Goal: Task Accomplishment & Management: Use online tool/utility

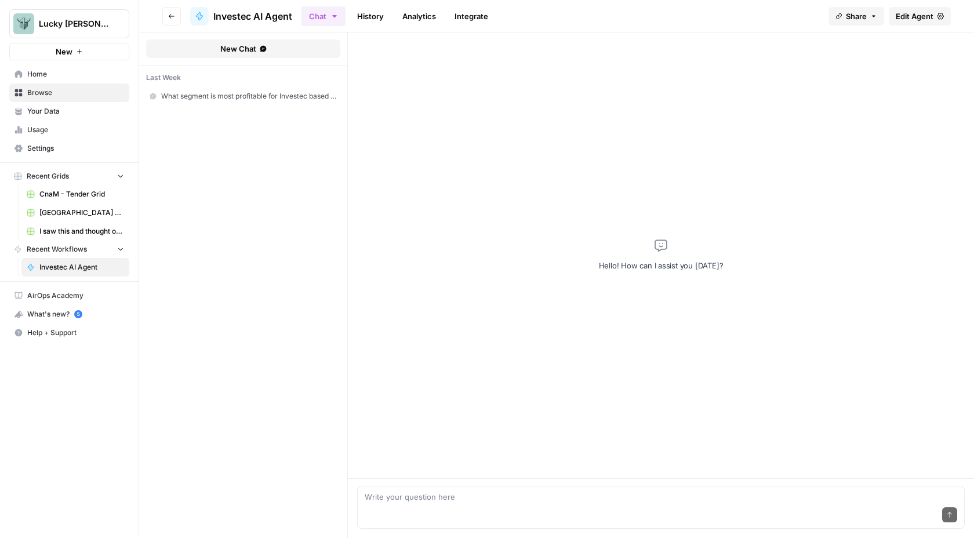
click at [269, 15] on span "Investec AI Agent" at bounding box center [252, 16] width 79 height 14
click at [201, 16] on icon at bounding box center [199, 16] width 6 height 8
click at [926, 17] on span "Edit Agent" at bounding box center [915, 16] width 38 height 12
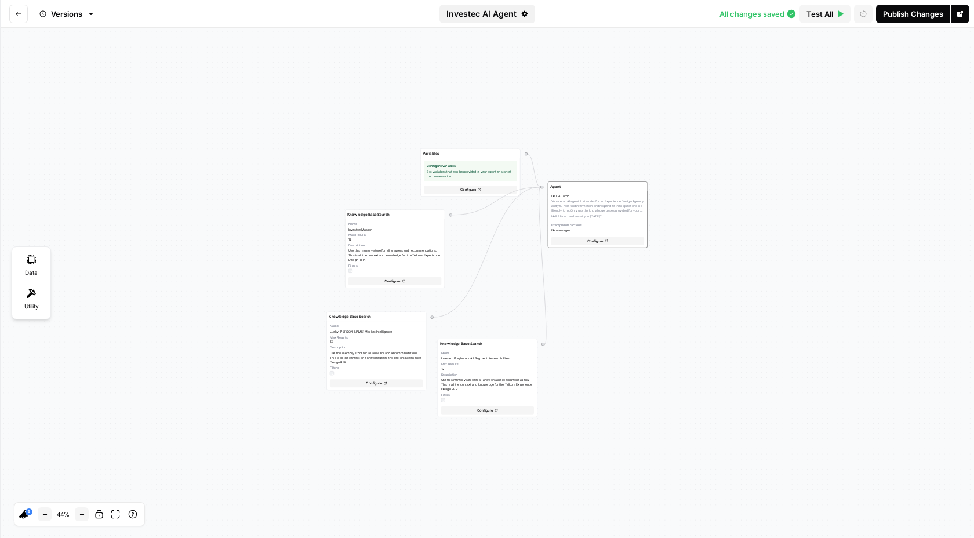
click at [524, 14] on icon "button" at bounding box center [524, 13] width 7 height 7
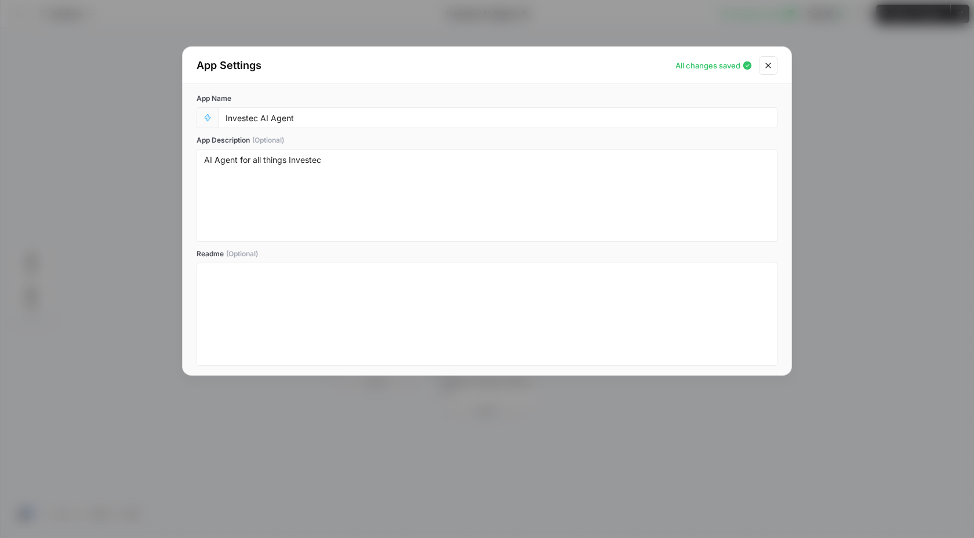
click at [287, 125] on div "Investec AI Agent" at bounding box center [498, 117] width 560 height 21
click at [287, 119] on input "Investec AI Agent" at bounding box center [498, 117] width 545 height 10
click at [289, 110] on div "Investec AI Agent" at bounding box center [498, 117] width 560 height 21
click at [276, 117] on input "Investec AI Agent" at bounding box center [498, 117] width 545 height 10
click at [275, 119] on input "Investec AI Agent" at bounding box center [498, 117] width 545 height 10
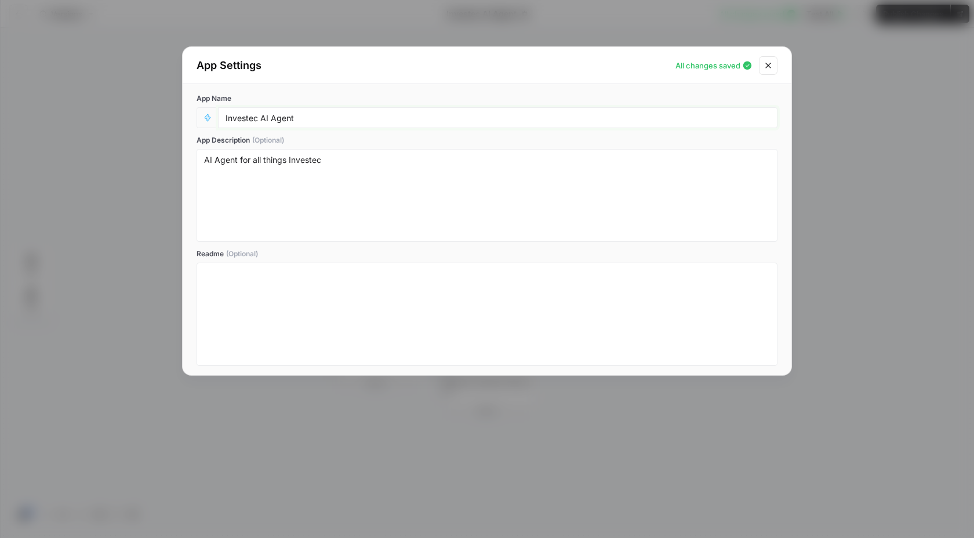
click at [272, 120] on input "Investec AI Agent" at bounding box center [498, 117] width 545 height 10
type input "Investec AI Product Design Agent"
click at [327, 157] on textarea "AI Agent for all things Investec" at bounding box center [487, 195] width 566 height 82
click at [326, 164] on textarea "AI Agent for all things Investec" at bounding box center [487, 195] width 566 height 82
click at [325, 164] on textarea "AI Agent for all things Investec" at bounding box center [487, 195] width 566 height 82
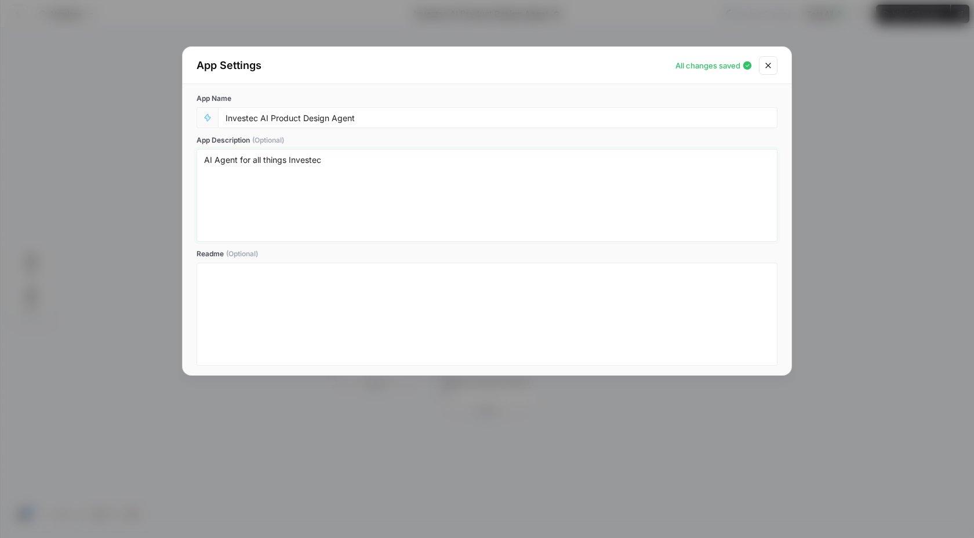
click at [324, 160] on textarea "AI Agent for all things Investec" at bounding box center [487, 195] width 566 height 82
click at [332, 160] on textarea "AI Agent for all things Investec" at bounding box center [487, 195] width 566 height 82
drag, startPoint x: 288, startPoint y: 161, endPoint x: 263, endPoint y: 160, distance: 25.5
click at [263, 160] on textarea "AI Agent for all things Investec" at bounding box center [487, 195] width 566 height 82
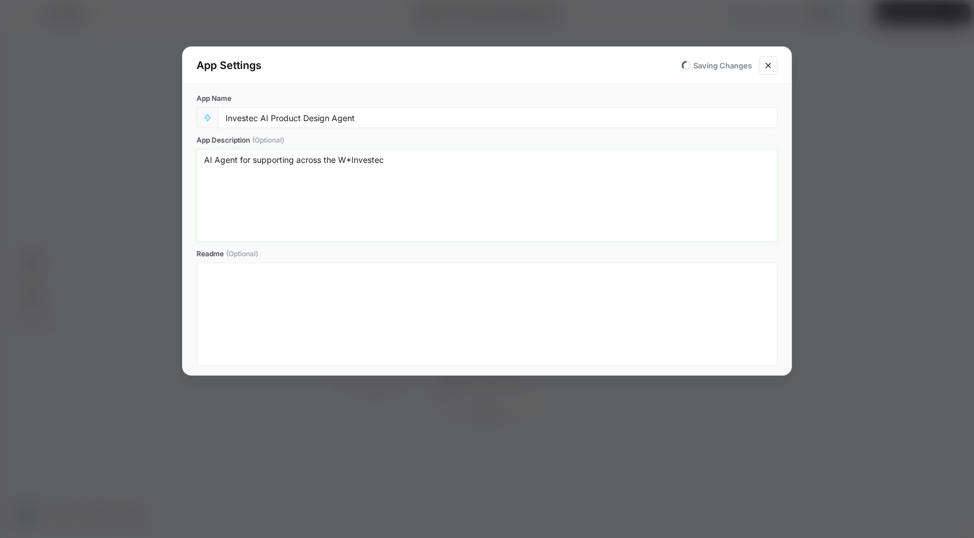
click at [351, 164] on textarea "AI Agent for supporting across the W*Investec" at bounding box center [487, 195] width 566 height 82
click at [539, 163] on textarea "AI Agent for supporting across the W&IM product design stream for Investec" at bounding box center [487, 195] width 566 height 82
type textarea "AI Agent for supporting across the W&IM product design stream for Investec"
click at [767, 68] on icon "Close modal" at bounding box center [768, 65] width 9 height 9
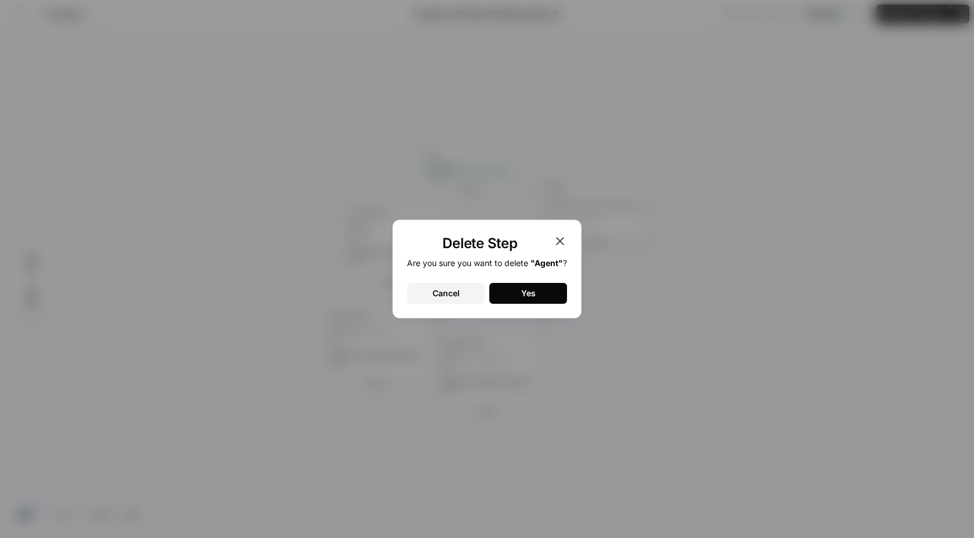
click at [466, 296] on button "Cancel" at bounding box center [446, 293] width 78 height 21
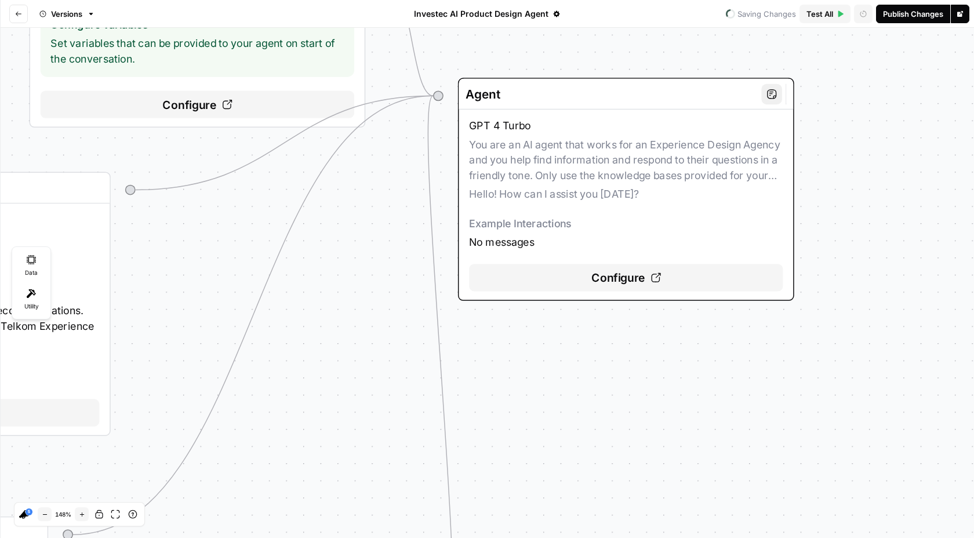
click at [655, 275] on icon at bounding box center [656, 278] width 10 height 10
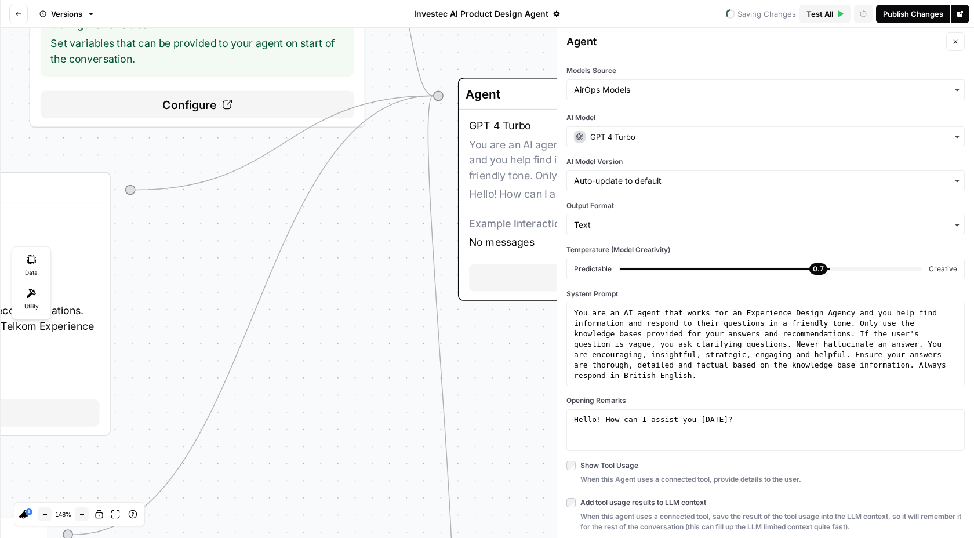
click at [954, 43] on icon "button" at bounding box center [956, 42] width 4 height 4
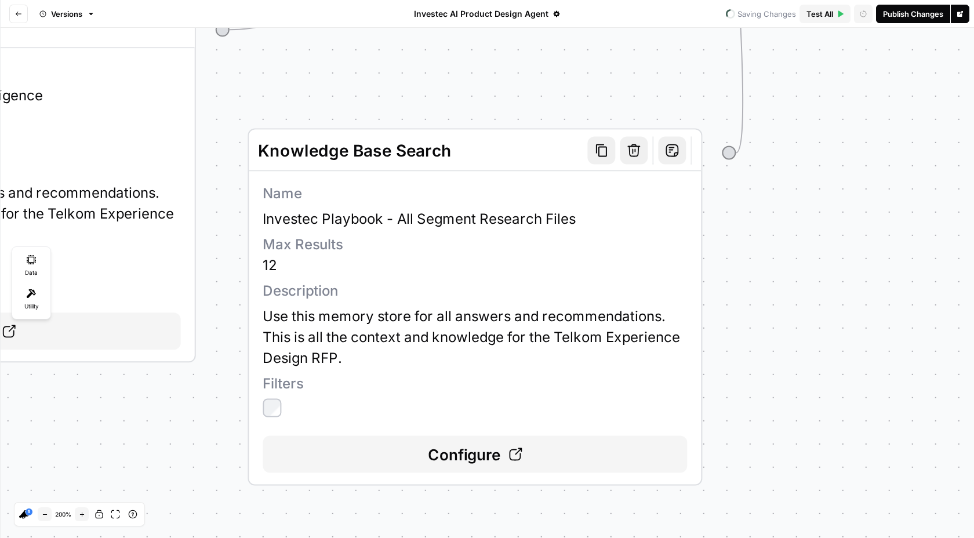
click at [602, 155] on icon "button" at bounding box center [601, 150] width 11 height 13
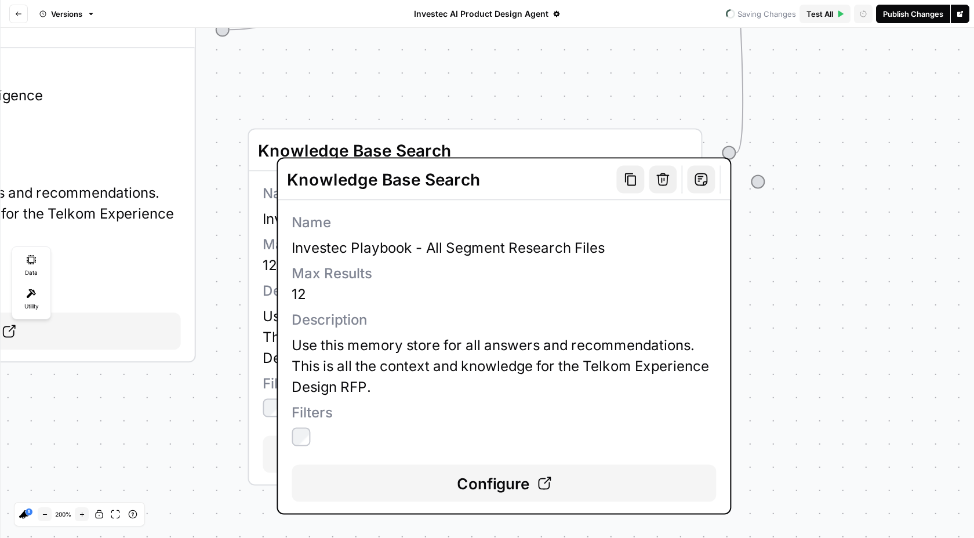
click at [665, 180] on icon "button" at bounding box center [662, 179] width 13 height 13
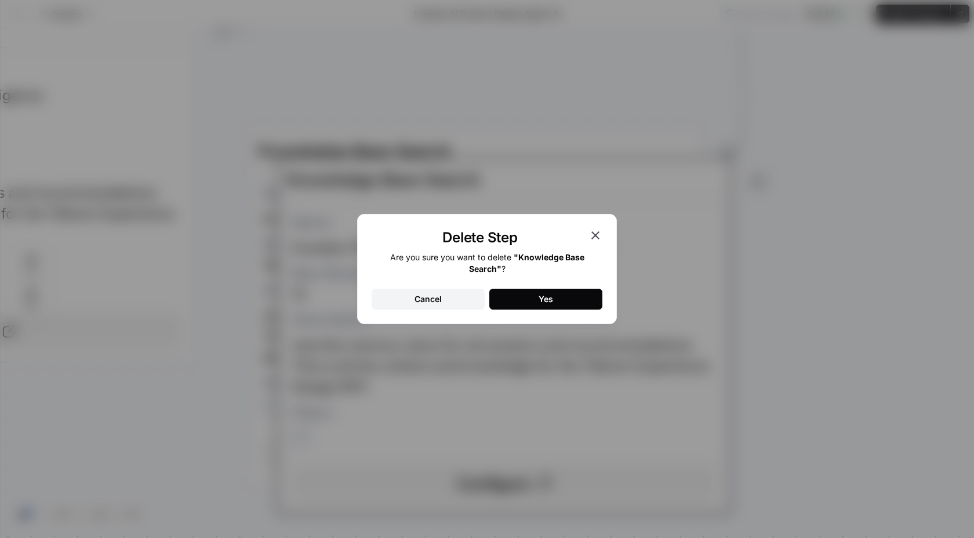
click at [537, 301] on button "Yes" at bounding box center [545, 299] width 113 height 21
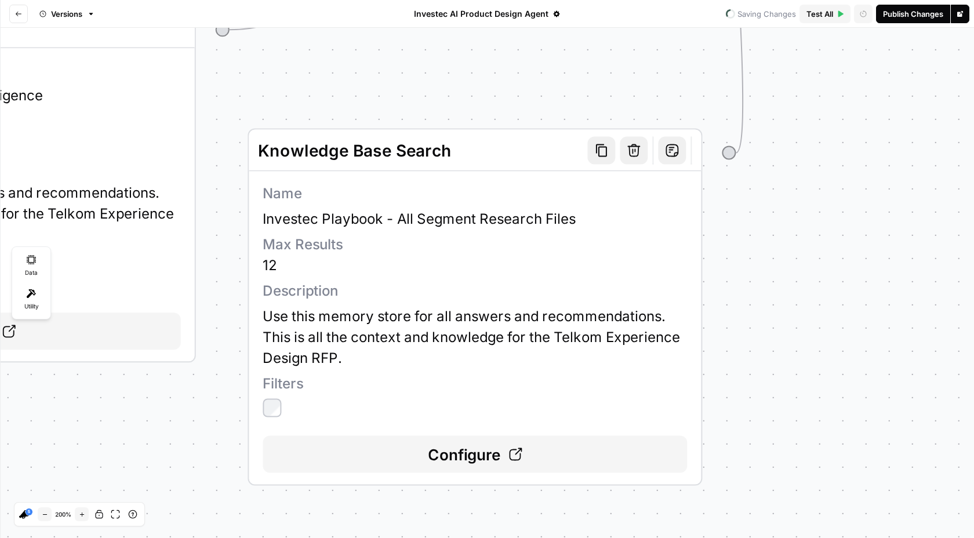
click at [478, 456] on span "Configure" at bounding box center [464, 454] width 73 height 23
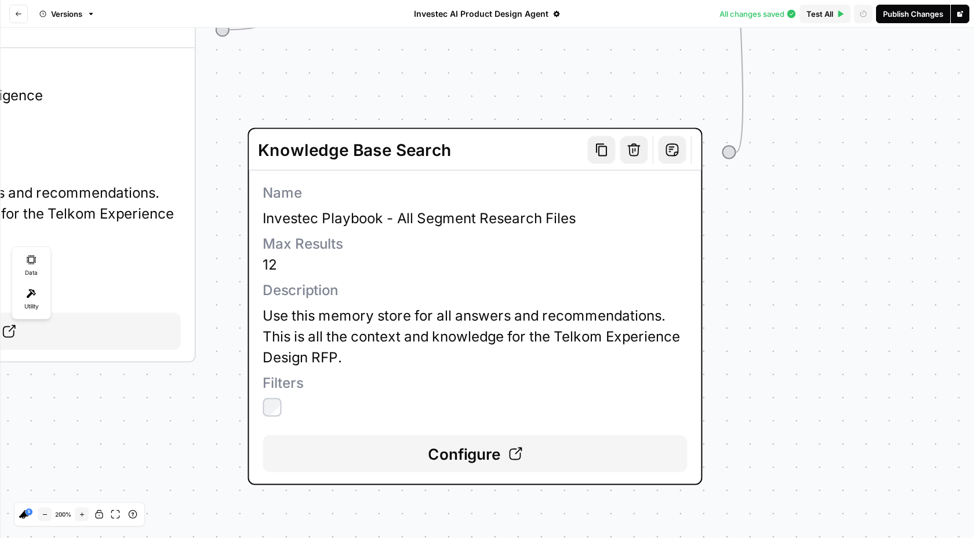
click at [518, 454] on icon at bounding box center [515, 454] width 14 height 14
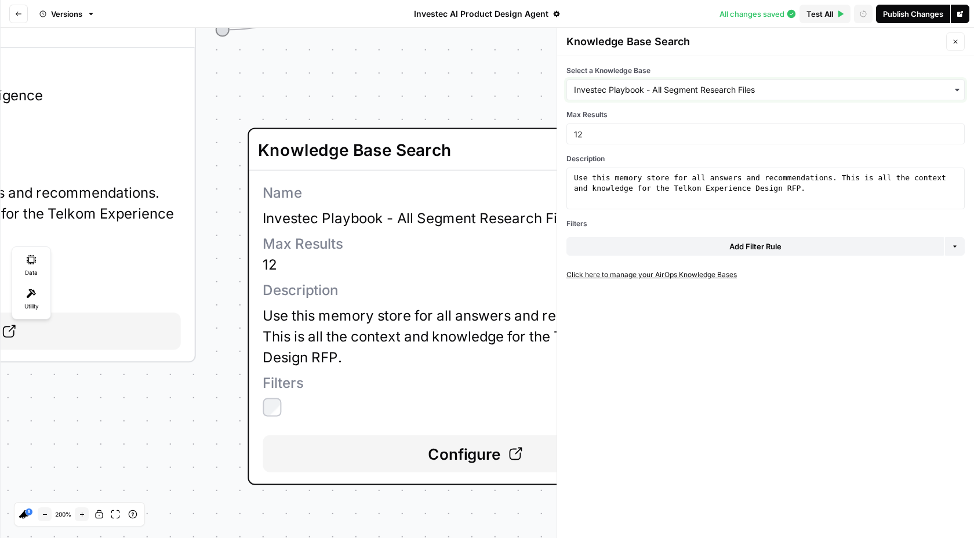
click at [743, 92] on input "Select a Knowledge Base" at bounding box center [765, 90] width 383 height 12
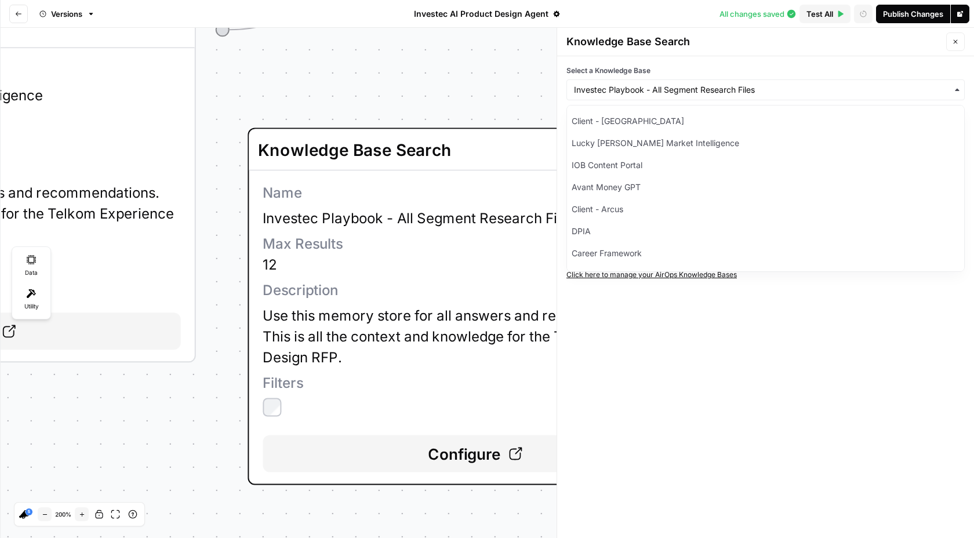
click at [517, 76] on div "Variables Configure variables Set variables that can be provided to your agent …" at bounding box center [487, 283] width 974 height 510
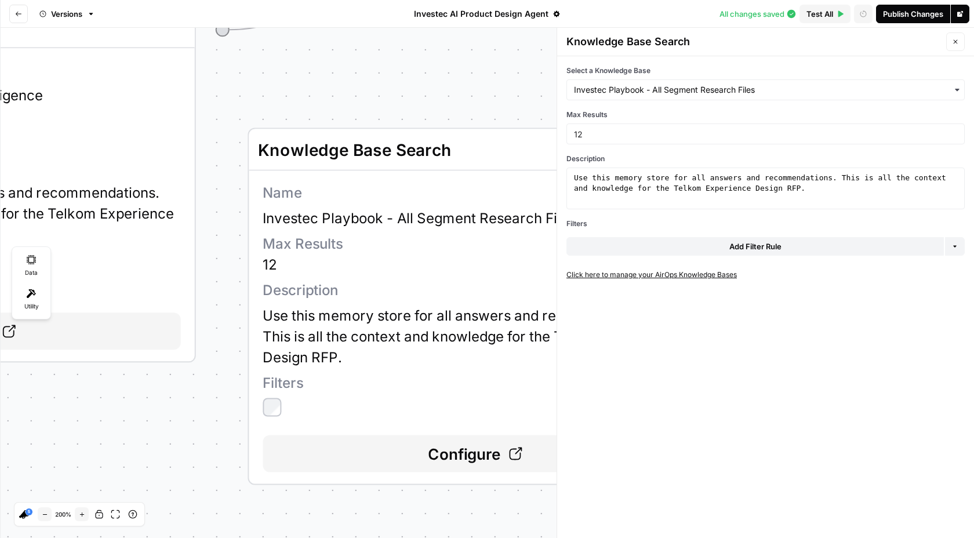
click at [959, 43] on button "Close" at bounding box center [955, 41] width 19 height 19
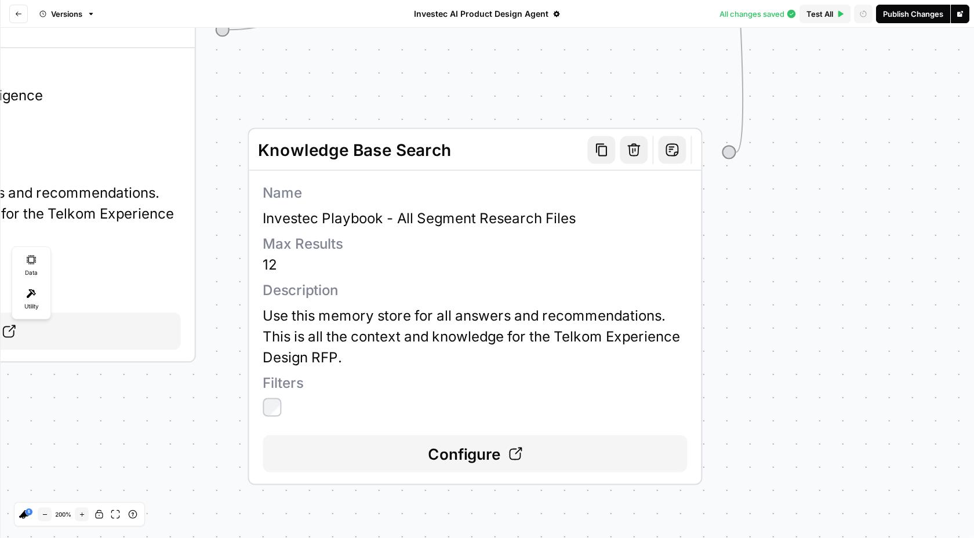
click at [457, 460] on span "Configure" at bounding box center [464, 453] width 73 height 23
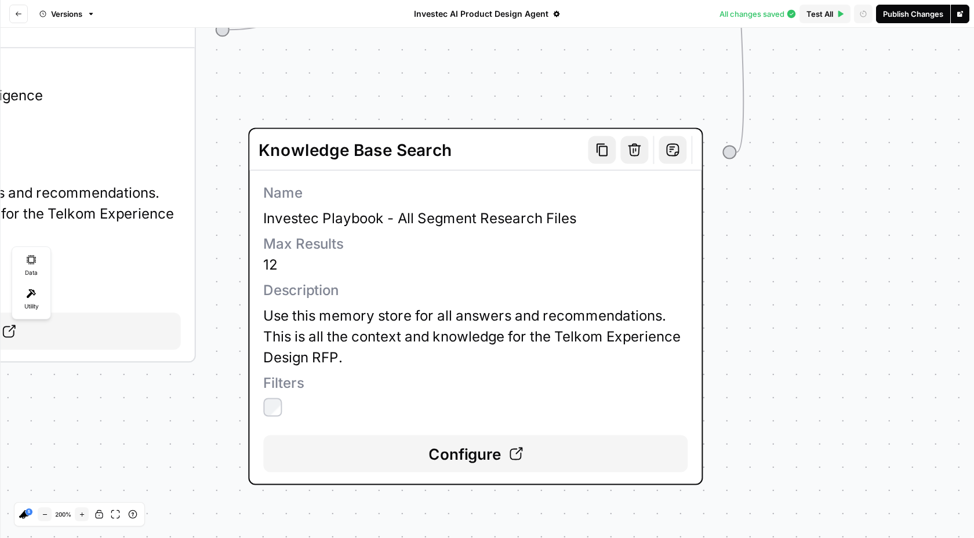
click at [482, 455] on span "Configure" at bounding box center [465, 453] width 73 height 23
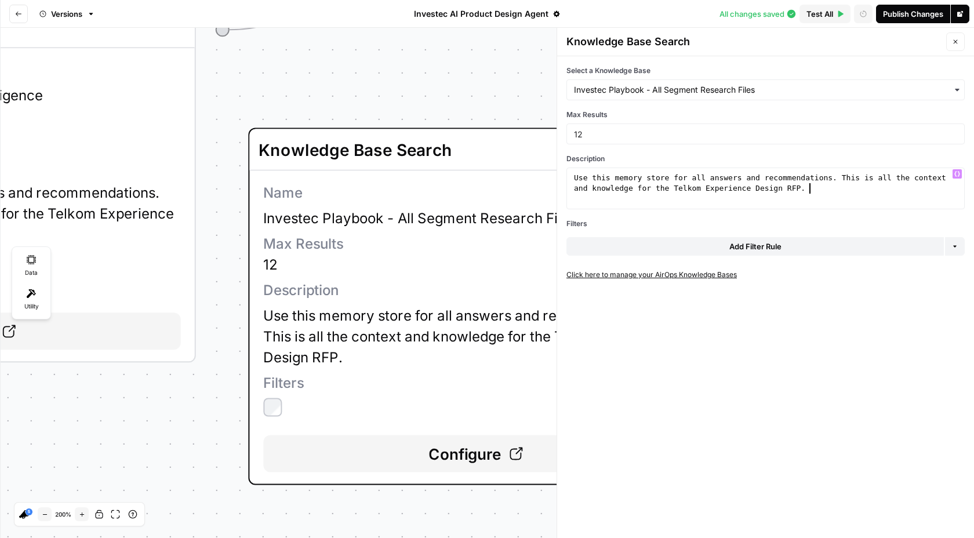
click at [824, 192] on div "Use this memory store for all answers and recommendations. This is all the cont…" at bounding box center [766, 209] width 388 height 73
drag, startPoint x: 824, startPoint y: 192, endPoint x: 696, endPoint y: 188, distance: 127.6
click at [696, 188] on div "Use this memory store for all answers and recommendations. This is all the cont…" at bounding box center [766, 209] width 388 height 73
type textarea "**********"
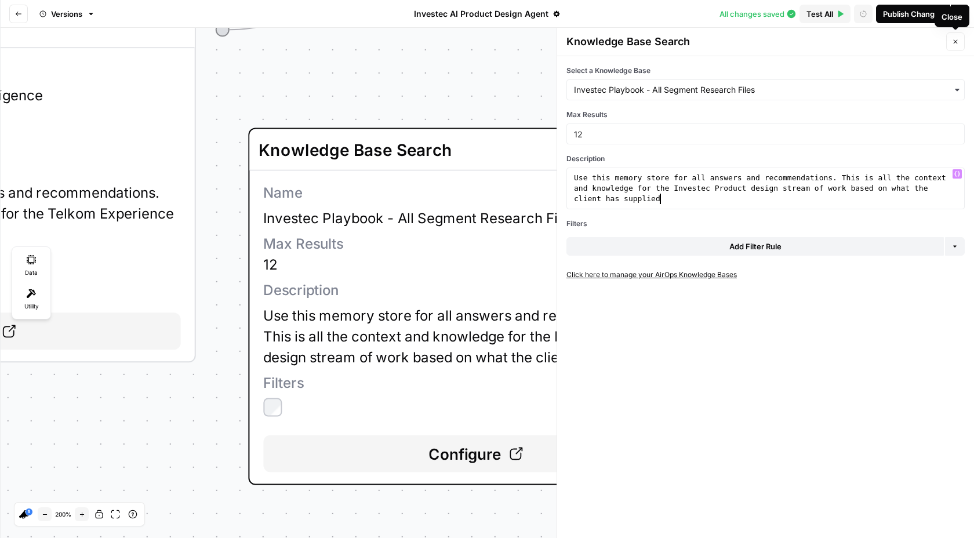
click at [955, 46] on button "Close" at bounding box center [955, 41] width 19 height 19
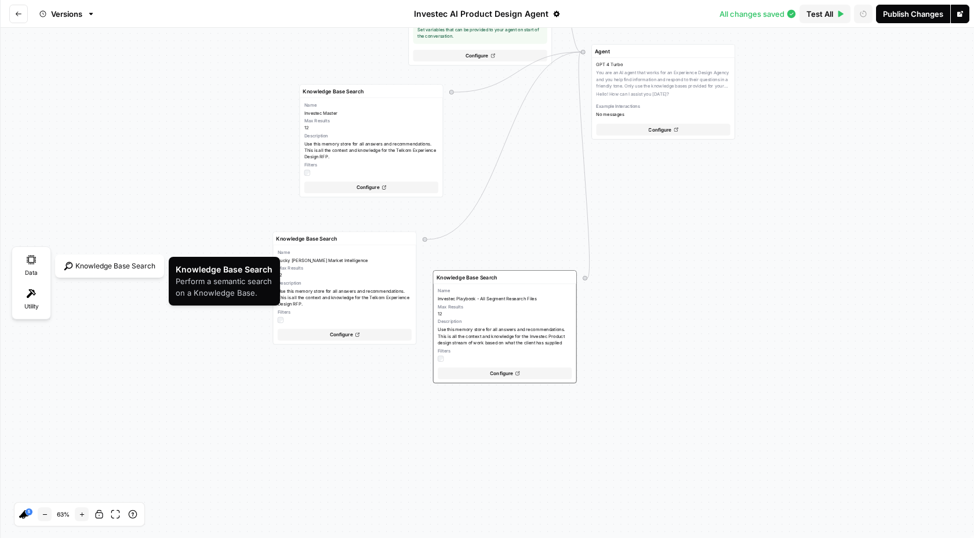
click at [100, 268] on div "Knowledge Base Search" at bounding box center [109, 265] width 103 height 17
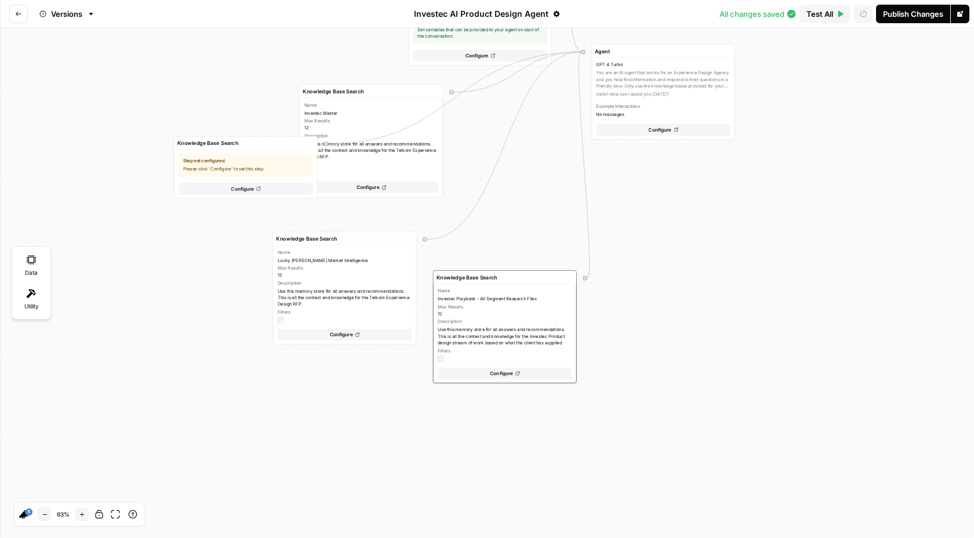
click at [111, 313] on div "Variables Configure variables Set variables that can be provided to your agent …" at bounding box center [487, 283] width 974 height 510
click at [308, 144] on icon "button" at bounding box center [308, 143] width 5 height 5
click at [220, 275] on div "Variables Configure variables Set variables that can be provided to your agent …" at bounding box center [487, 283] width 974 height 510
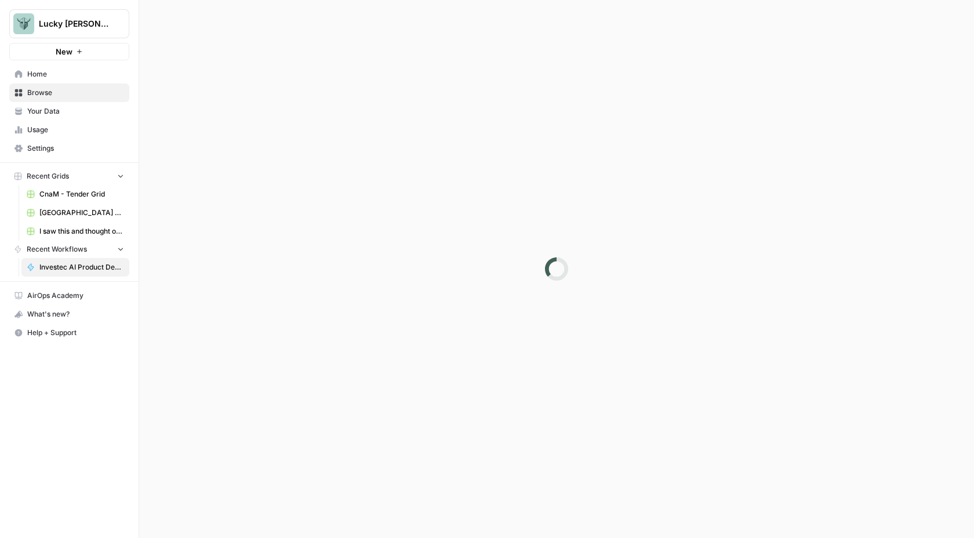
click at [78, 267] on span "Investec AI Product Design Agent" at bounding box center [81, 267] width 85 height 10
click at [38, 107] on span "Your Data" at bounding box center [75, 111] width 97 height 10
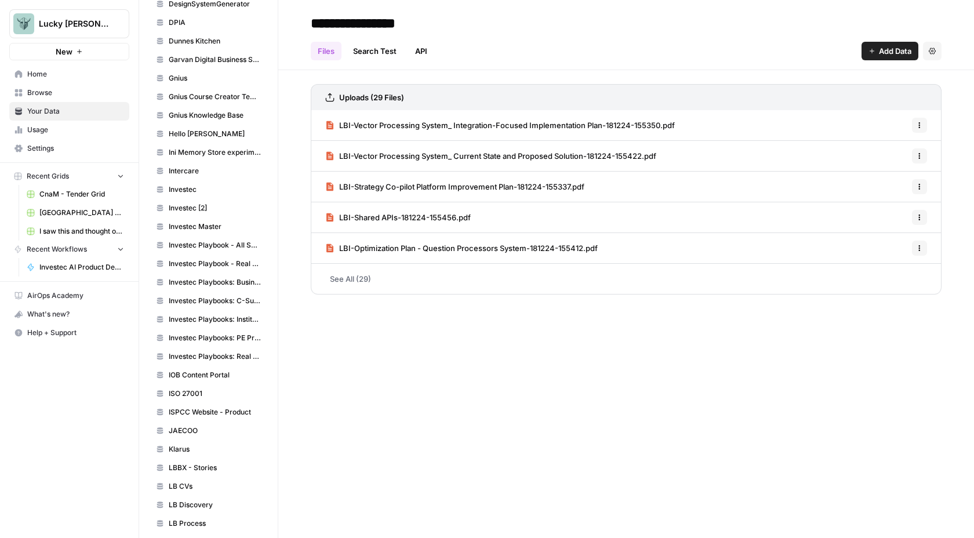
scroll to position [640, 0]
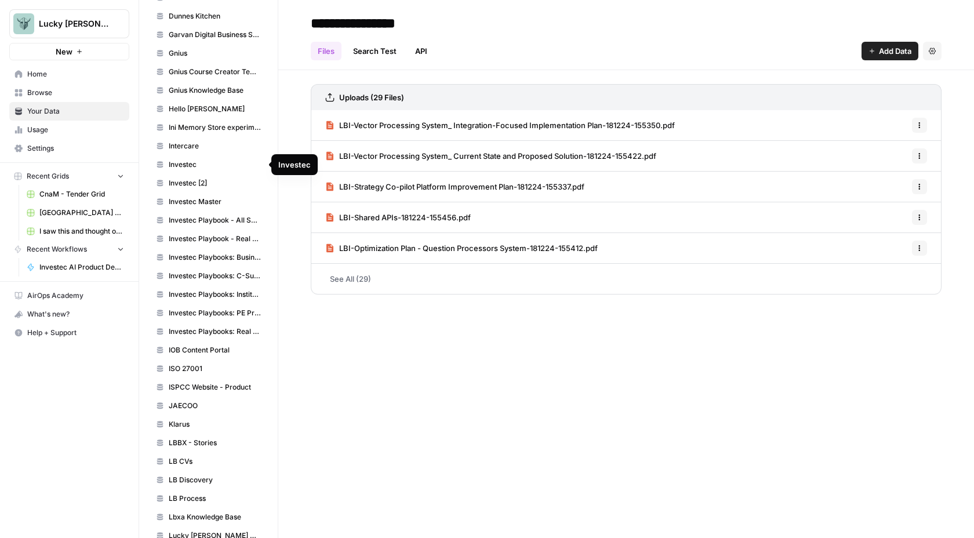
click at [201, 168] on span "Investec" at bounding box center [215, 164] width 92 height 10
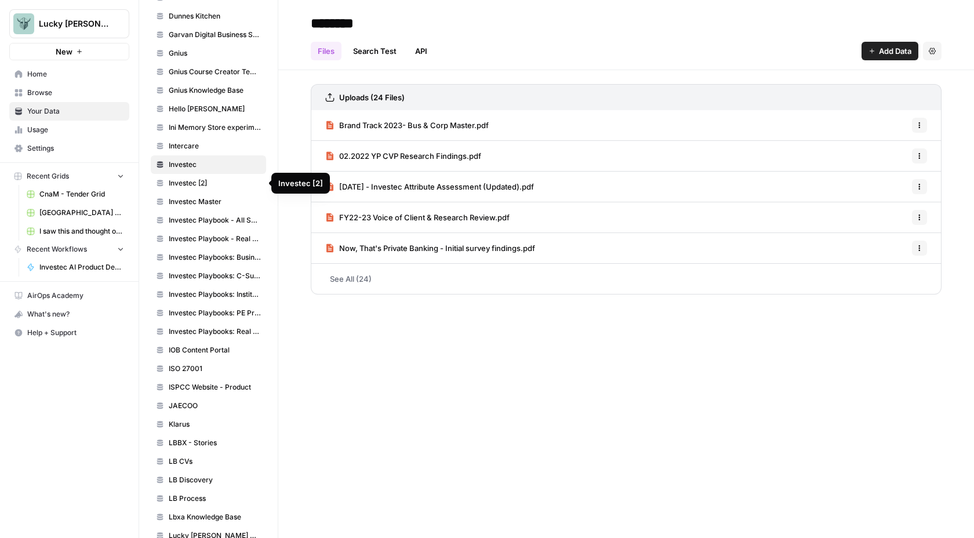
click at [209, 182] on span "Investec [2]" at bounding box center [215, 183] width 92 height 10
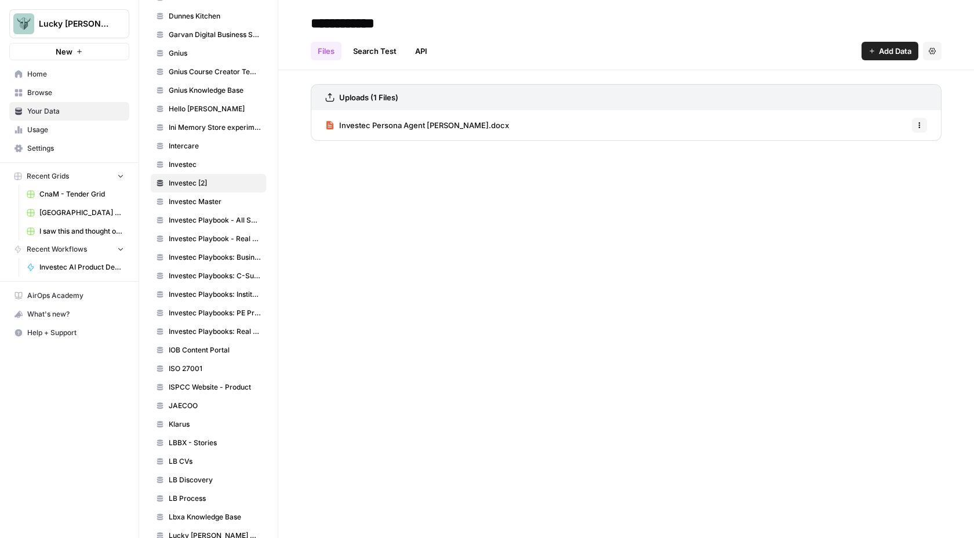
click at [393, 22] on input "**********" at bounding box center [399, 23] width 186 height 23
drag, startPoint x: 392, startPoint y: 22, endPoint x: 288, endPoint y: 22, distance: 103.8
click at [288, 22] on header "**********" at bounding box center [626, 35] width 696 height 70
click at [419, 125] on span "Investec Persona Agent [PERSON_NAME].docx" at bounding box center [424, 125] width 170 height 12
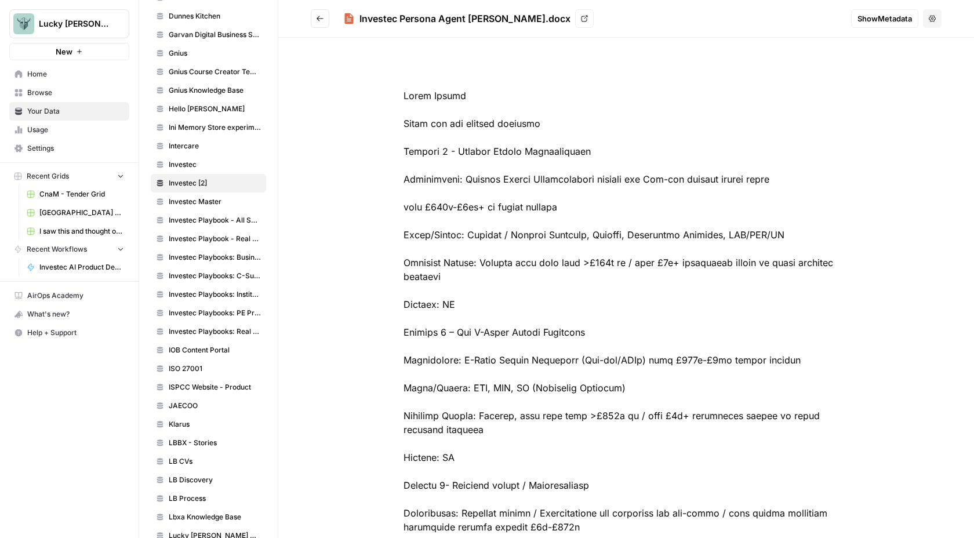
click at [210, 196] on link "Investec Master" at bounding box center [208, 202] width 115 height 19
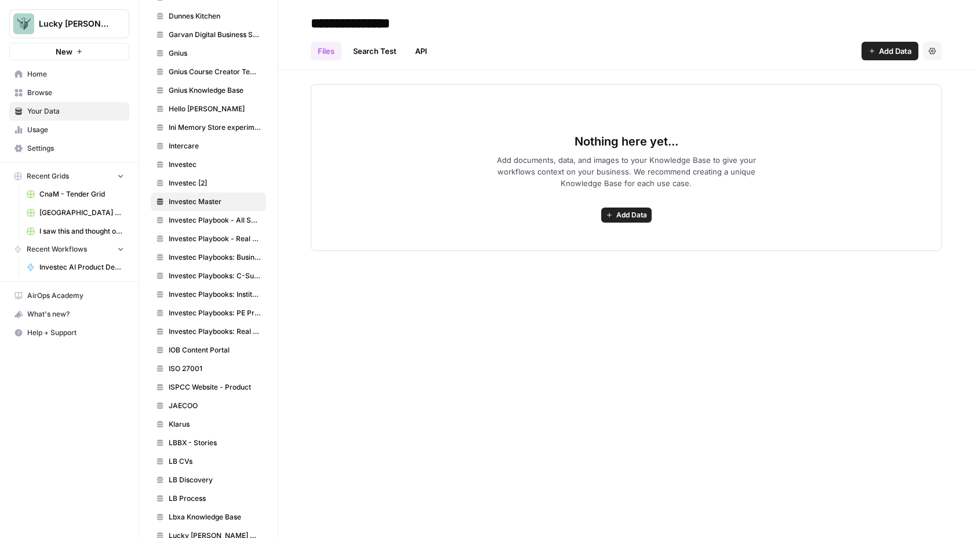
click at [398, 19] on input "**********" at bounding box center [399, 23] width 186 height 23
click at [429, 16] on input "**********" at bounding box center [399, 23] width 186 height 23
click at [401, 24] on input "**********" at bounding box center [399, 23] width 186 height 23
drag, startPoint x: 517, startPoint y: 21, endPoint x: 299, endPoint y: 21, distance: 218.6
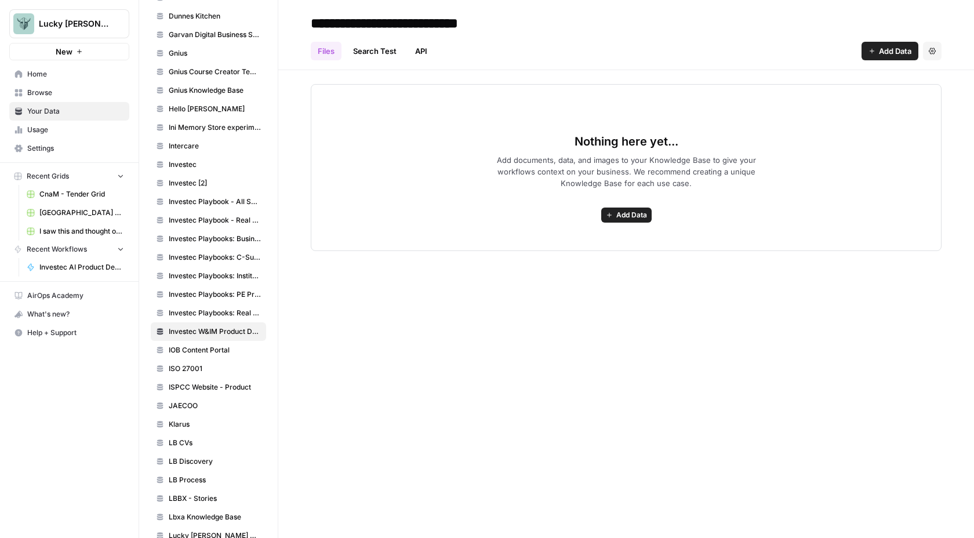
click at [299, 21] on header "**********" at bounding box center [626, 35] width 696 height 70
type input "**********"
click at [550, 41] on div "Files Search Test API Add Data Settings" at bounding box center [626, 46] width 631 height 28
click at [614, 219] on button "Add Data" at bounding box center [626, 215] width 50 height 15
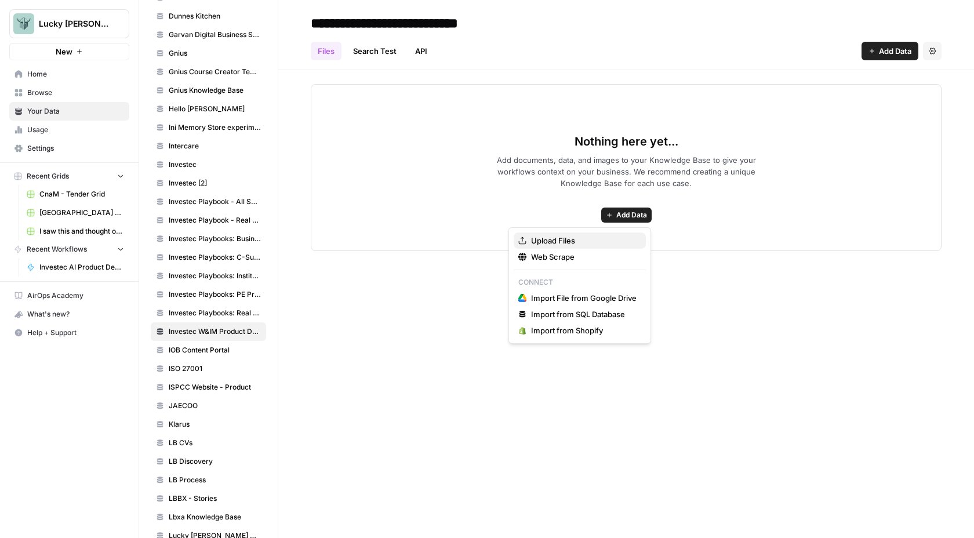
click at [586, 237] on span "Upload Files" at bounding box center [584, 241] width 106 height 12
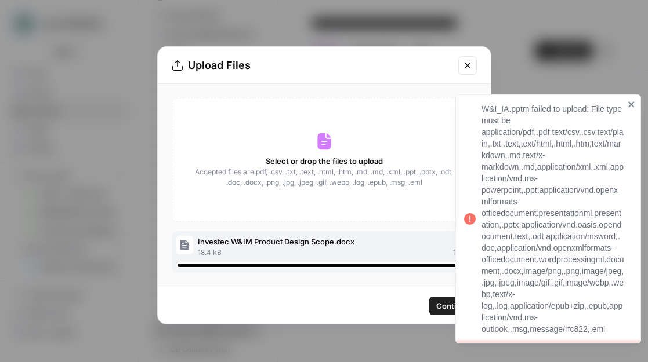
click at [630, 103] on icon "close" at bounding box center [631, 104] width 6 height 6
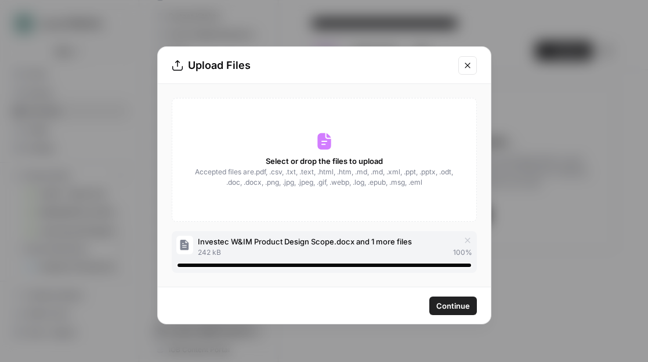
click at [467, 242] on icon "button" at bounding box center [467, 240] width 9 height 9
click at [440, 303] on span "Continue" at bounding box center [453, 306] width 34 height 12
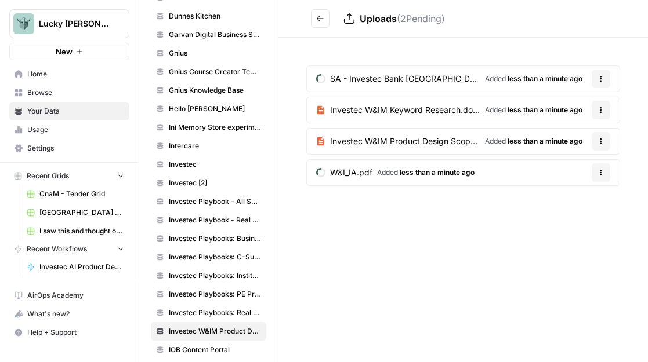
click at [324, 18] on icon "Go back" at bounding box center [320, 18] width 8 height 8
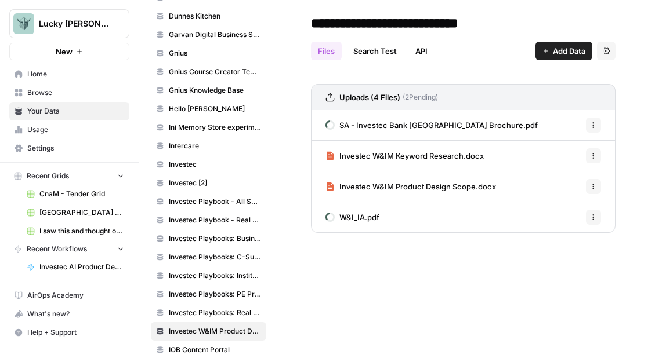
click at [482, 26] on input "**********" at bounding box center [414, 23] width 217 height 23
drag, startPoint x: 517, startPoint y: 23, endPoint x: 283, endPoint y: 21, distance: 233.7
click at [283, 21] on header "**********" at bounding box center [462, 35] width 369 height 70
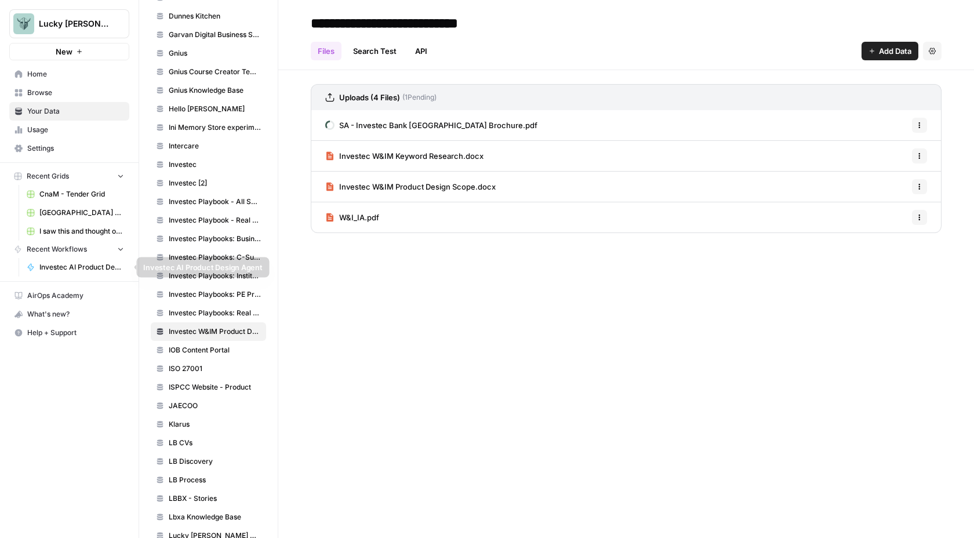
click at [82, 271] on span "Investec AI Product Design Agent" at bounding box center [81, 267] width 85 height 10
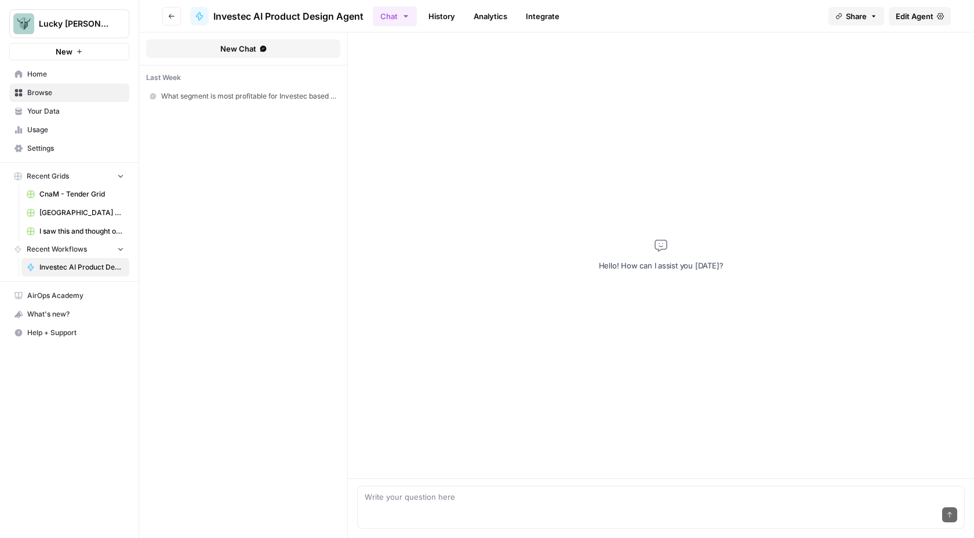
click at [926, 20] on span "Edit Agent" at bounding box center [915, 16] width 38 height 12
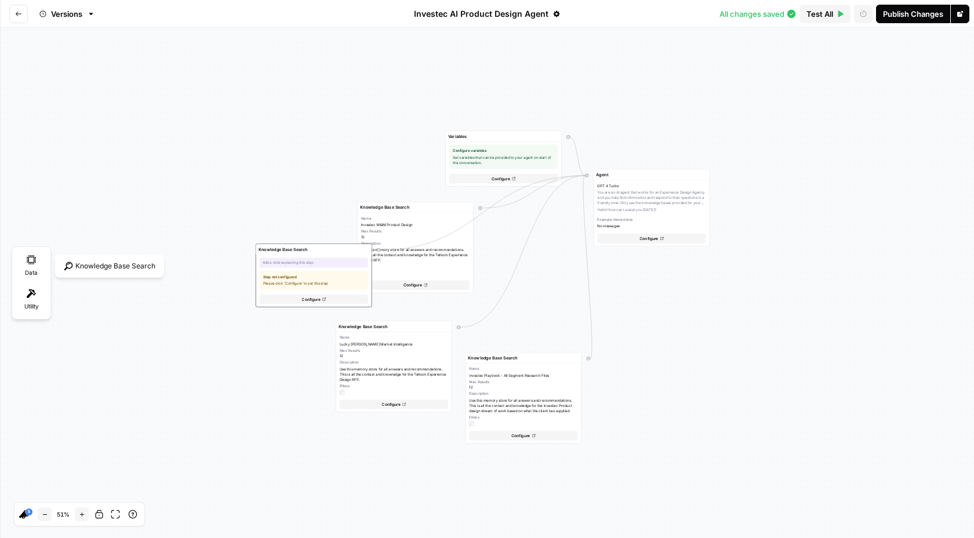
click at [37, 266] on div "Data" at bounding box center [31, 266] width 32 height 32
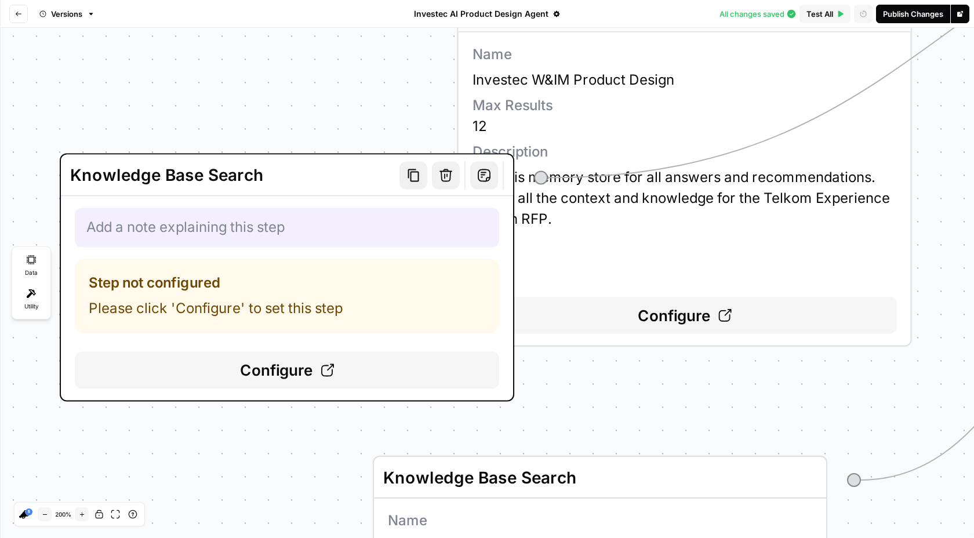
click at [448, 182] on button "button" at bounding box center [446, 175] width 28 height 28
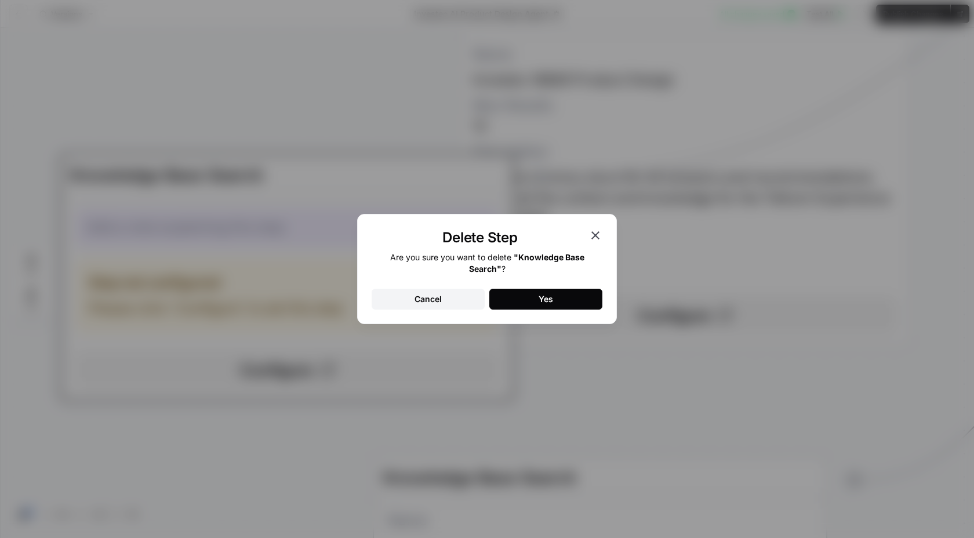
click at [507, 296] on button "Yes" at bounding box center [545, 299] width 113 height 21
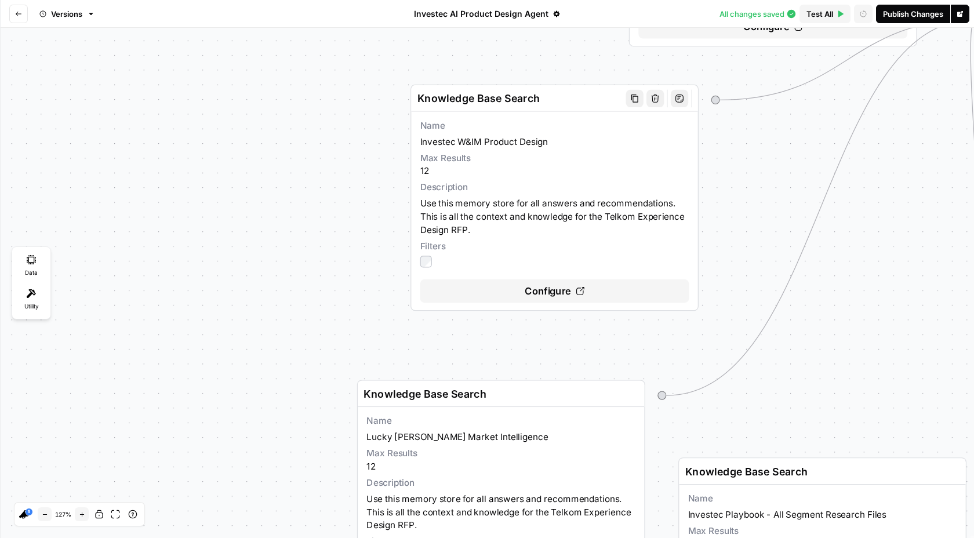
click at [556, 293] on span "Configure" at bounding box center [548, 291] width 46 height 14
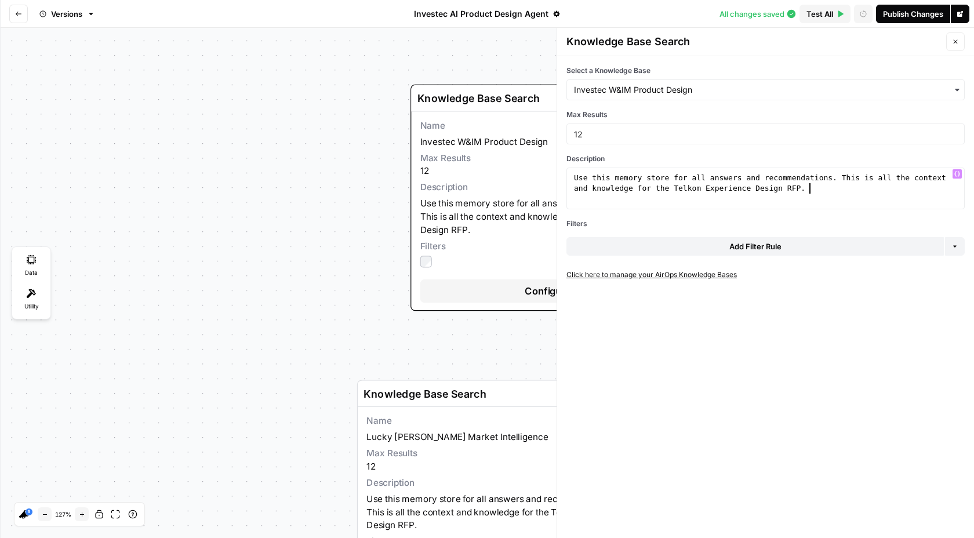
click at [818, 190] on div "Use this memory store for all answers and recommendations. This is all the cont…" at bounding box center [766, 209] width 388 height 73
drag, startPoint x: 811, startPoint y: 190, endPoint x: 674, endPoint y: 190, distance: 137.4
click at [674, 190] on div "Use this memory store for all answers and recommendations. This is all the cont…" at bounding box center [766, 209] width 388 height 73
click at [714, 187] on div "Use this memory store for all answers and recommendations. This is all the cont…" at bounding box center [766, 209] width 388 height 73
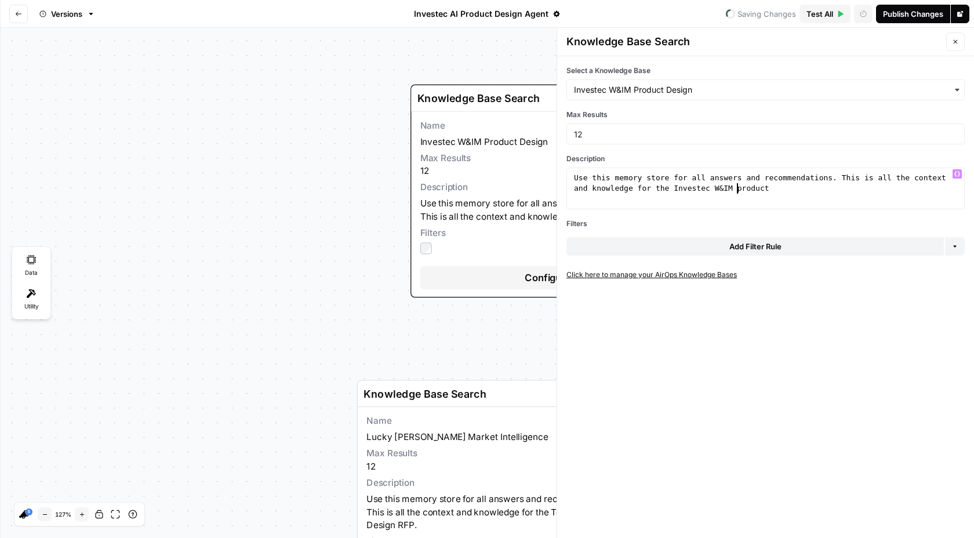
scroll to position [0, 41]
click at [789, 193] on div "Use this memory store for all answers and recommendations. This is all the cont…" at bounding box center [766, 209] width 388 height 73
type textarea "**********"
click at [959, 46] on button "Close" at bounding box center [955, 41] width 19 height 19
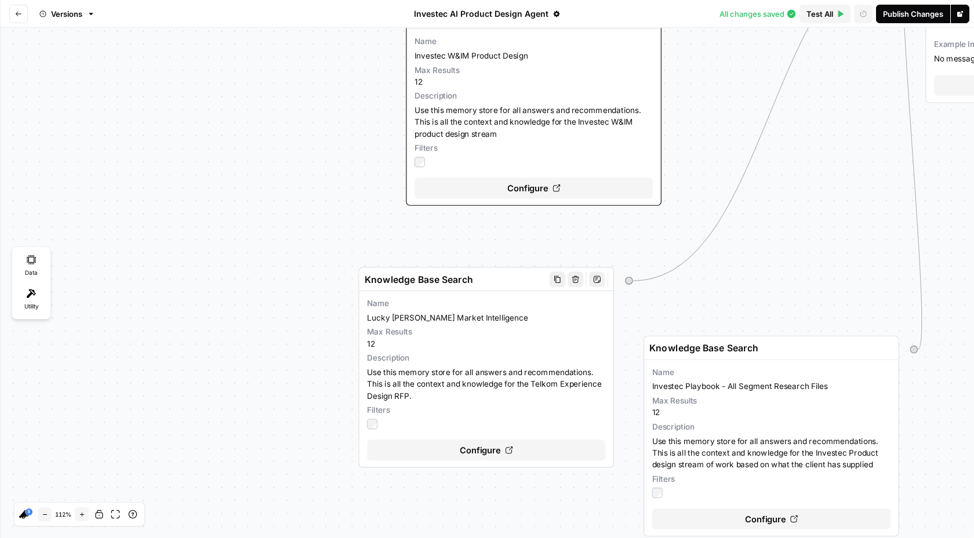
click at [492, 448] on span "Configure" at bounding box center [480, 450] width 41 height 13
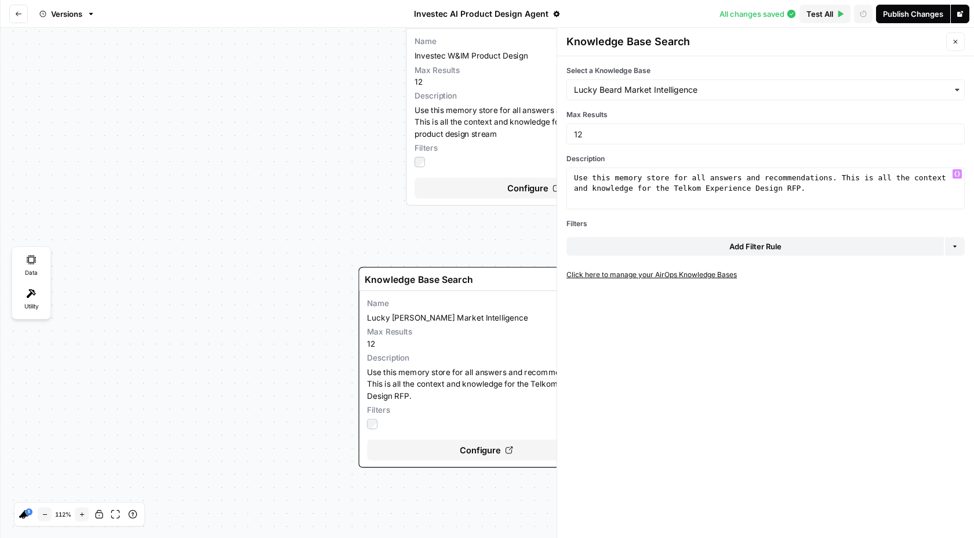
type textarea "**********"
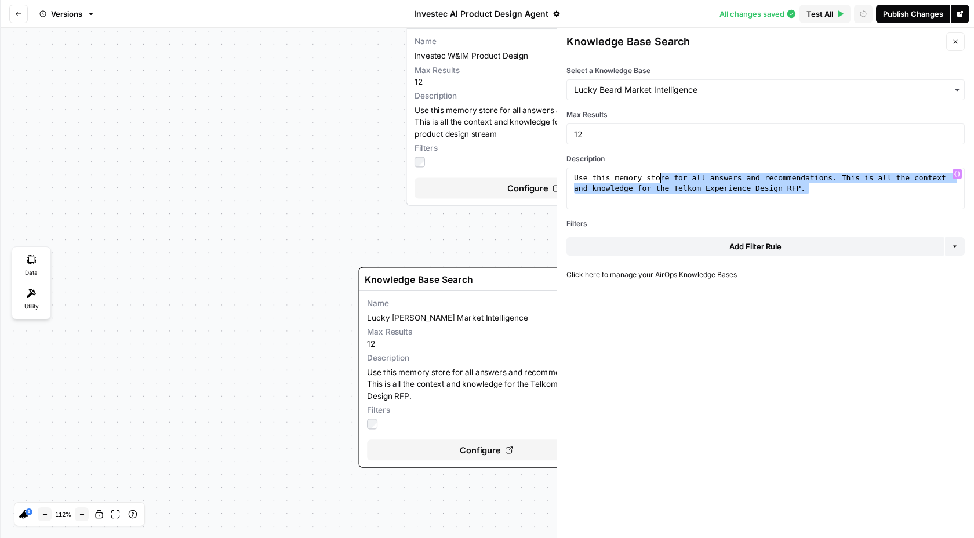
drag, startPoint x: 815, startPoint y: 187, endPoint x: 666, endPoint y: 188, distance: 148.5
click at [666, 188] on div "Use this memory store for all answers and recommendations. This is all the cont…" at bounding box center [766, 209] width 388 height 73
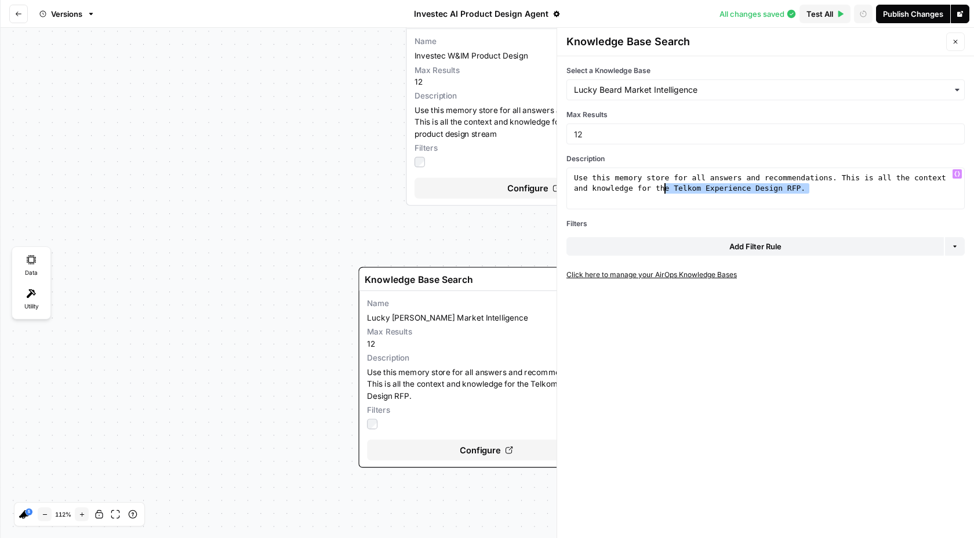
click at [476, 121] on span "Use this memory store for all answers and recommendations. This is all the cont…" at bounding box center [534, 122] width 238 height 35
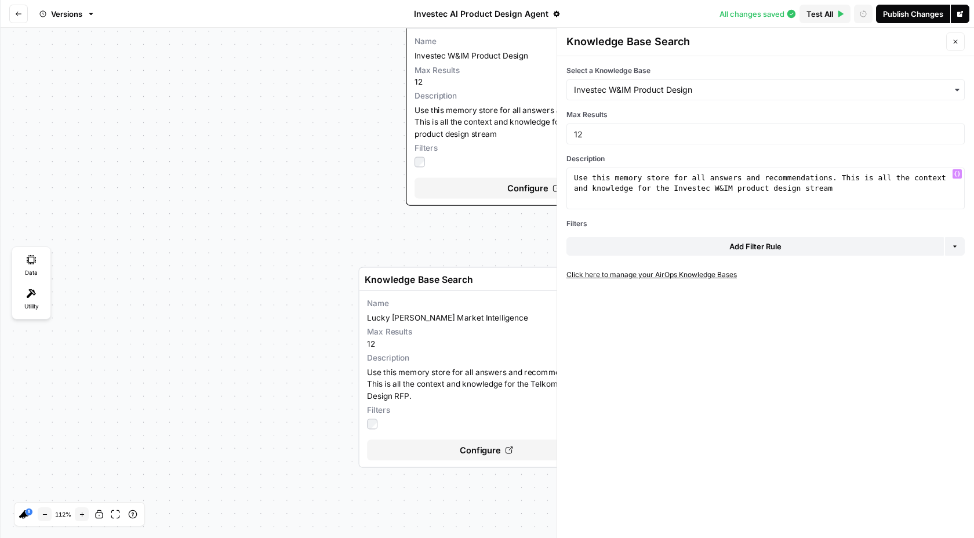
type textarea "**********"
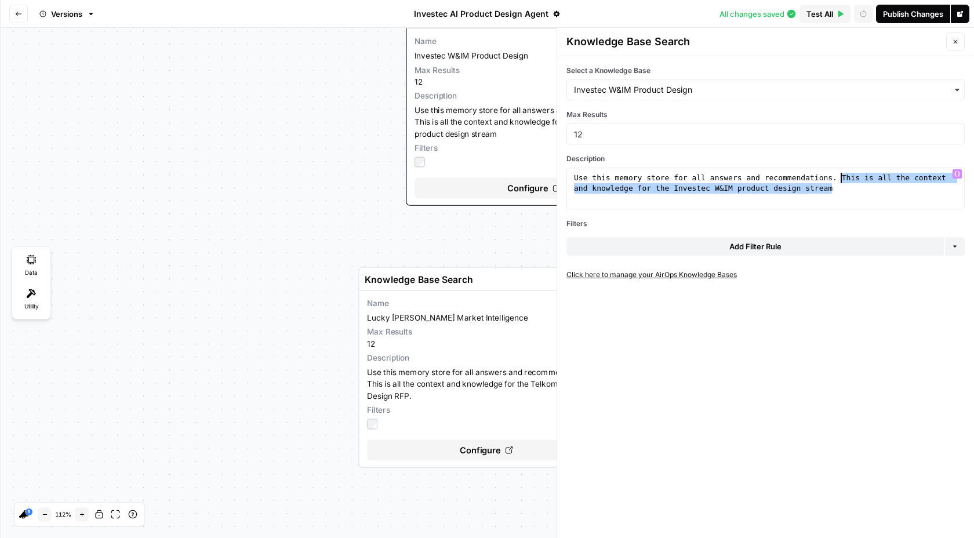
drag, startPoint x: 855, startPoint y: 192, endPoint x: 843, endPoint y: 181, distance: 16.9
click at [843, 181] on div "Use this memory store for all answers and recommendations. This is all the cont…" at bounding box center [766, 209] width 388 height 73
click at [437, 330] on span "Max Results" at bounding box center [486, 332] width 238 height 12
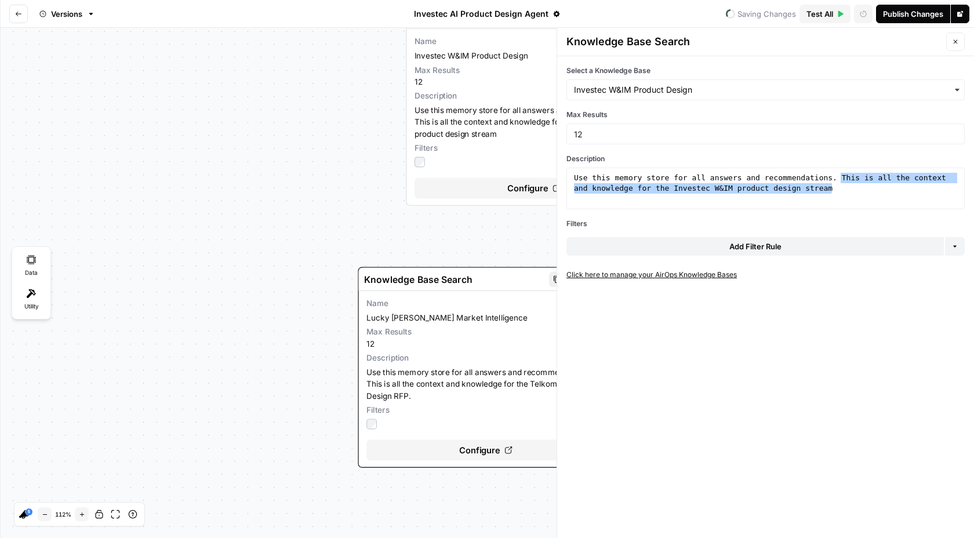
click at [484, 452] on span "Configure" at bounding box center [479, 450] width 41 height 13
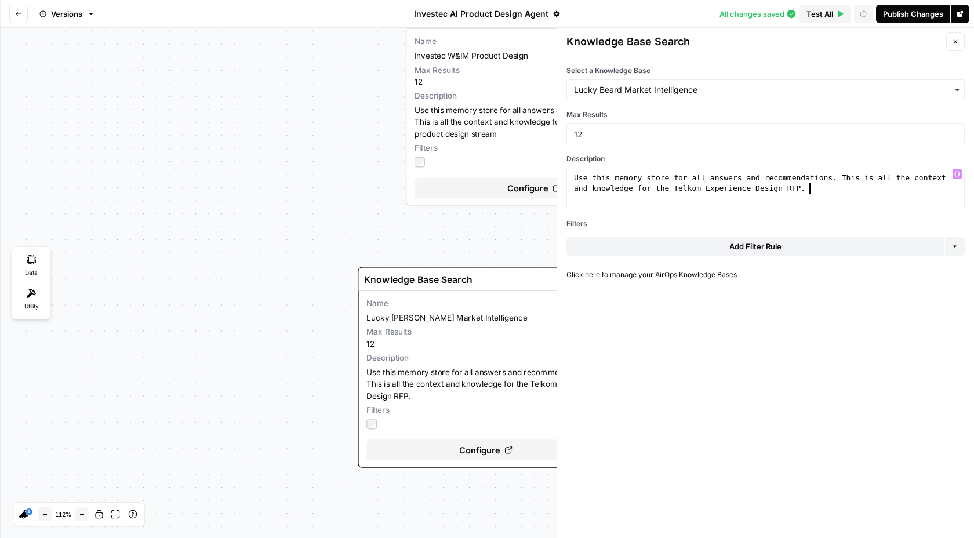
drag, startPoint x: 808, startPoint y: 196, endPoint x: 829, endPoint y: 182, distance: 24.9
click at [829, 182] on div "Use this memory store for all answers and recommendations. This is all the cont…" at bounding box center [766, 209] width 388 height 73
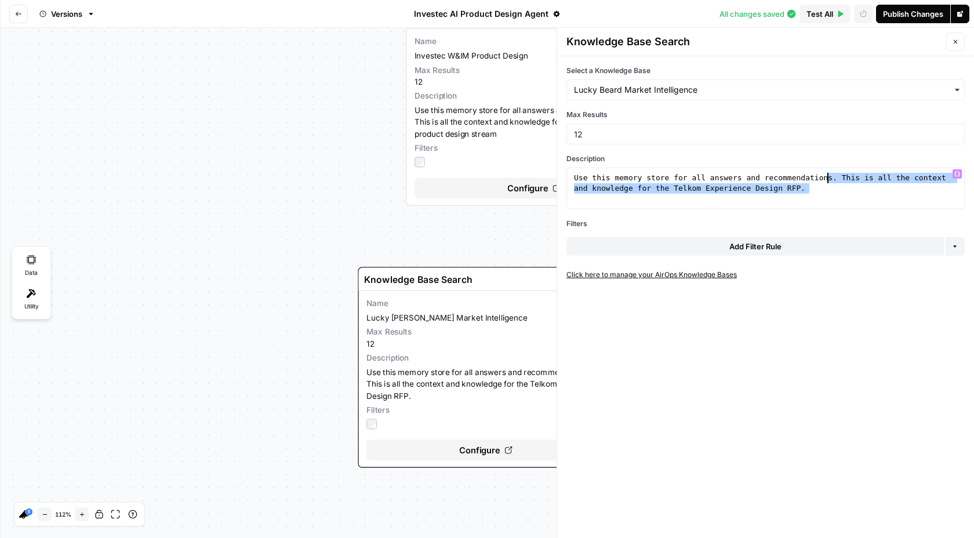
click at [843, 187] on div "Use this memory store for all answers and recommendations. This is all the cont…" at bounding box center [766, 209] width 388 height 73
drag, startPoint x: 843, startPoint y: 191, endPoint x: 841, endPoint y: 180, distance: 11.1
click at [841, 180] on div "Use this memory store for all answers and recommendations. This is all the cont…" at bounding box center [766, 209] width 388 height 73
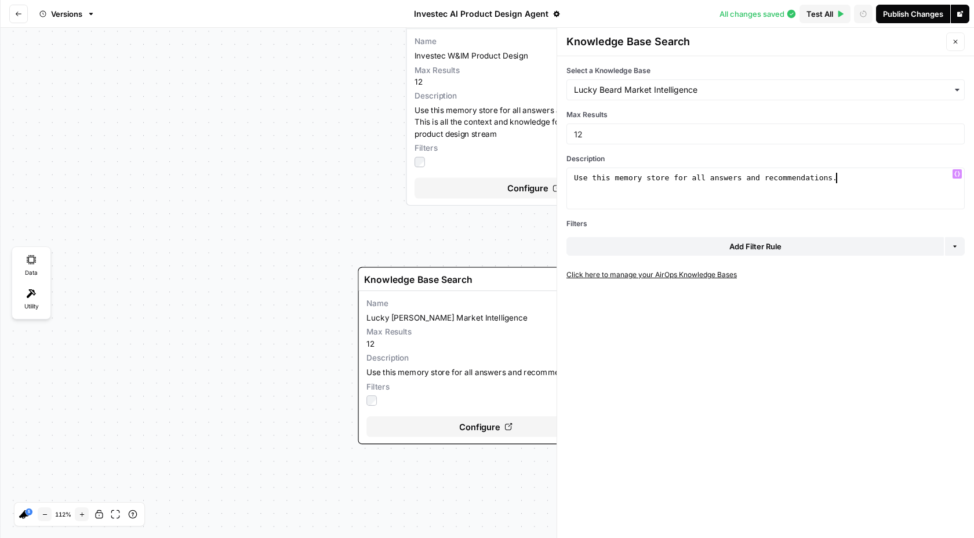
scroll to position [0, 20]
paste textarea "**********"
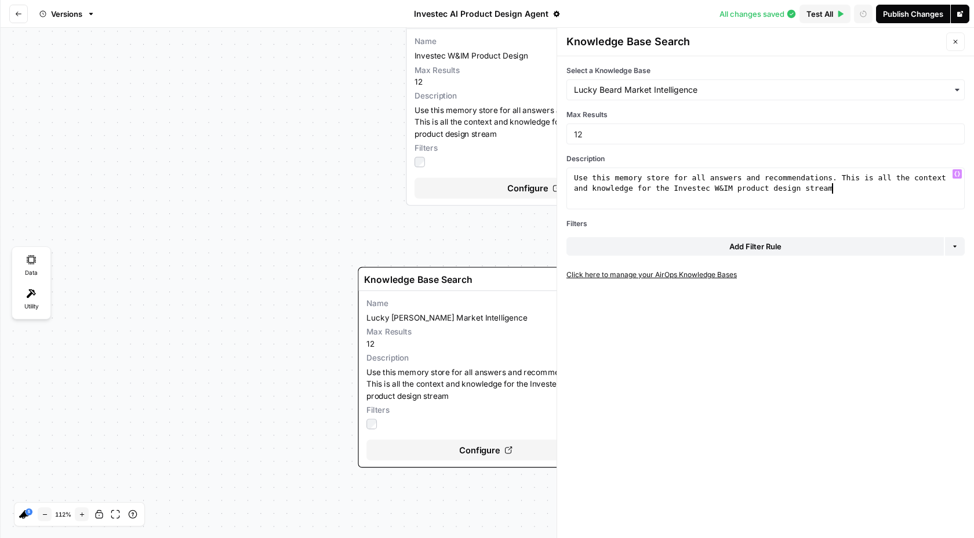
type textarea "**********"
click at [958, 41] on icon "button" at bounding box center [955, 41] width 7 height 7
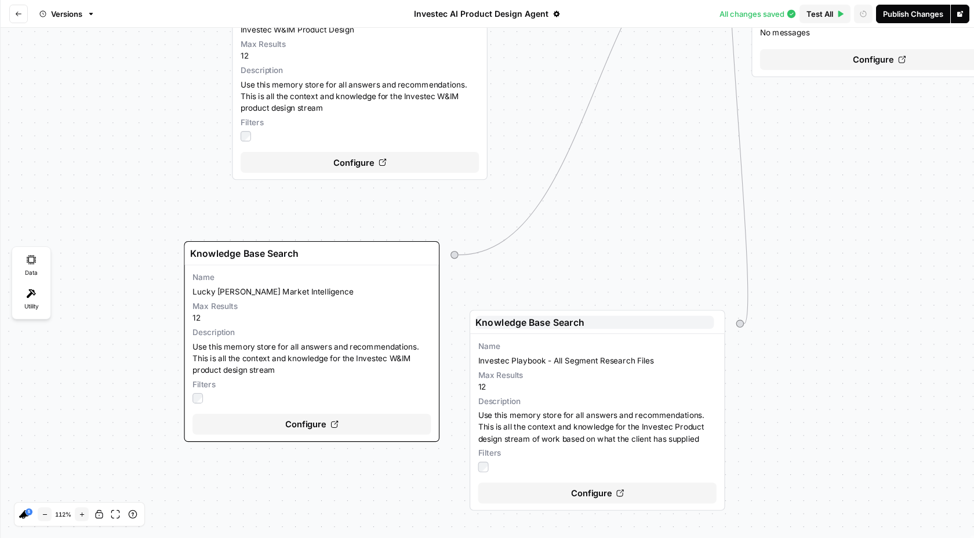
drag, startPoint x: 641, startPoint y: 320, endPoint x: 833, endPoint y: 161, distance: 248.4
click at [833, 161] on div "Variables Configure variables Set variables that can be provided to your agent …" at bounding box center [487, 283] width 974 height 510
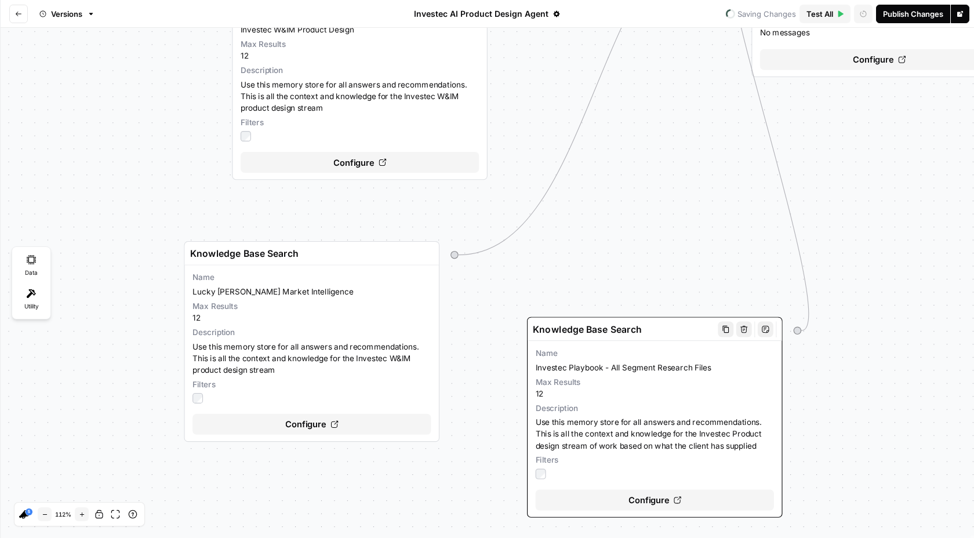
drag, startPoint x: 690, startPoint y: 462, endPoint x: 747, endPoint y: 469, distance: 57.8
click at [747, 469] on label at bounding box center [655, 474] width 238 height 10
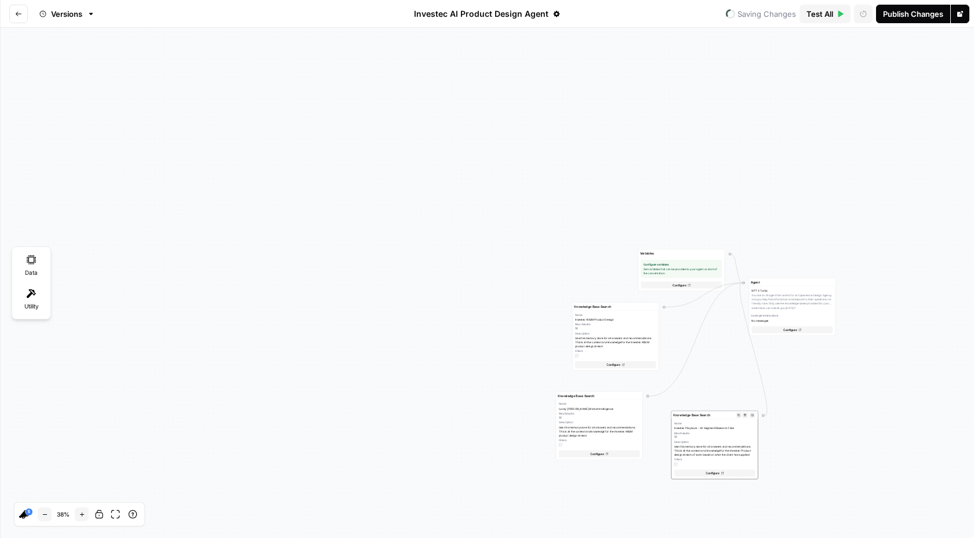
drag, startPoint x: 717, startPoint y: 456, endPoint x: 716, endPoint y: 450, distance: 6.5
click at [716, 450] on span "Use this memory store for all answers and recommendations. This is all the cont…" at bounding box center [714, 451] width 81 height 12
drag, startPoint x: 757, startPoint y: 366, endPoint x: 728, endPoint y: 373, distance: 29.8
click at [728, 373] on div "Variables Configure variables Set variables that can be provided to your agent …" at bounding box center [487, 283] width 974 height 510
drag, startPoint x: 703, startPoint y: 438, endPoint x: 689, endPoint y: 438, distance: 14.5
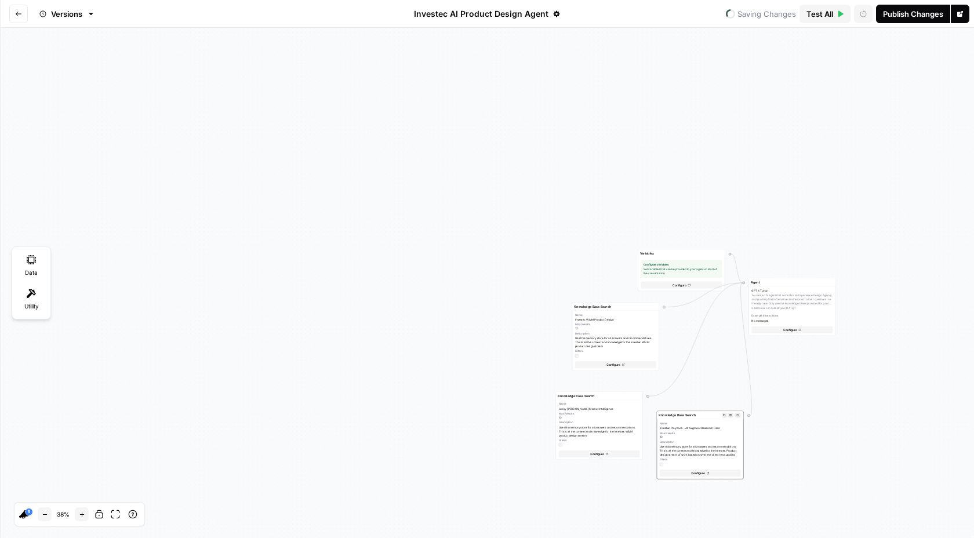
click at [689, 438] on div "Max Results 12" at bounding box center [700, 435] width 81 height 8
drag, startPoint x: 804, startPoint y: 310, endPoint x: 839, endPoint y: 358, distance: 58.9
click at [839, 358] on div "GPT 4 Turbo You are an AI agent that works for an Experience Design Agency and …" at bounding box center [826, 353] width 81 height 34
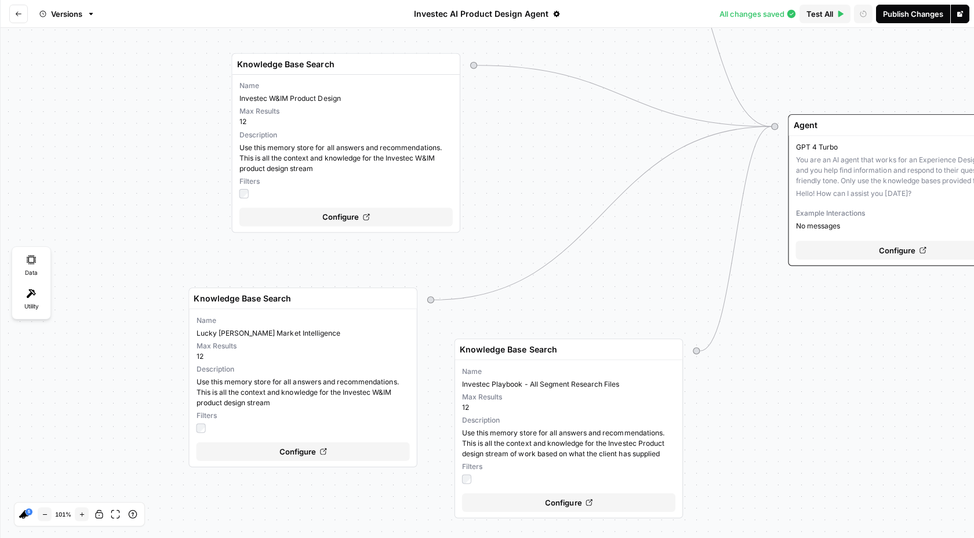
click at [20, 20] on button "Go back" at bounding box center [18, 14] width 19 height 19
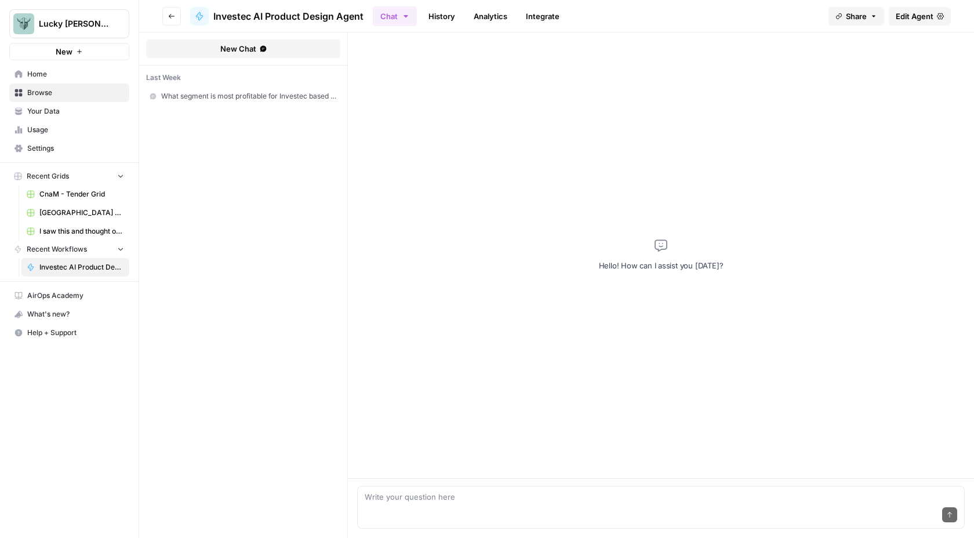
click at [56, 106] on span "Your Data" at bounding box center [75, 111] width 97 height 10
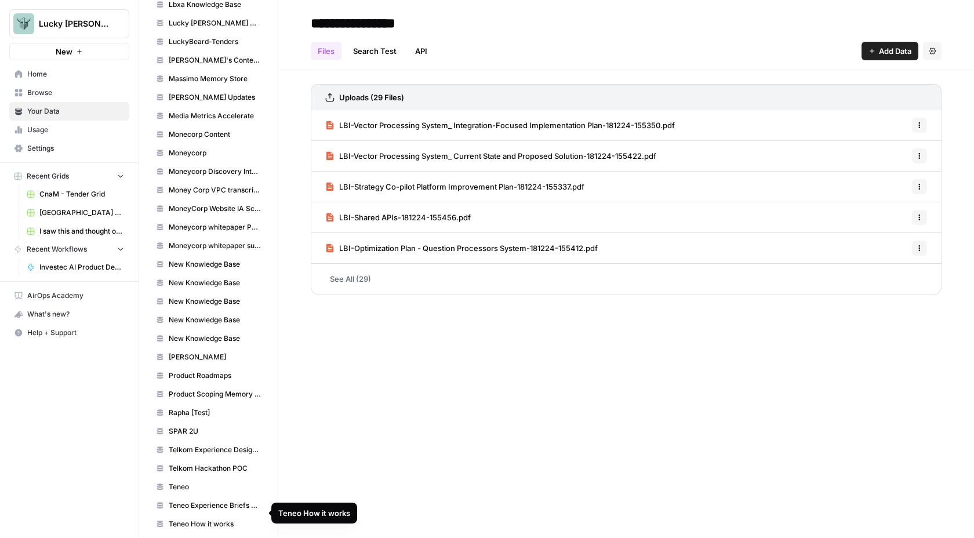
scroll to position [1149, 0]
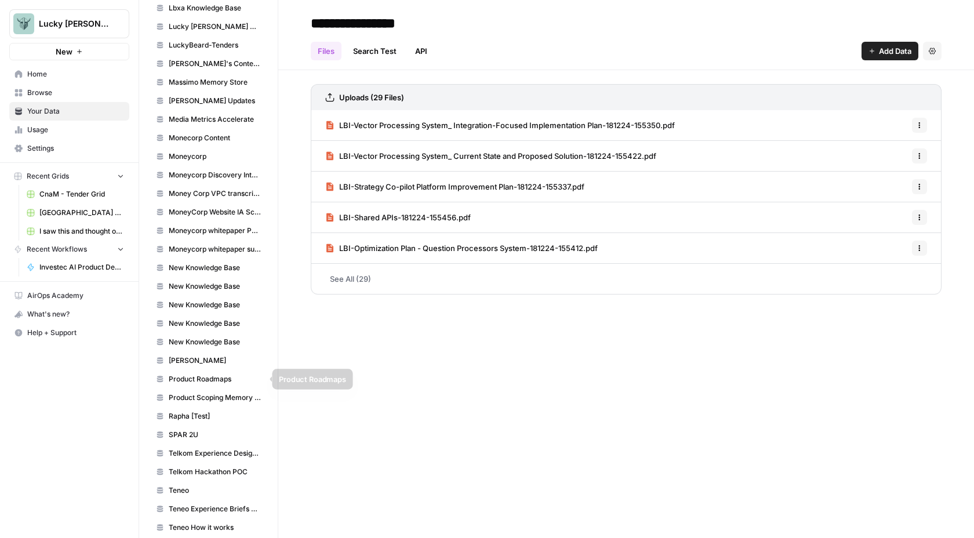
click at [217, 382] on span "Product Roadmaps" at bounding box center [215, 379] width 92 height 10
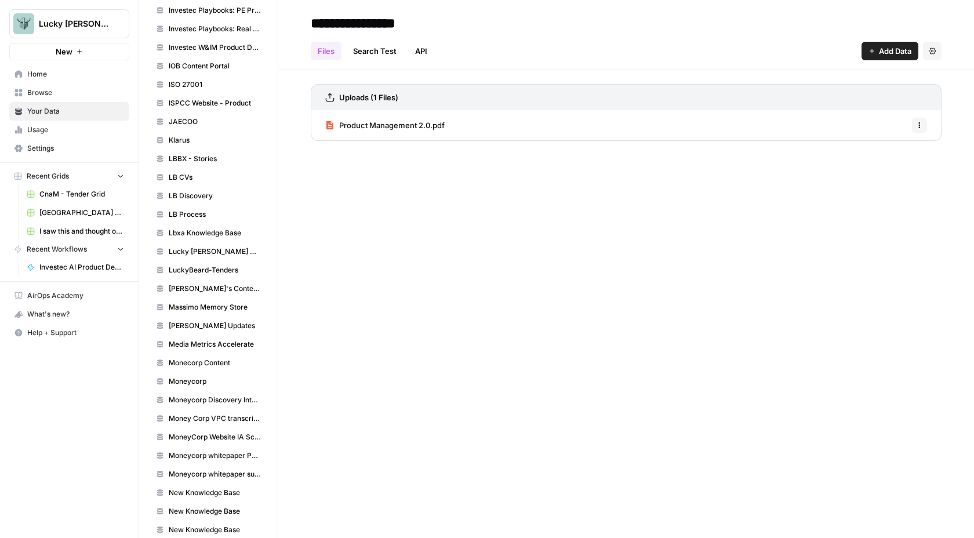
scroll to position [917, 0]
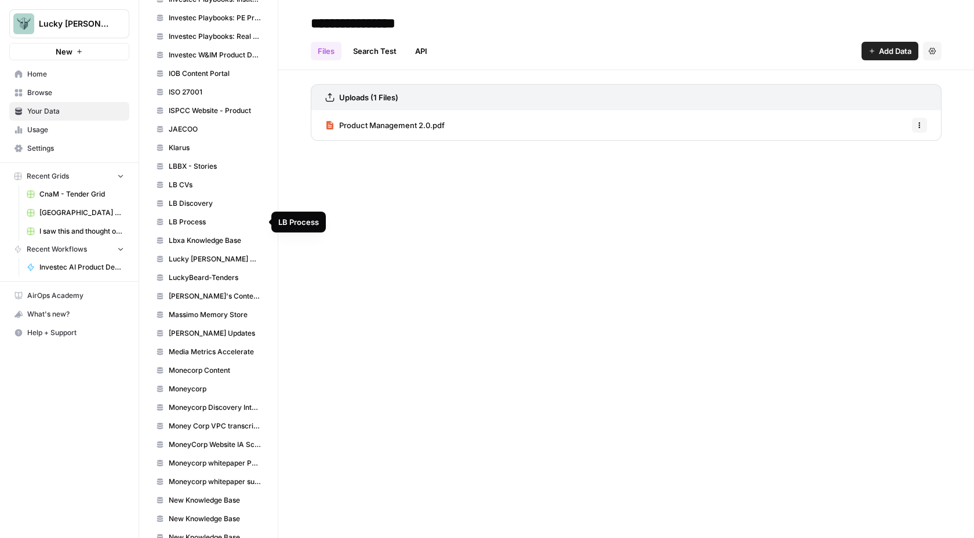
click at [197, 223] on span "LB Process" at bounding box center [215, 222] width 92 height 10
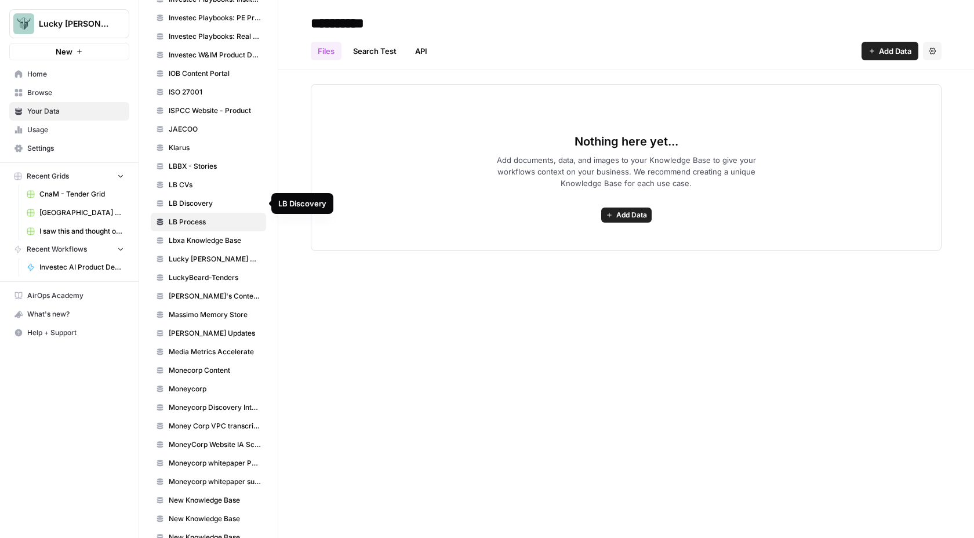
click at [197, 209] on link "LB Discovery" at bounding box center [208, 203] width 115 height 19
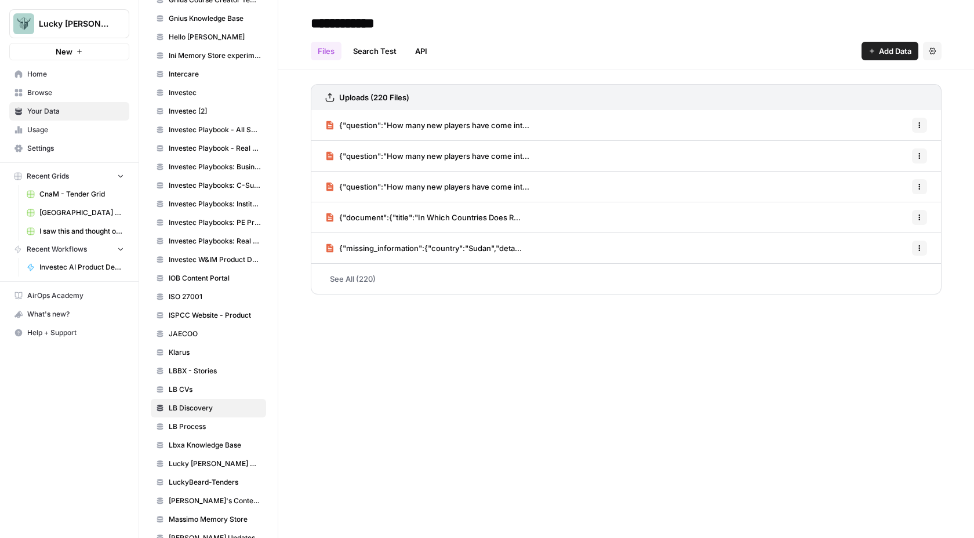
scroll to position [695, 0]
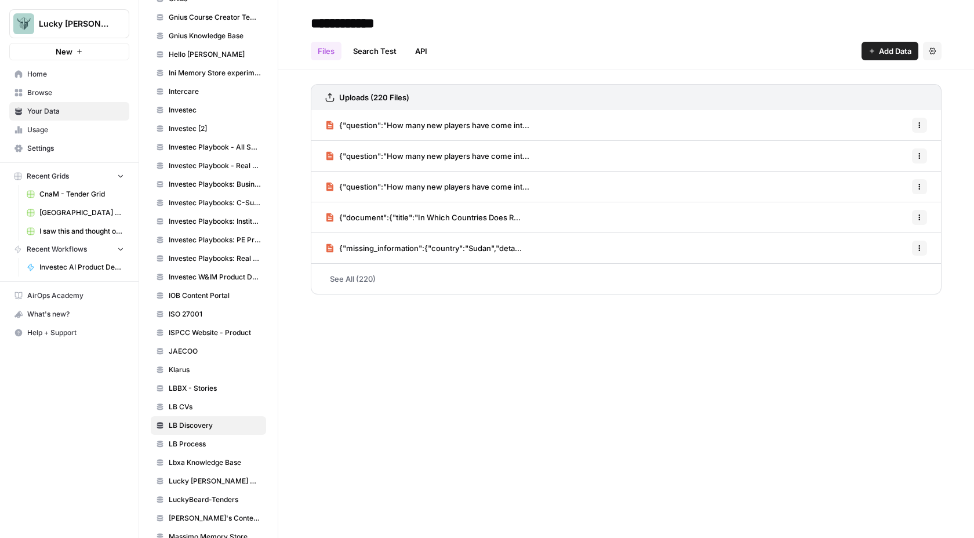
click at [182, 118] on link "Investec" at bounding box center [208, 110] width 115 height 19
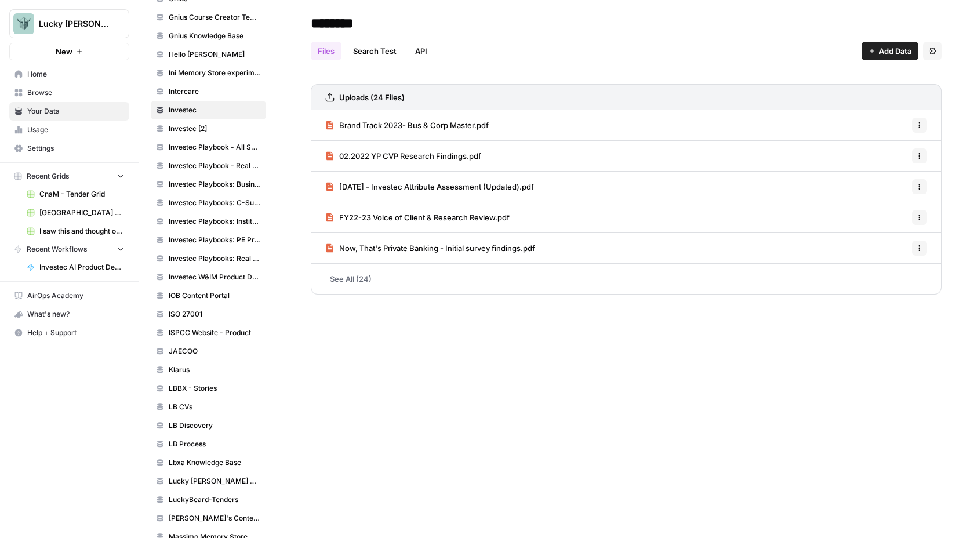
click at [195, 134] on link "Investec [2]" at bounding box center [208, 128] width 115 height 19
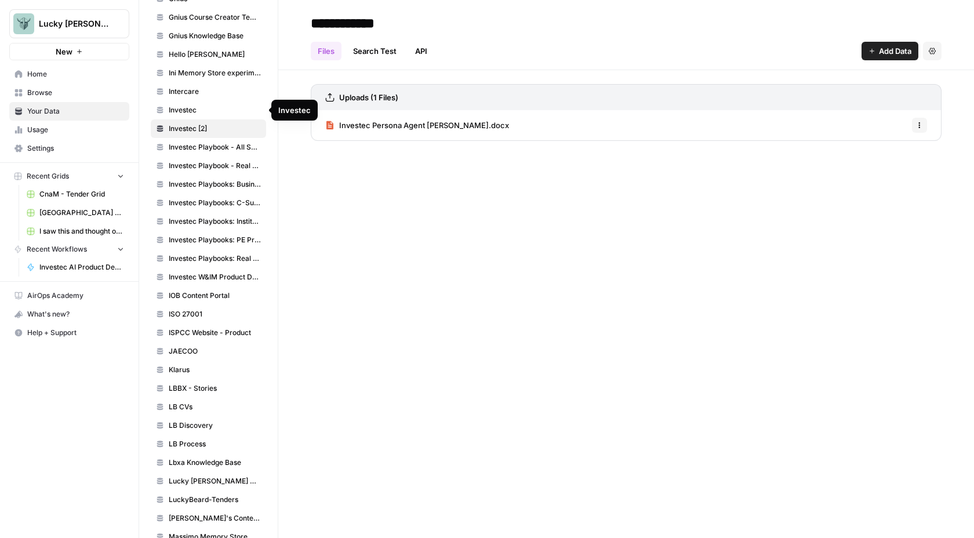
click at [191, 115] on span "Investec" at bounding box center [215, 110] width 92 height 10
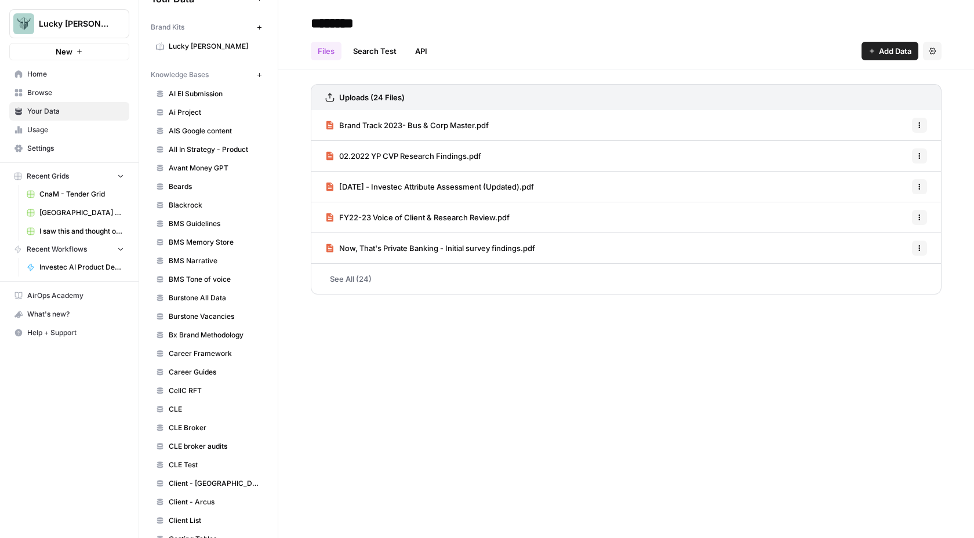
scroll to position [23, 0]
click at [195, 155] on span "All In Strategy - Product" at bounding box center [215, 151] width 92 height 10
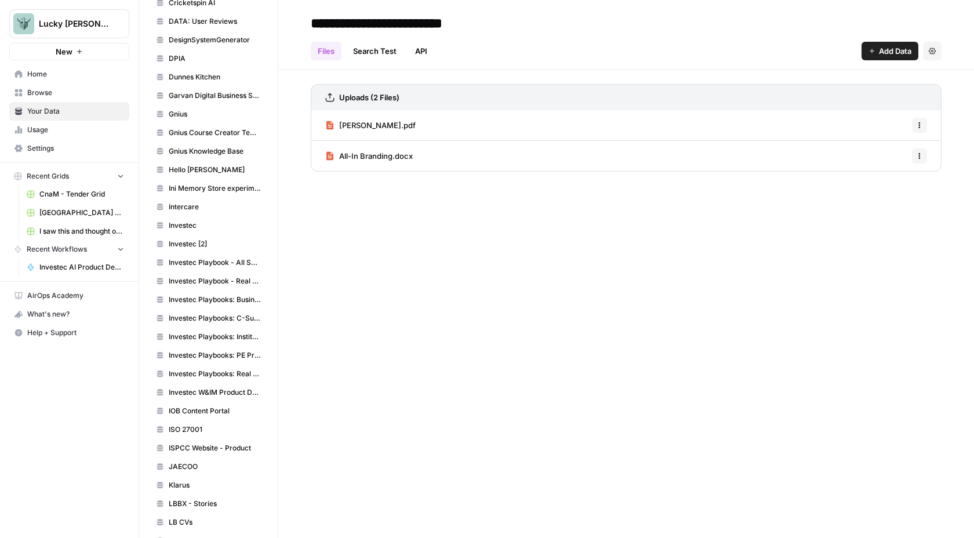
scroll to position [567, 0]
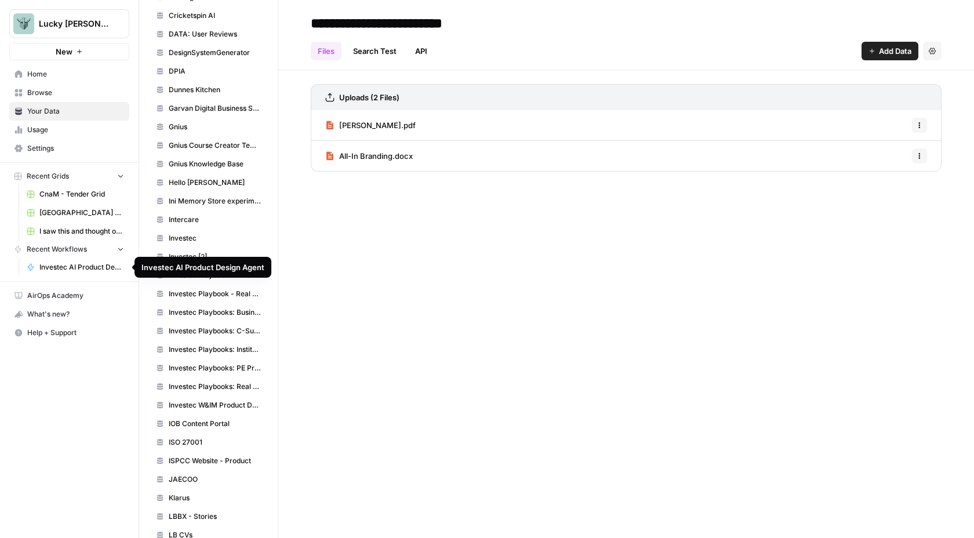
click at [74, 270] on span "Investec AI Product Design Agent" at bounding box center [81, 267] width 85 height 10
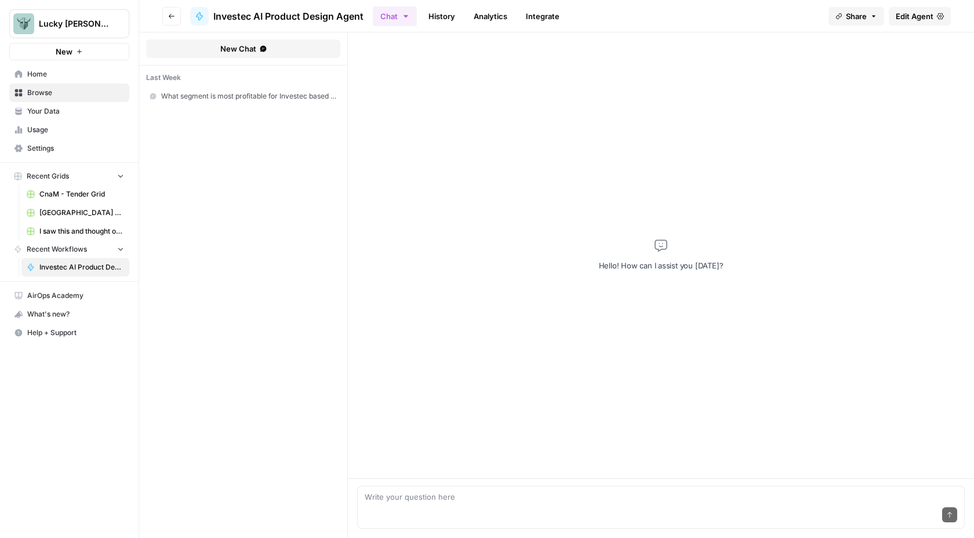
click at [902, 14] on span "Edit Agent" at bounding box center [915, 16] width 38 height 12
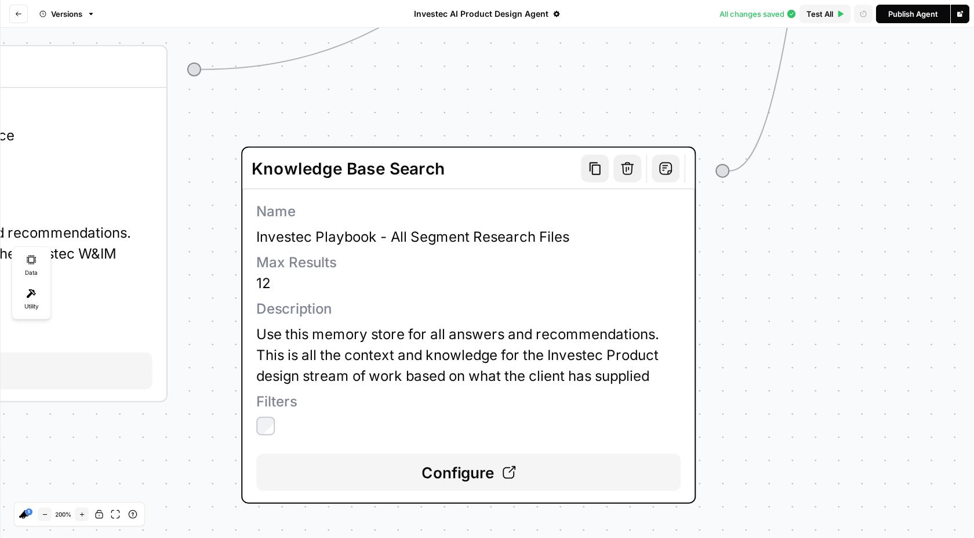
click at [516, 373] on span "Use this memory store for all answers and recommendations. This is all the cont…" at bounding box center [468, 355] width 424 height 63
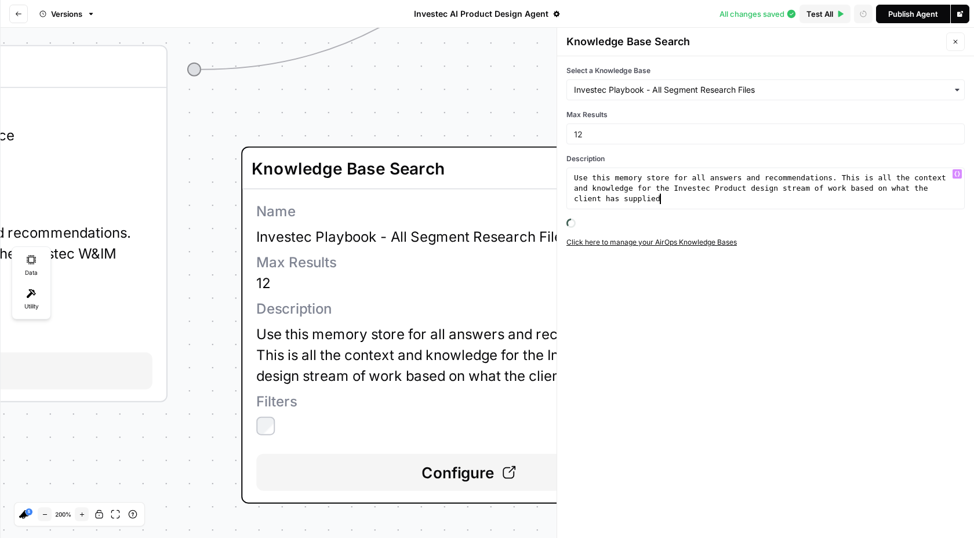
click at [676, 198] on div "Use this memory store for all answers and recommendations. This is all the cont…" at bounding box center [766, 220] width 388 height 94
drag, startPoint x: 676, startPoint y: 198, endPoint x: 716, endPoint y: 199, distance: 40.6
click at [716, 199] on div "Use this memory store for all answers and recommendations. This is all the cont…" at bounding box center [766, 220] width 388 height 94
click at [683, 201] on div "Use this memory store for all answers and recommendations. This is all the cont…" at bounding box center [766, 220] width 388 height 94
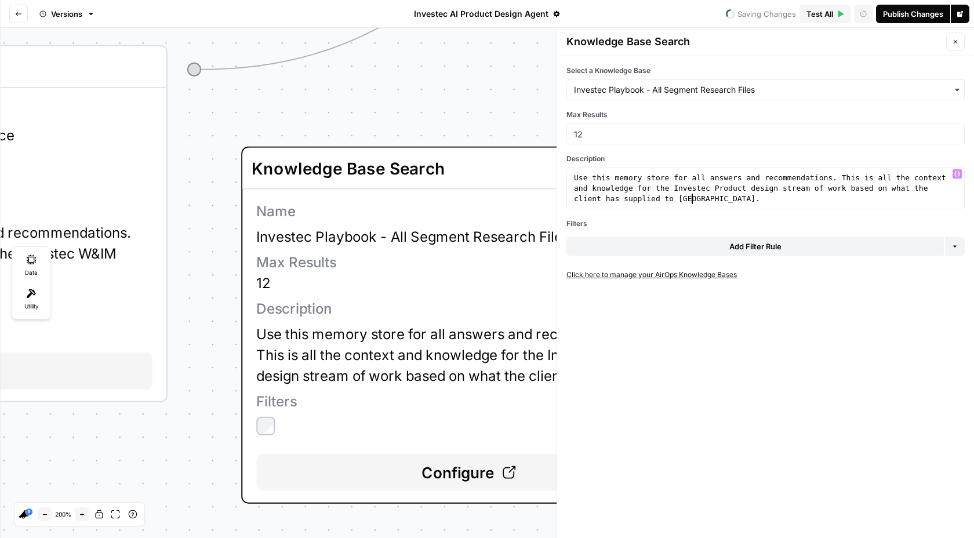
scroll to position [0, 64]
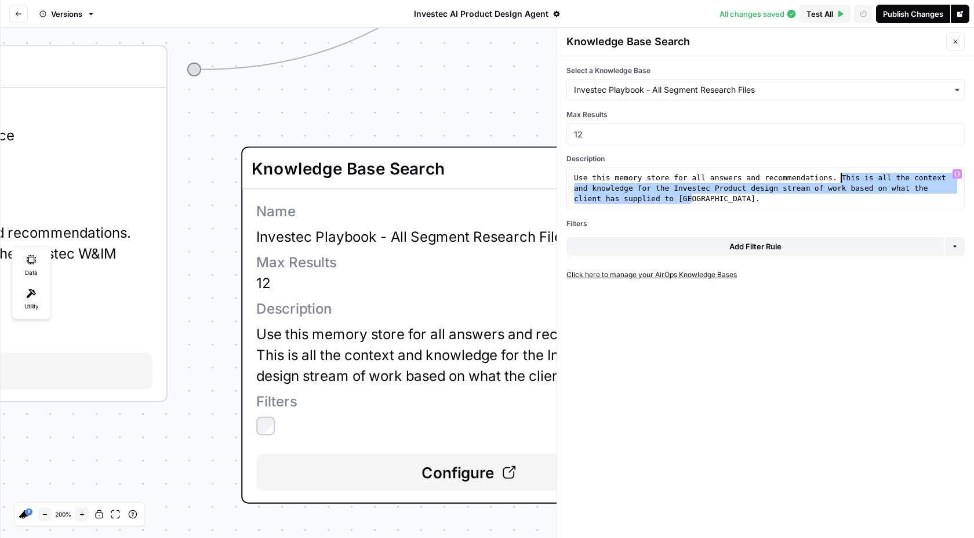
drag, startPoint x: 689, startPoint y: 201, endPoint x: 841, endPoint y: 175, distance: 154.2
click at [841, 175] on div "Use this memory store for all answers and recommendations. This is all the cont…" at bounding box center [766, 220] width 388 height 94
type textarea "**********"
click at [956, 41] on icon "button" at bounding box center [956, 42] width 4 height 4
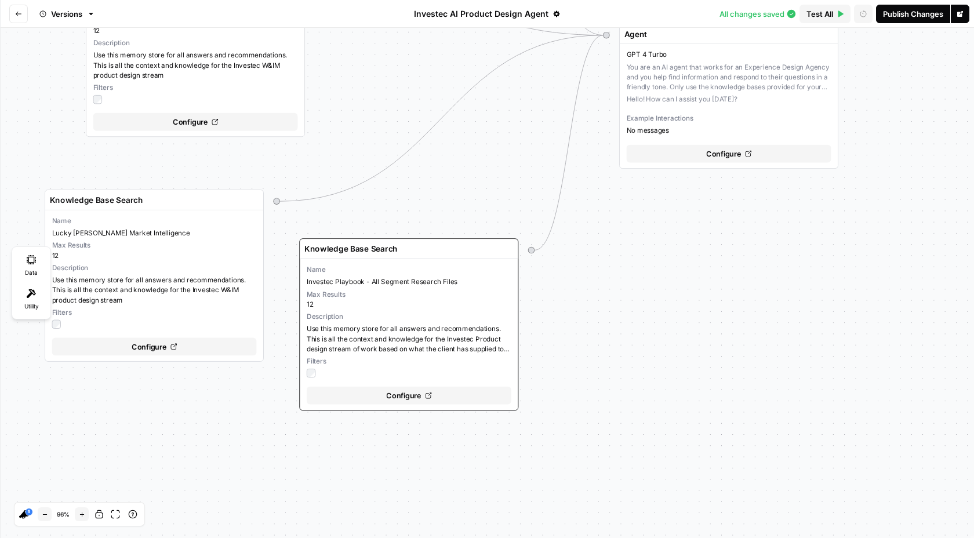
click at [207, 66] on span "Use this memory store for all answers and recommendations. This is all the cont…" at bounding box center [195, 65] width 205 height 30
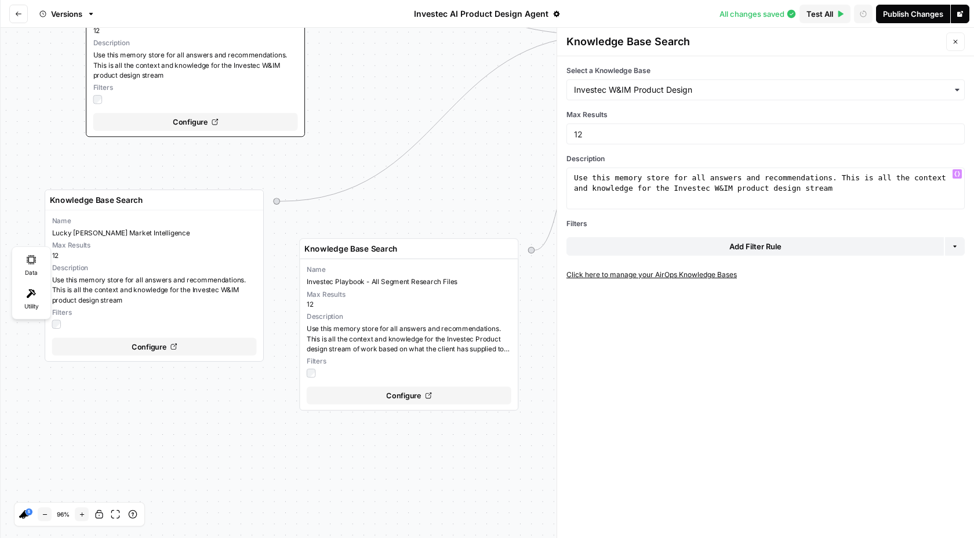
click at [845, 188] on div "Use this memory store for all answers and recommendations. This is all the cont…" at bounding box center [766, 209] width 388 height 73
paste textarea "**********"
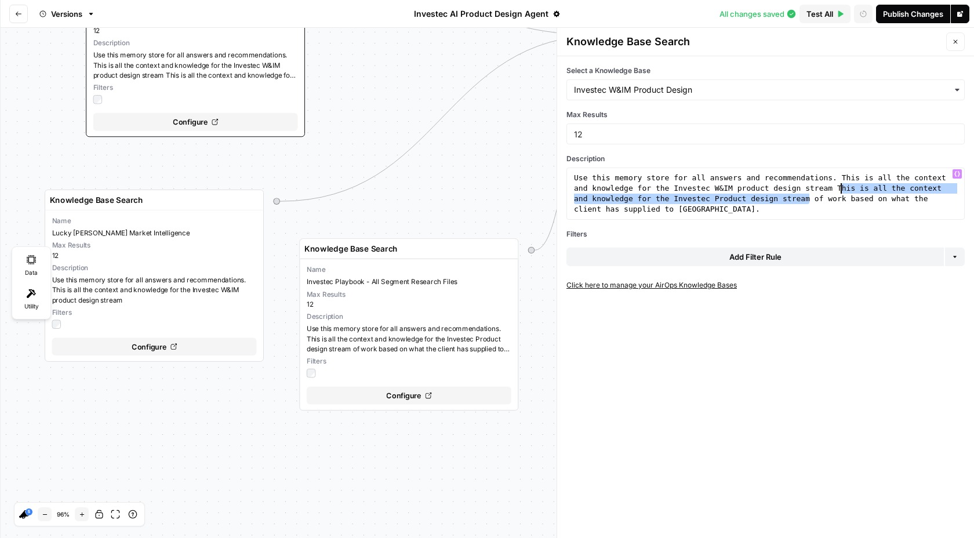
drag, startPoint x: 811, startPoint y: 198, endPoint x: 841, endPoint y: 190, distance: 30.7
click at [841, 190] on div "Use this memory store for all answers and recommendations. This is all the cont…" at bounding box center [766, 235] width 388 height 125
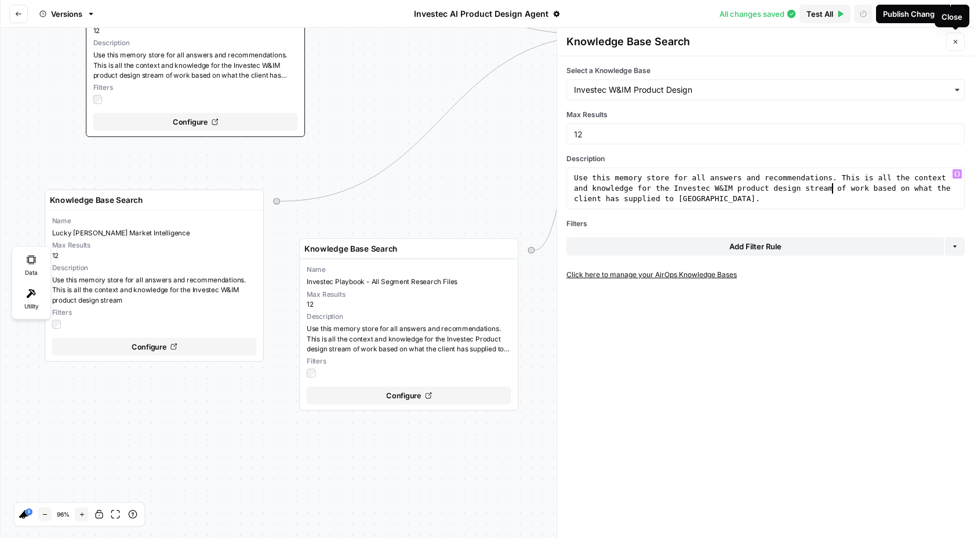
type textarea "**********"
click at [956, 44] on icon "button" at bounding box center [955, 41] width 7 height 7
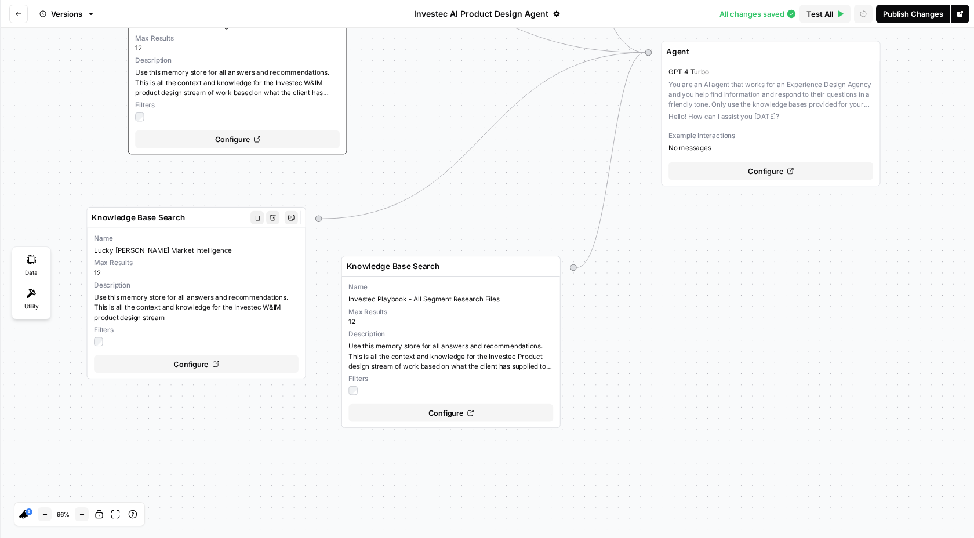
click at [223, 300] on span "Use this memory store for all answers and recommendations. This is all the cont…" at bounding box center [196, 307] width 205 height 30
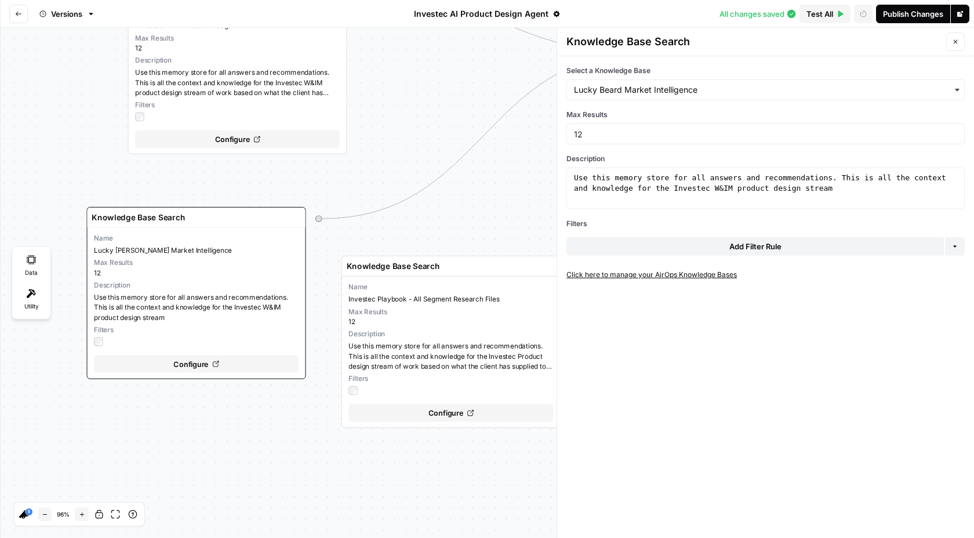
click at [959, 44] on icon "button" at bounding box center [955, 41] width 7 height 7
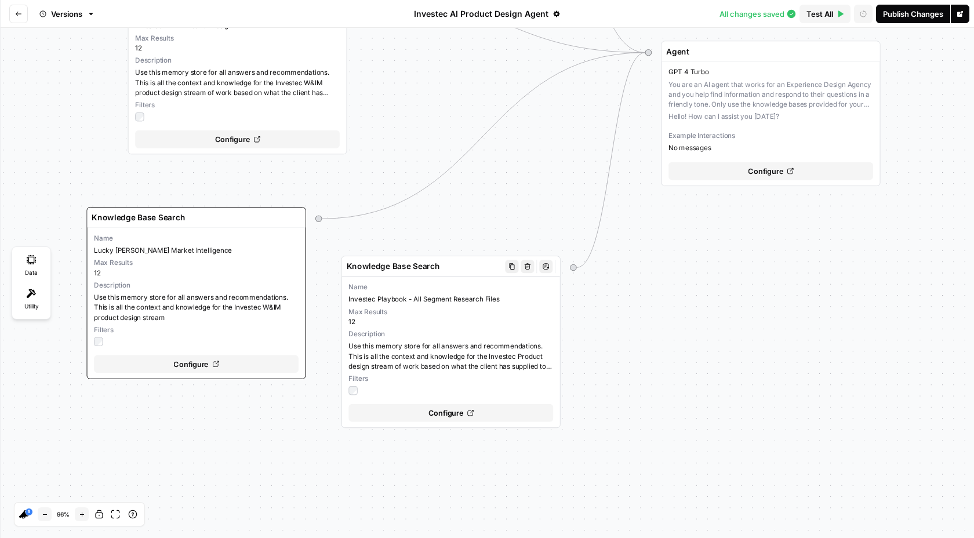
click at [477, 344] on span "Use this memory store for all answers and recommendations. This is all the cont…" at bounding box center [451, 357] width 205 height 30
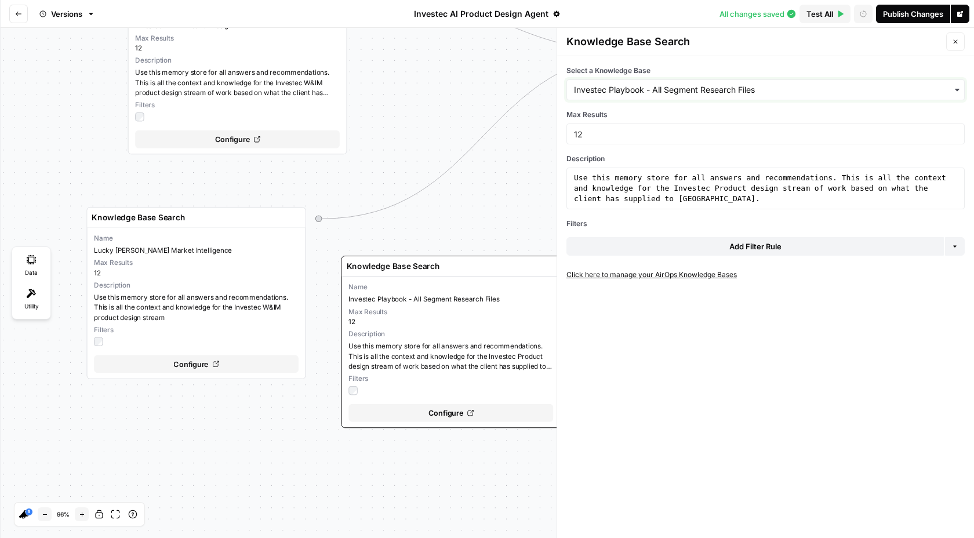
click at [760, 84] on input "Select a Knowledge Base" at bounding box center [765, 90] width 383 height 12
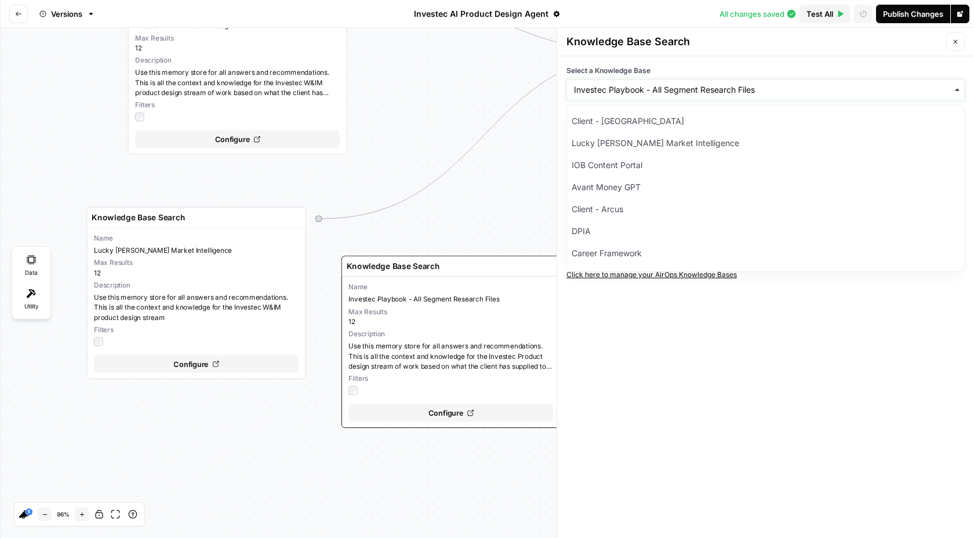
type input "u"
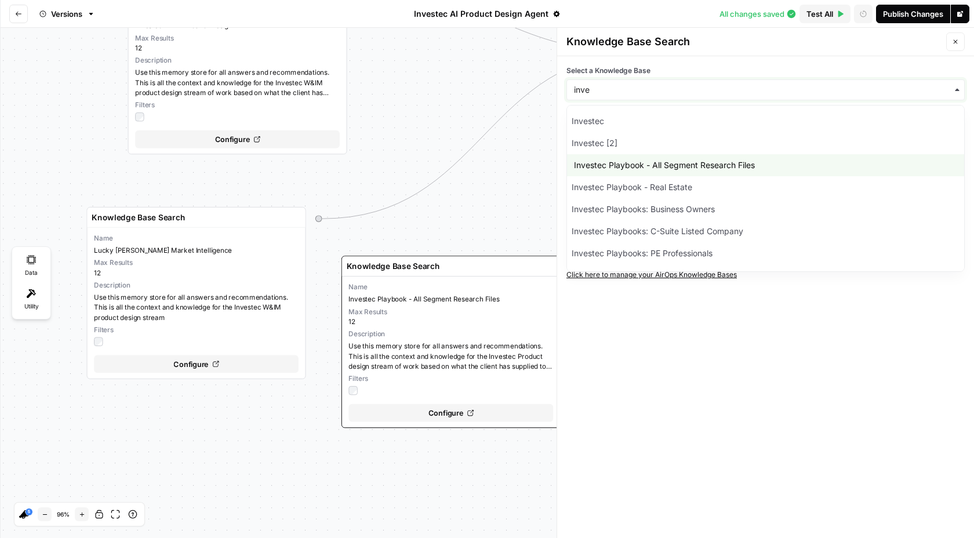
type input "inve"
click at [472, 226] on div "Variables Configure variables Set variables that can be provided to your agent …" at bounding box center [487, 283] width 974 height 510
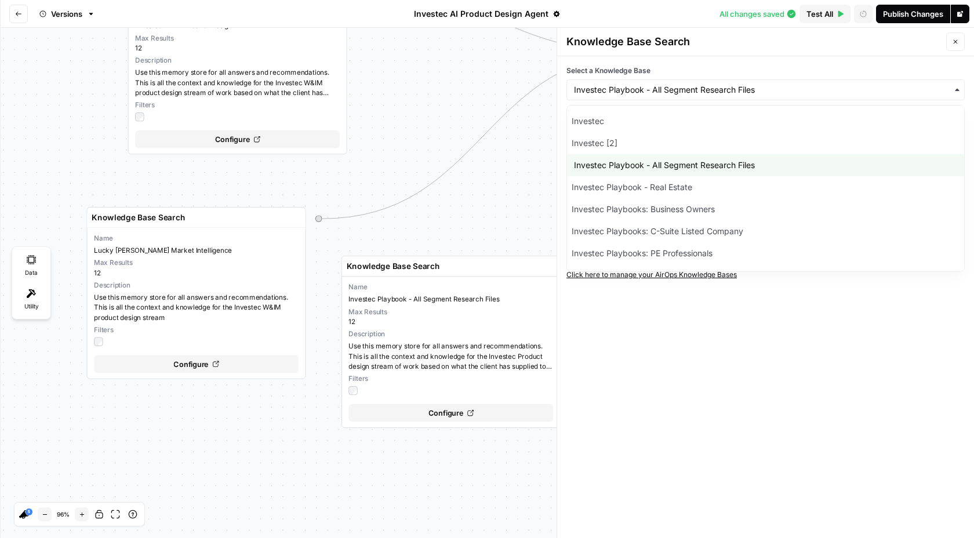
click at [956, 39] on icon "button" at bounding box center [955, 41] width 7 height 7
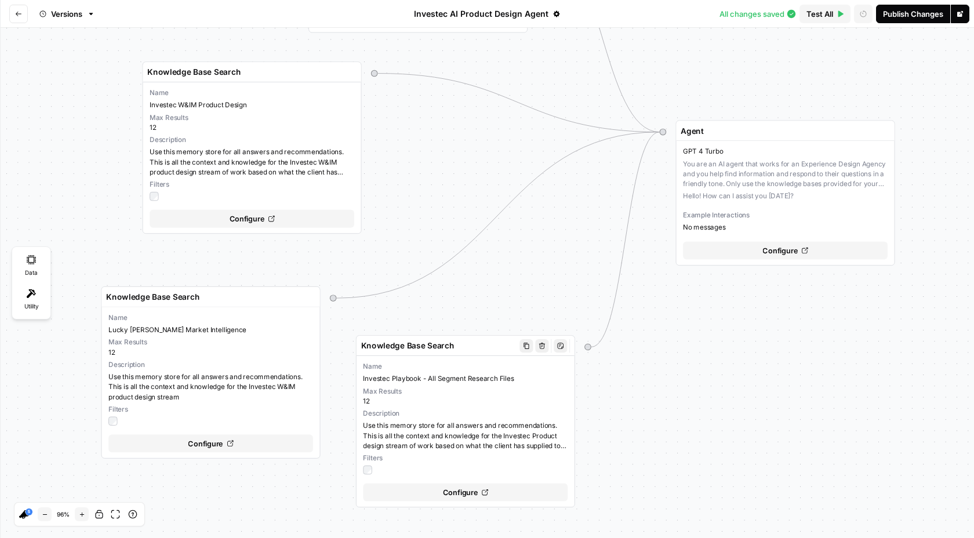
click at [467, 432] on span "Use this memory store for all answers and recommendations. This is all the cont…" at bounding box center [465, 436] width 205 height 30
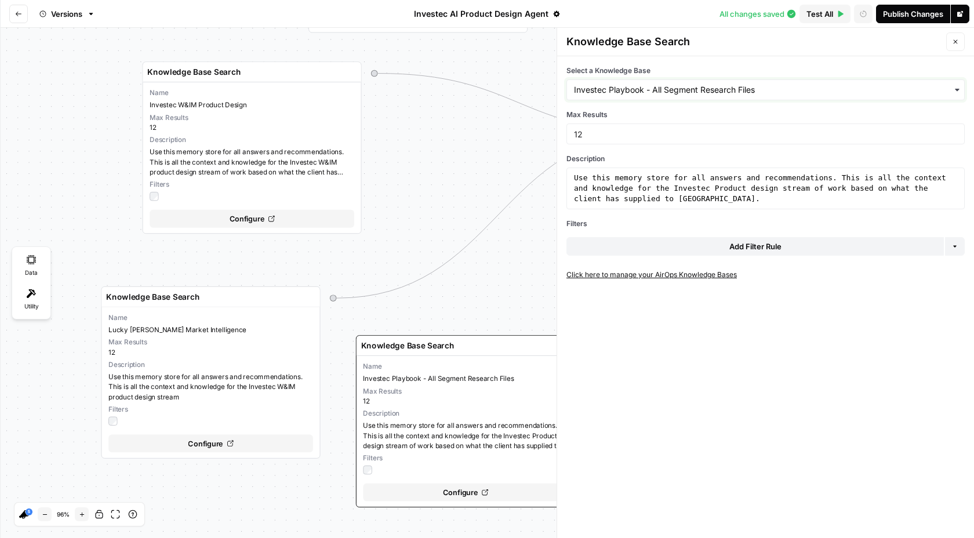
click at [778, 88] on input "Select a Knowledge Base" at bounding box center [765, 90] width 383 height 12
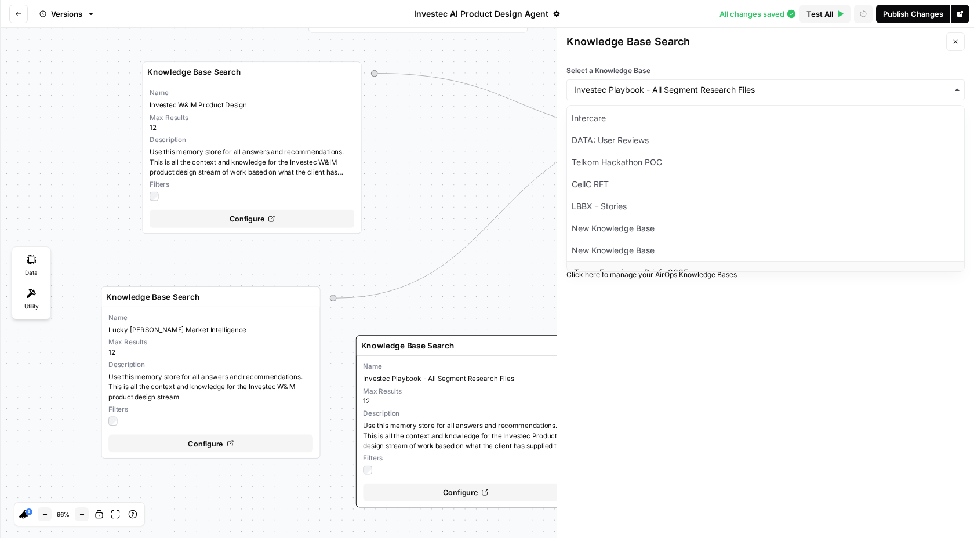
scroll to position [1655, 0]
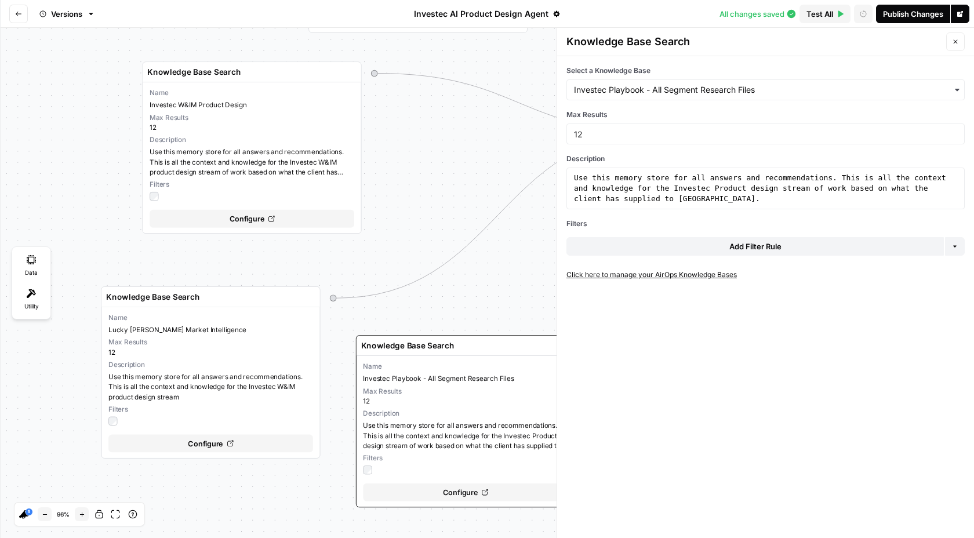
click at [950, 39] on button "Close" at bounding box center [955, 41] width 19 height 19
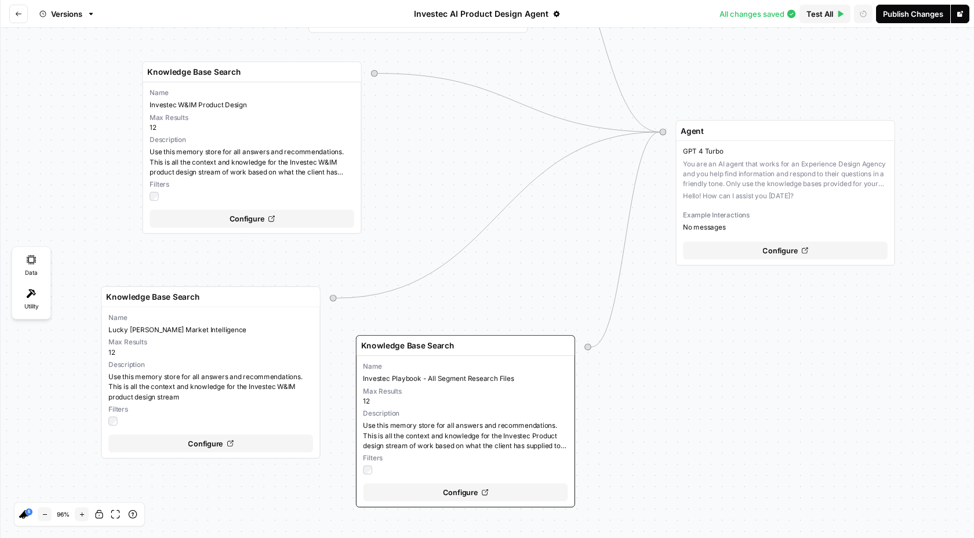
click at [17, 20] on button "Go back" at bounding box center [18, 14] width 19 height 19
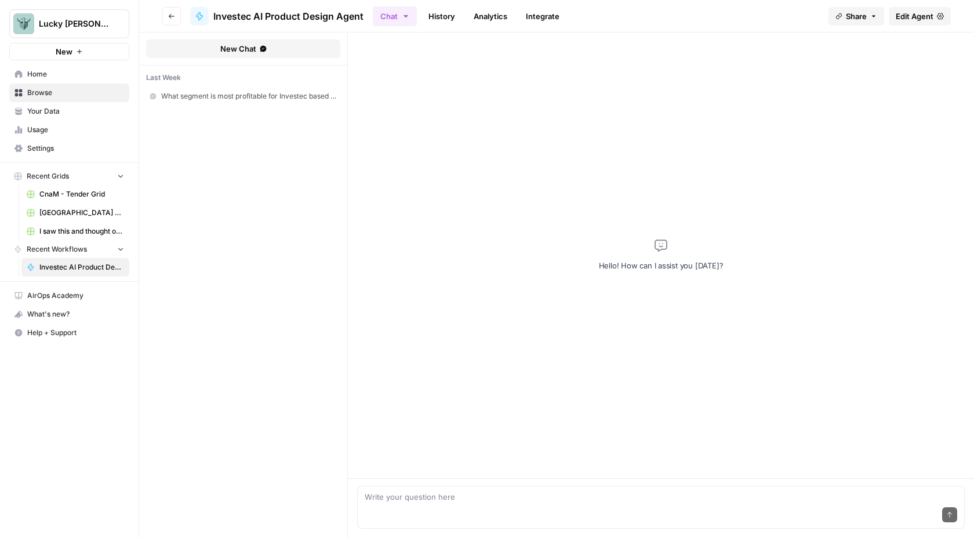
click at [52, 118] on link "Your Data" at bounding box center [69, 111] width 120 height 19
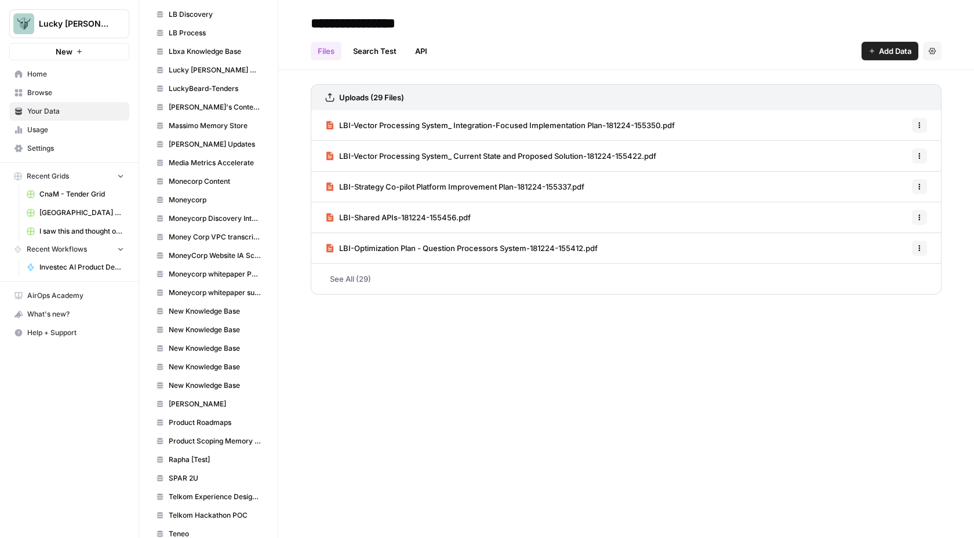
scroll to position [1181, 0]
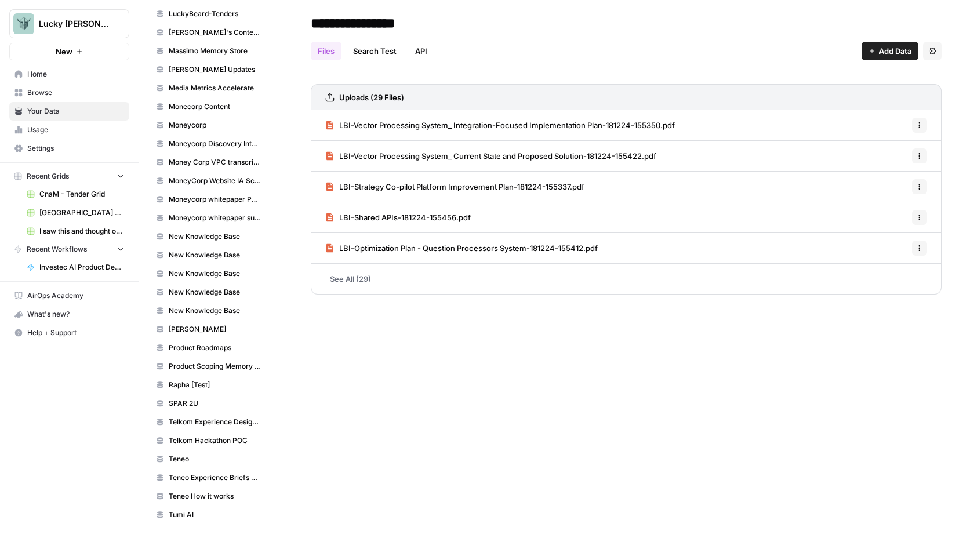
click at [208, 313] on span "New Knowledge Base" at bounding box center [215, 311] width 92 height 10
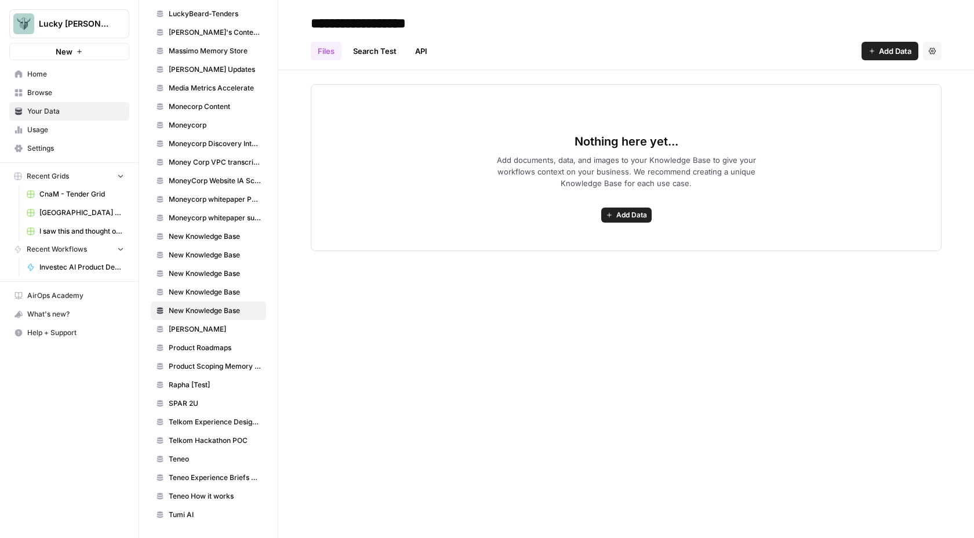
click at [447, 26] on input "**********" at bounding box center [399, 23] width 186 height 23
click at [466, 23] on input "**********" at bounding box center [399, 23] width 186 height 23
drag, startPoint x: 482, startPoint y: 20, endPoint x: 287, endPoint y: 20, distance: 194.8
click at [287, 20] on header "**********" at bounding box center [626, 35] width 696 height 70
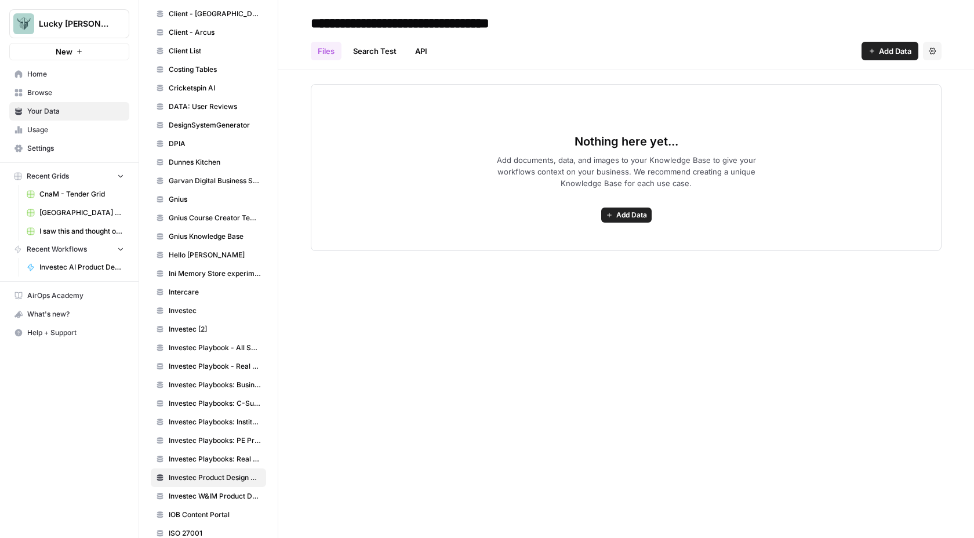
click at [368, 19] on input "**********" at bounding box center [434, 23] width 256 height 23
click at [600, 22] on input "**********" at bounding box center [455, 23] width 299 height 23
drag, startPoint x: 600, startPoint y: 26, endPoint x: 310, endPoint y: 24, distance: 289.4
click at [310, 24] on input "**********" at bounding box center [455, 23] width 299 height 23
type input "**********"
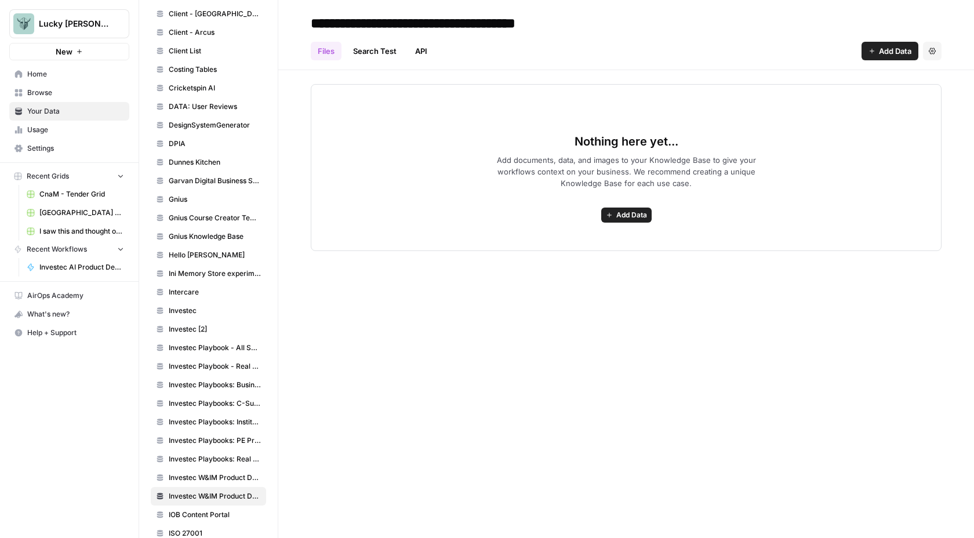
click at [681, 50] on div "Files Search Test API Add Data Settings" at bounding box center [626, 46] width 631 height 28
click at [600, 330] on div "**********" at bounding box center [626, 269] width 696 height 538
click at [63, 267] on span "Investec AI Product Design Agent" at bounding box center [81, 267] width 85 height 10
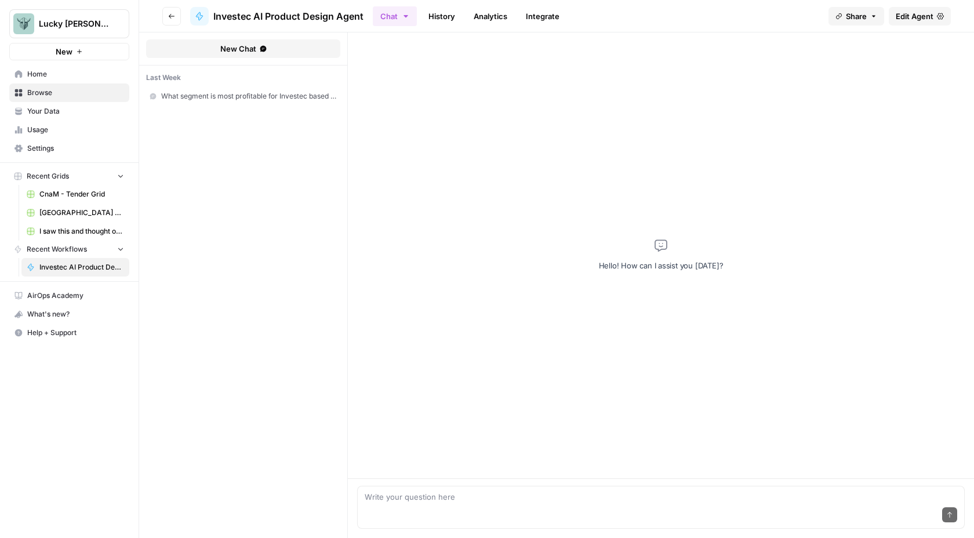
click at [921, 16] on span "Edit Agent" at bounding box center [915, 16] width 38 height 12
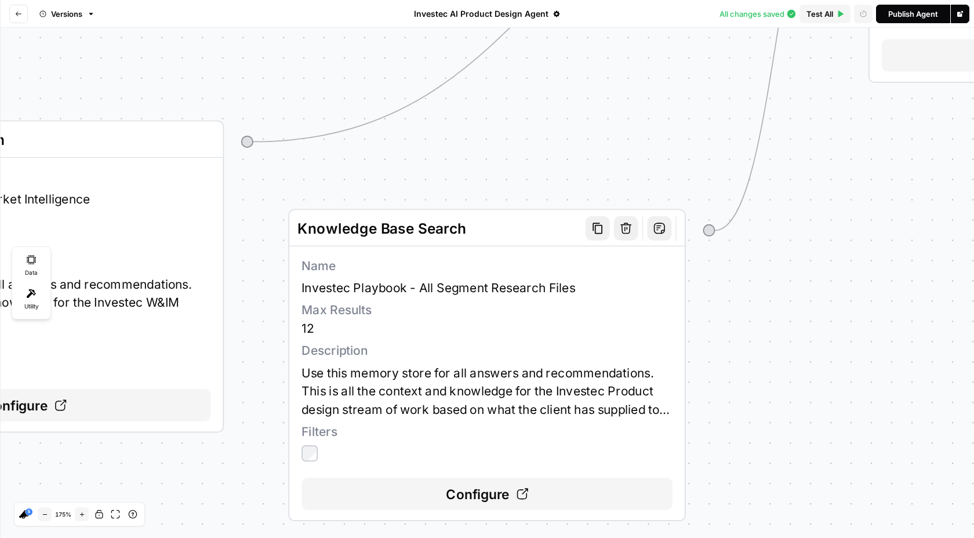
click at [476, 363] on div "Name Investec Playbook - All Segment Research Files Max Results 12 Description …" at bounding box center [487, 359] width 371 height 205
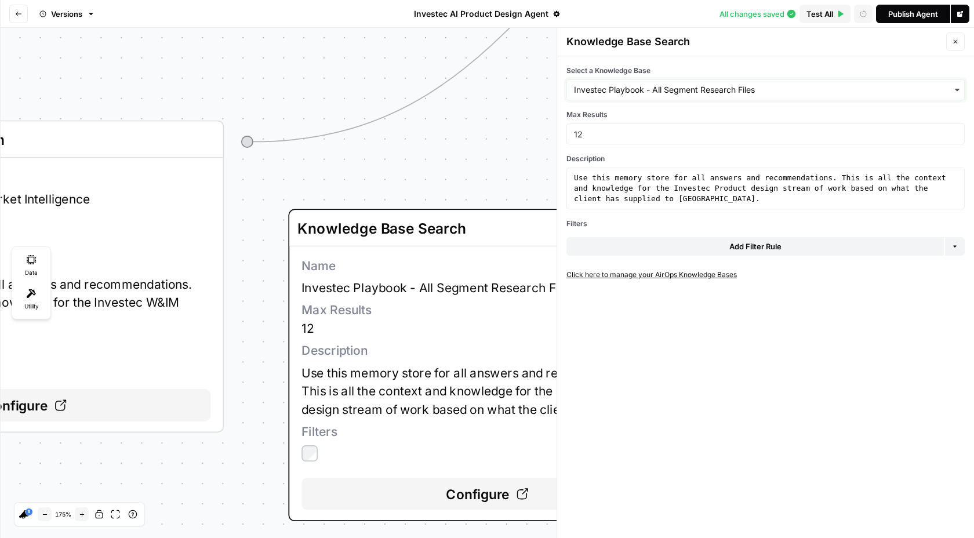
click at [707, 84] on input "Select a Knowledge Base" at bounding box center [765, 90] width 383 height 12
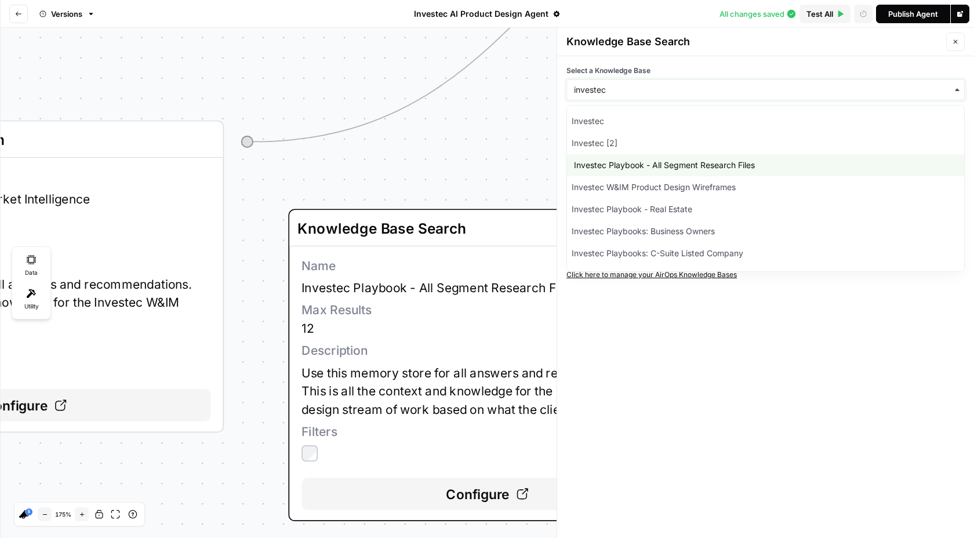
type input "investec"
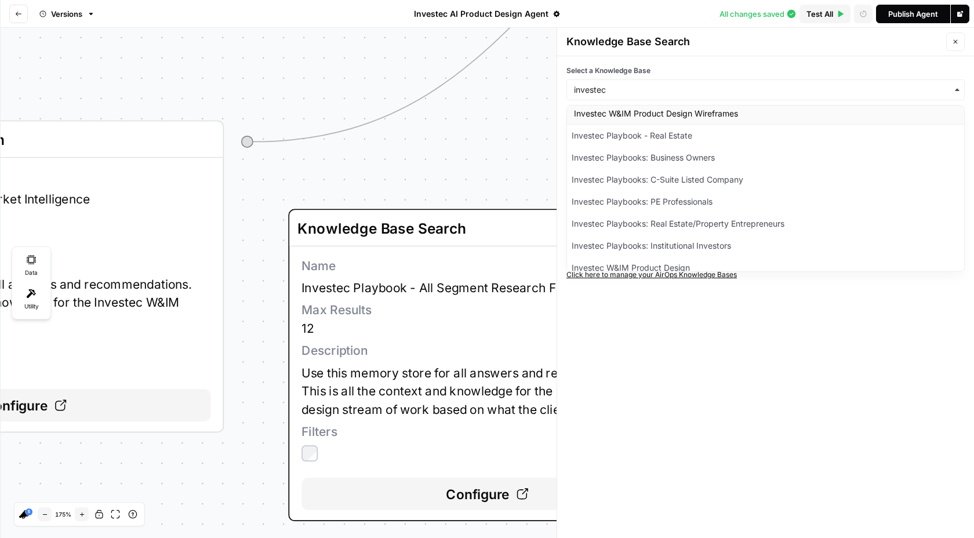
scroll to position [71, 0]
click at [716, 117] on div "Investec W&IM Product Design Wireframes" at bounding box center [765, 117] width 397 height 22
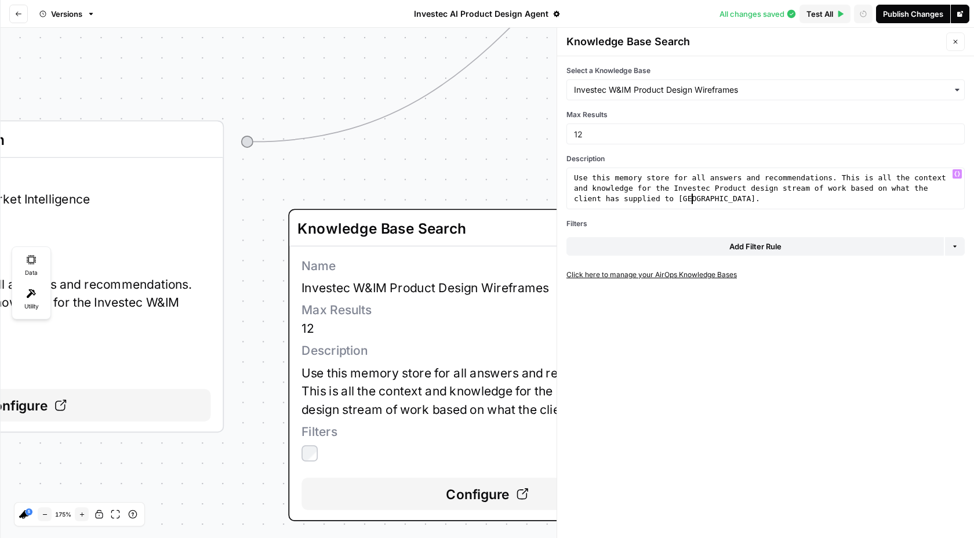
click at [719, 202] on div "Use this memory store for all answers and recommendations. This is all the cont…" at bounding box center [766, 220] width 388 height 94
drag, startPoint x: 719, startPoint y: 202, endPoint x: 888, endPoint y: 191, distance: 169.7
click at [888, 191] on div "Use this memory store for all answers and recommendations. This is all the cont…" at bounding box center [766, 220] width 388 height 94
type textarea "**********"
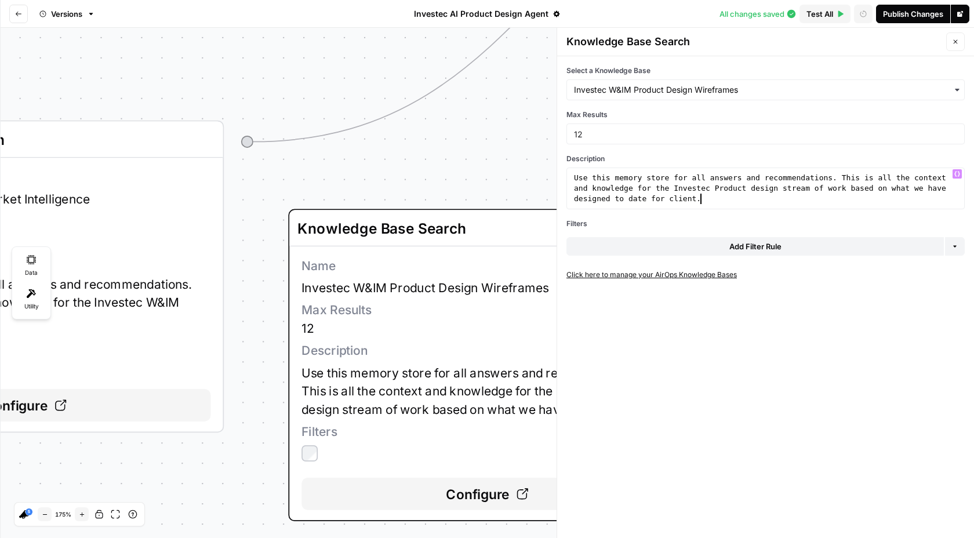
click at [904, 365] on div "**********" at bounding box center [765, 297] width 417 height 482
click at [957, 44] on icon "button" at bounding box center [955, 41] width 7 height 7
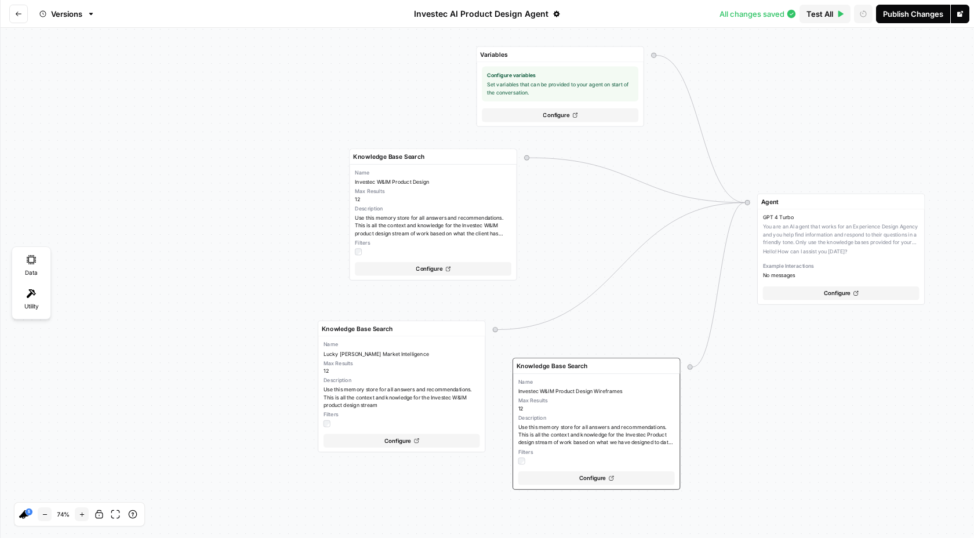
click at [905, 16] on div "Publish Changes" at bounding box center [913, 14] width 60 height 12
click at [960, 14] on link "Go To Agent" at bounding box center [932, 14] width 74 height 19
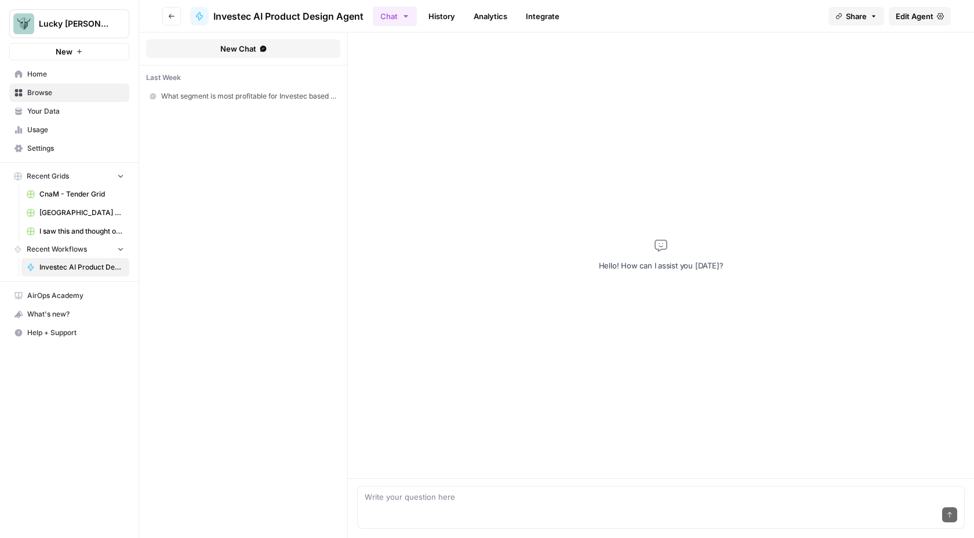
click at [282, 95] on span "What segment is most profitable for Investec based on the [Investec Playbook - …" at bounding box center [249, 96] width 176 height 10
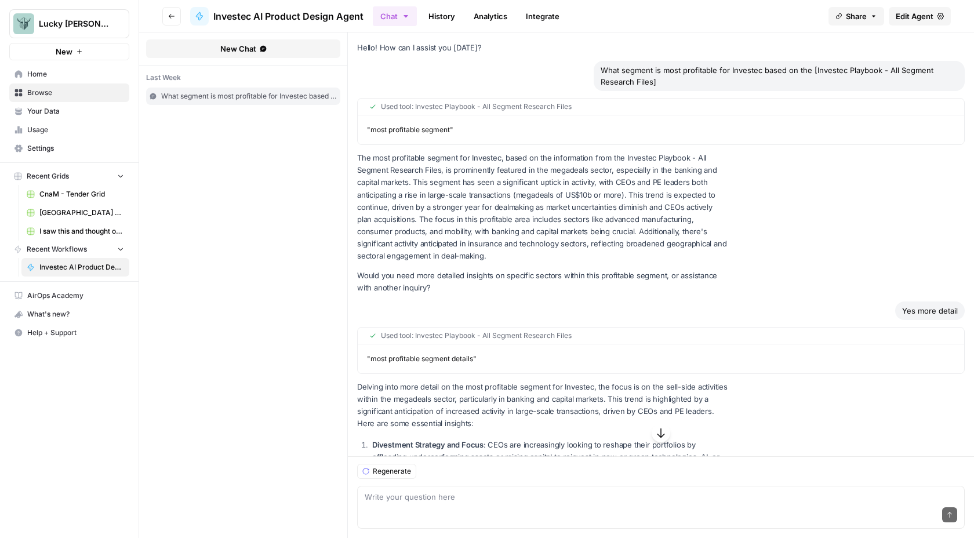
click at [450, 13] on link "History" at bounding box center [442, 16] width 41 height 19
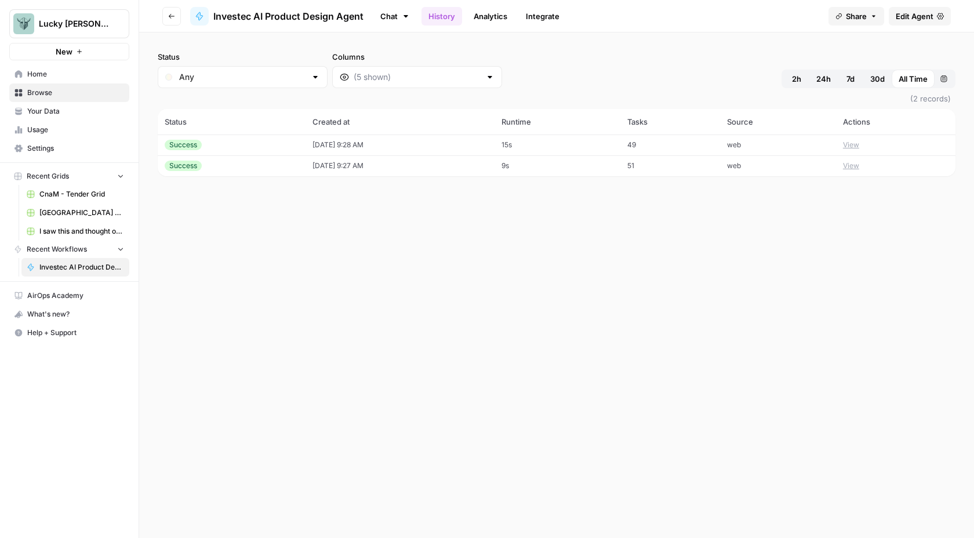
click at [493, 20] on link "Analytics" at bounding box center [491, 16] width 48 height 19
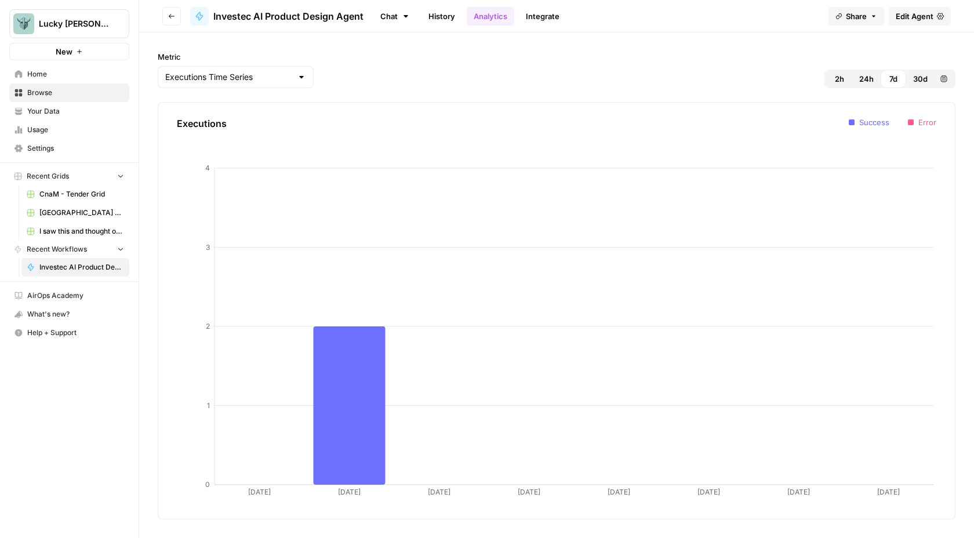
click at [394, 20] on link "Chat" at bounding box center [395, 16] width 44 height 20
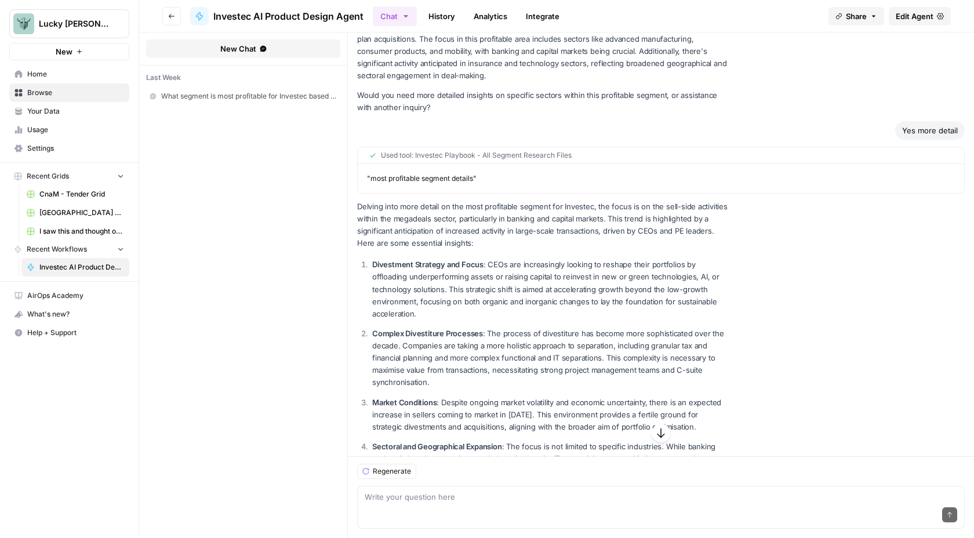
scroll to position [179, 0]
click at [488, 168] on div "" most profitable segment details "" at bounding box center [661, 180] width 607 height 30
click at [466, 176] on span "" most profitable segment details "" at bounding box center [422, 180] width 110 height 9
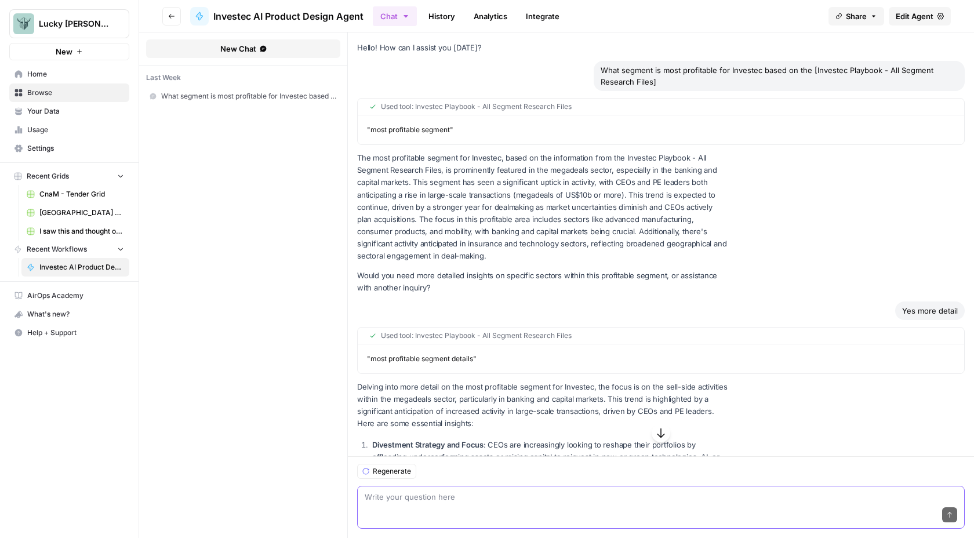
click at [390, 500] on textarea at bounding box center [661, 497] width 593 height 12
type textarea "H"
type textarea "B"
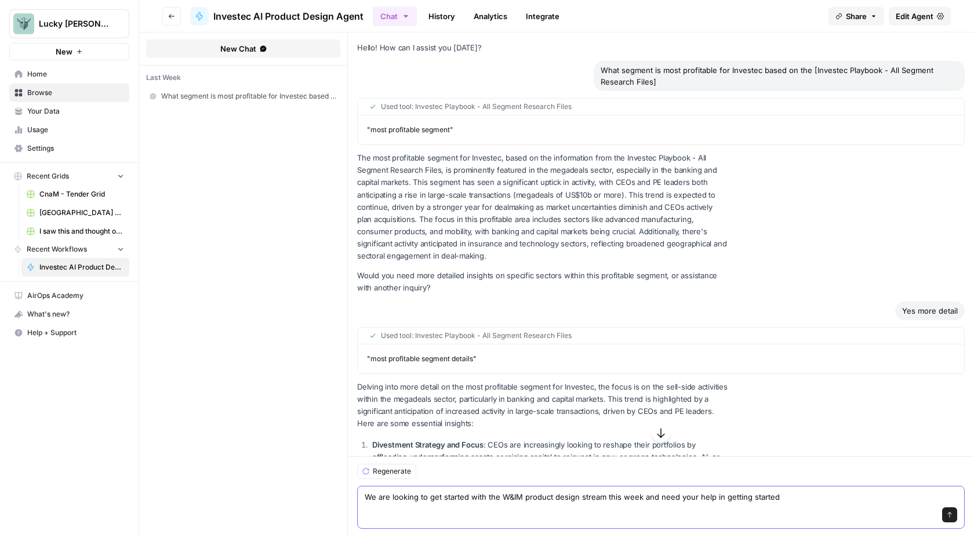
click at [712, 493] on textarea "We are looking to get started with the W&IM product design stream this week and…" at bounding box center [661, 497] width 593 height 12
type textarea "We are looking to get started with the W&IM product design stream this week and…"
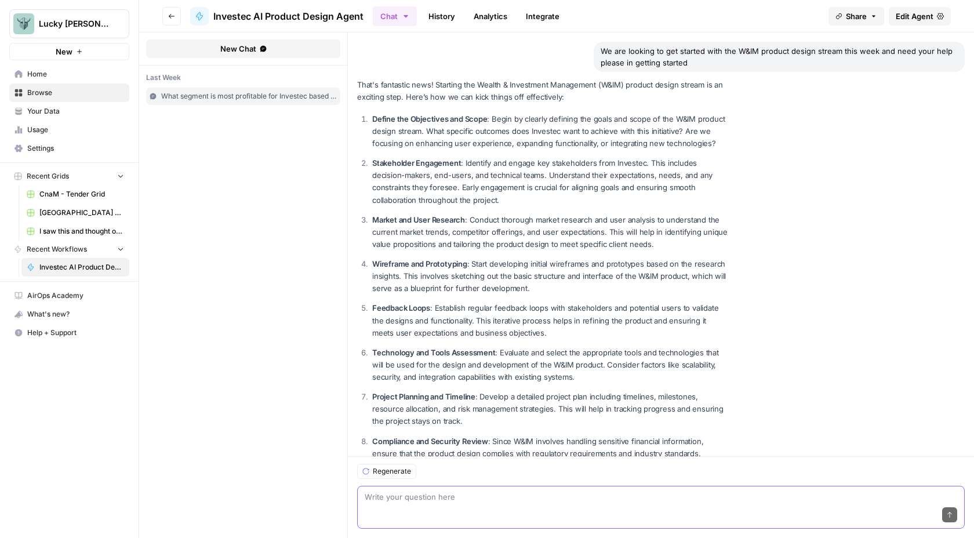
scroll to position [735, 0]
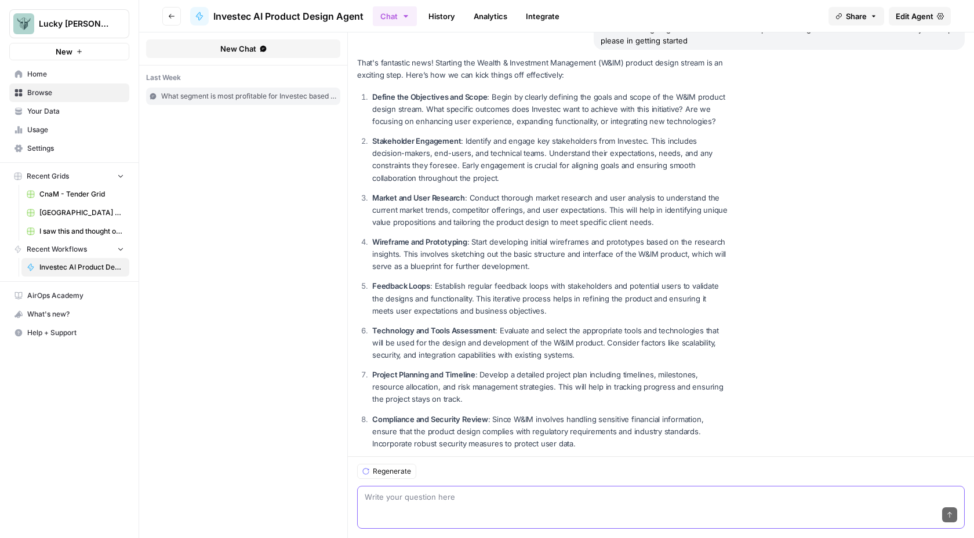
click at [435, 500] on textarea at bounding box center [661, 497] width 593 height 12
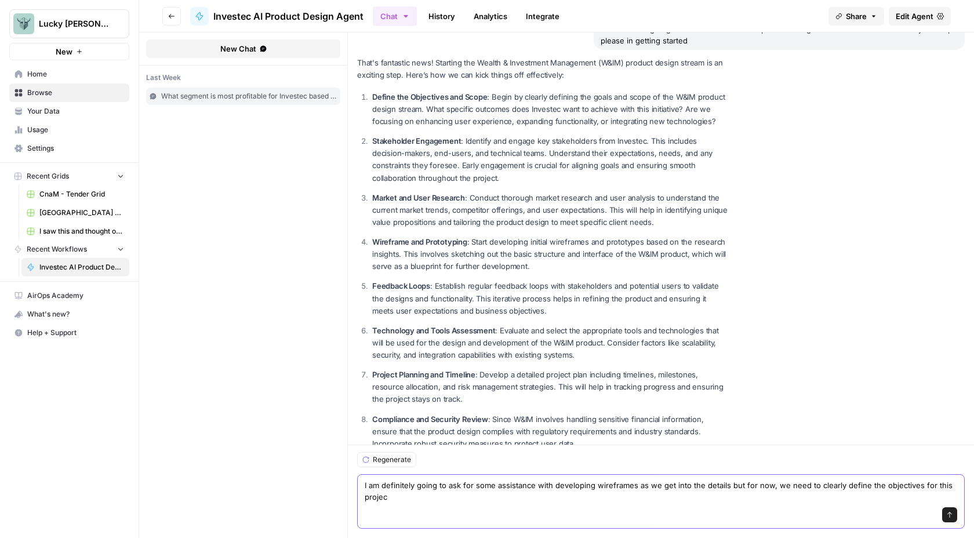
scroll to position [747, 0]
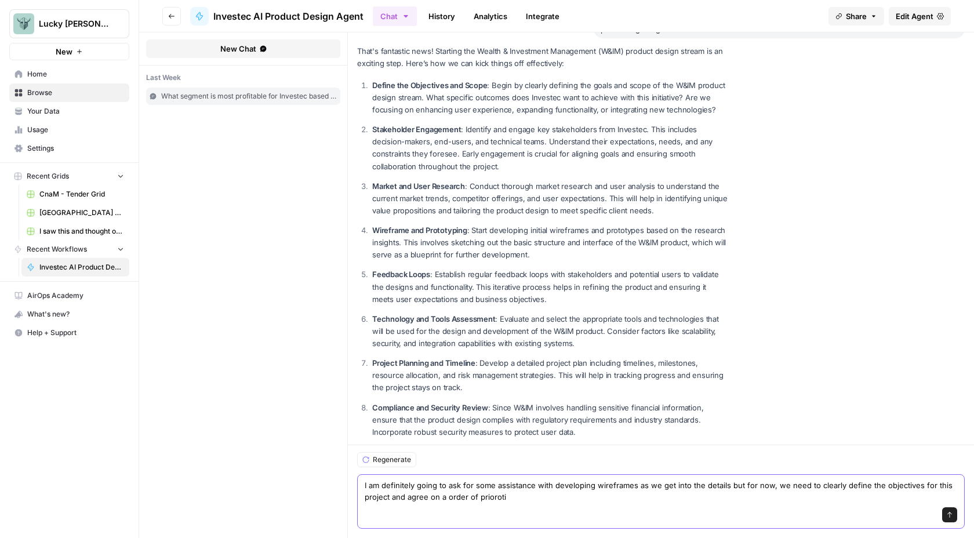
drag, startPoint x: 504, startPoint y: 496, endPoint x: 477, endPoint y: 496, distance: 26.7
click at [477, 496] on textarea "I am definitely going to ask for some assistance with developing wireframes as …" at bounding box center [661, 491] width 593 height 23
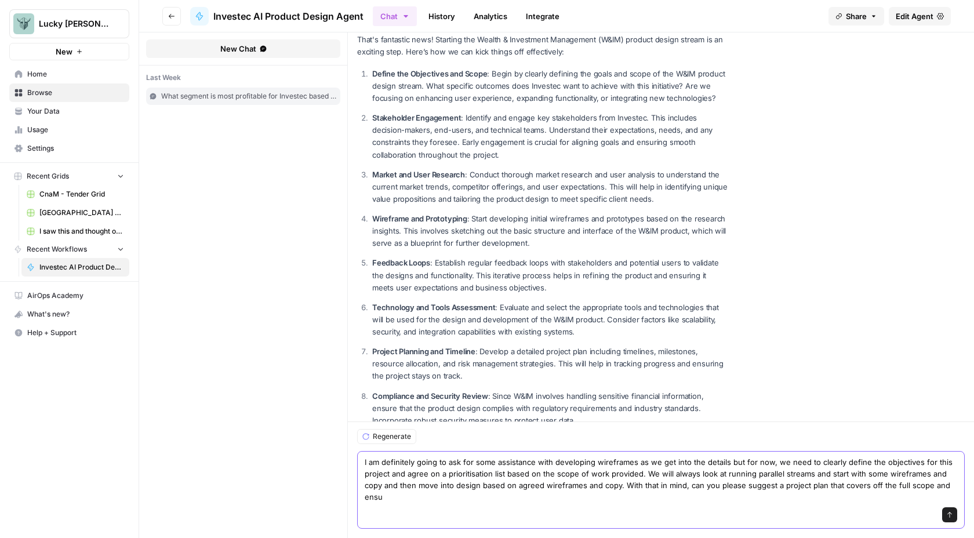
scroll to position [770, 0]
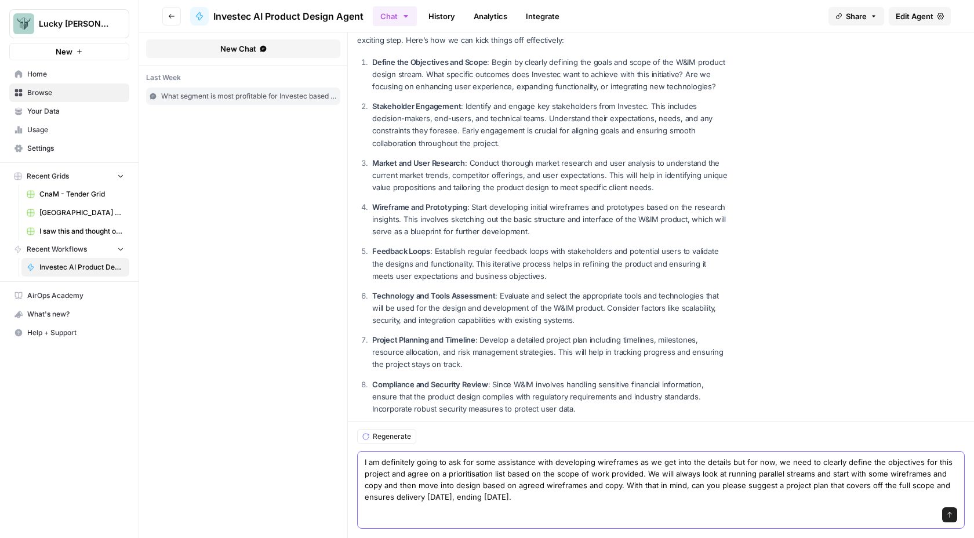
type textarea "I am definitely going to ask for some assistance with developing wireframes as …"
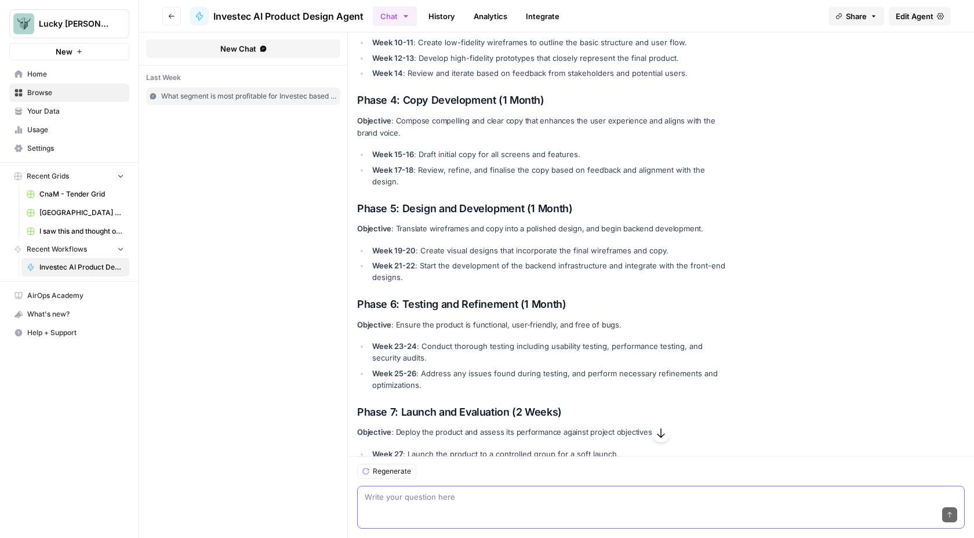
scroll to position [1692, 0]
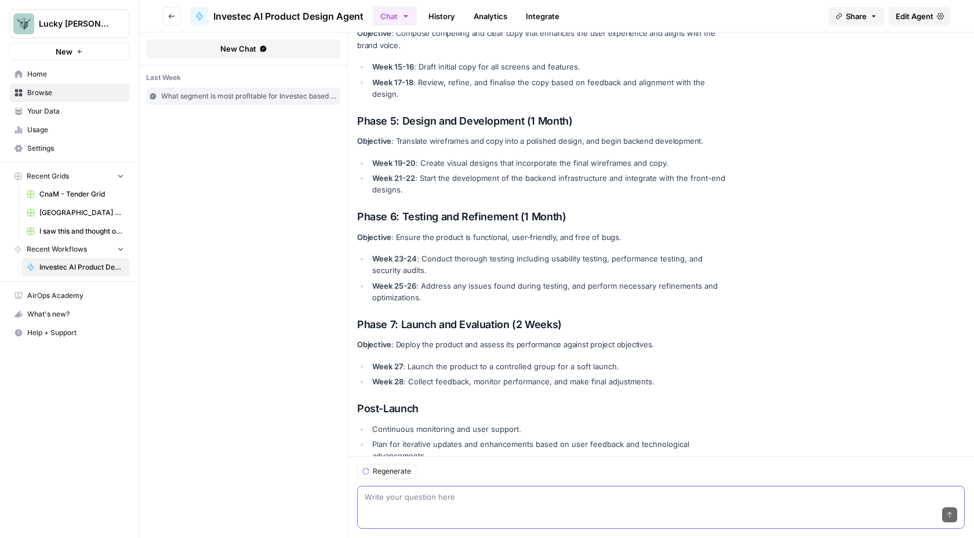
click at [427, 493] on textarea at bounding box center [661, 497] width 593 height 12
type textarea "Specifically reference the Investec"
click at [916, 17] on span "Edit Agent" at bounding box center [915, 16] width 38 height 12
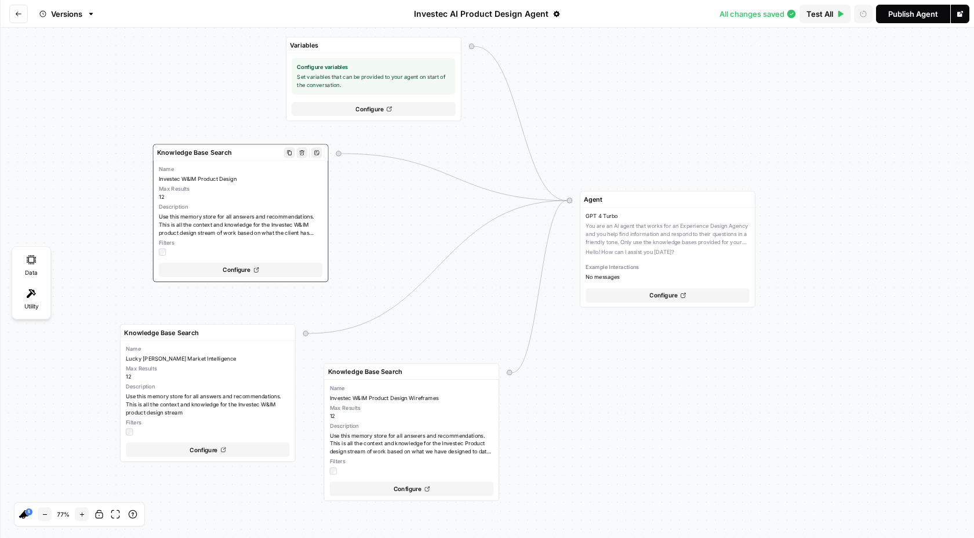
click at [241, 260] on button "Name Investec W&IM Product Design Max Results 12 Description Use this memory st…" at bounding box center [241, 221] width 175 height 121
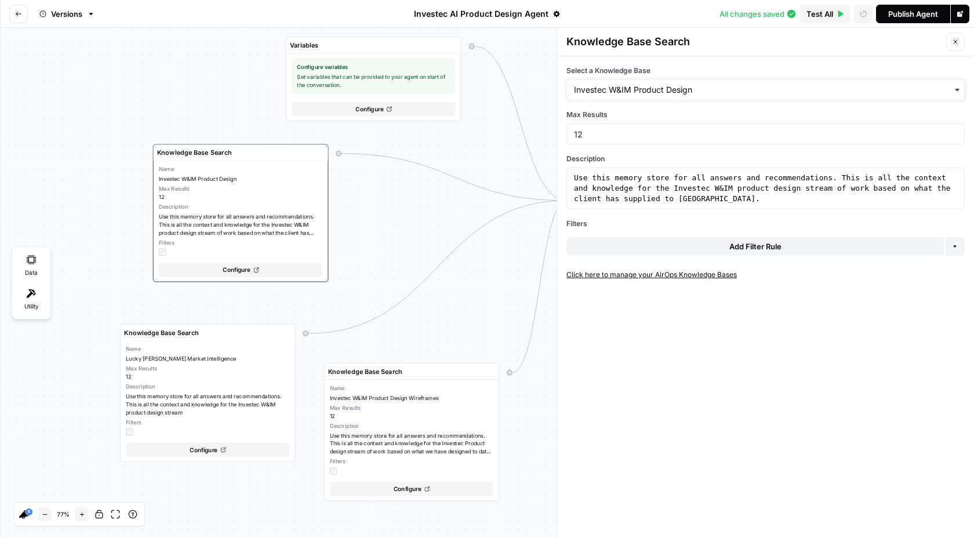
click at [695, 88] on input "Select a Knowledge Base" at bounding box center [765, 90] width 383 height 12
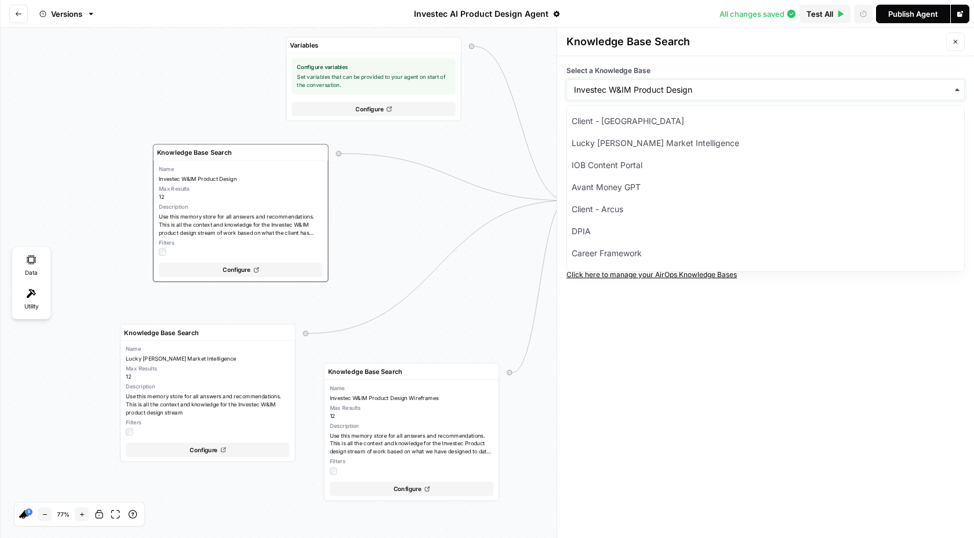
drag, startPoint x: 701, startPoint y: 89, endPoint x: 509, endPoint y: 89, distance: 191.9
click at [509, 89] on div "Variables Configure variables Set variables that can be provided to your agent …" at bounding box center [487, 283] width 974 height 510
drag, startPoint x: 572, startPoint y: 89, endPoint x: 699, endPoint y: 88, distance: 127.0
click at [700, 88] on div "button" at bounding box center [766, 89] width 398 height 21
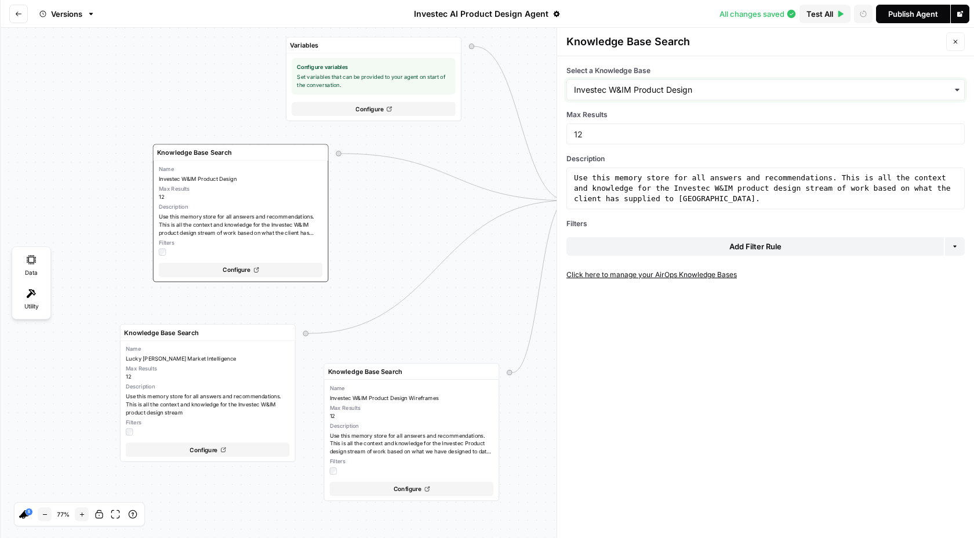
click at [691, 89] on input "Select a Knowledge Base" at bounding box center [765, 90] width 383 height 12
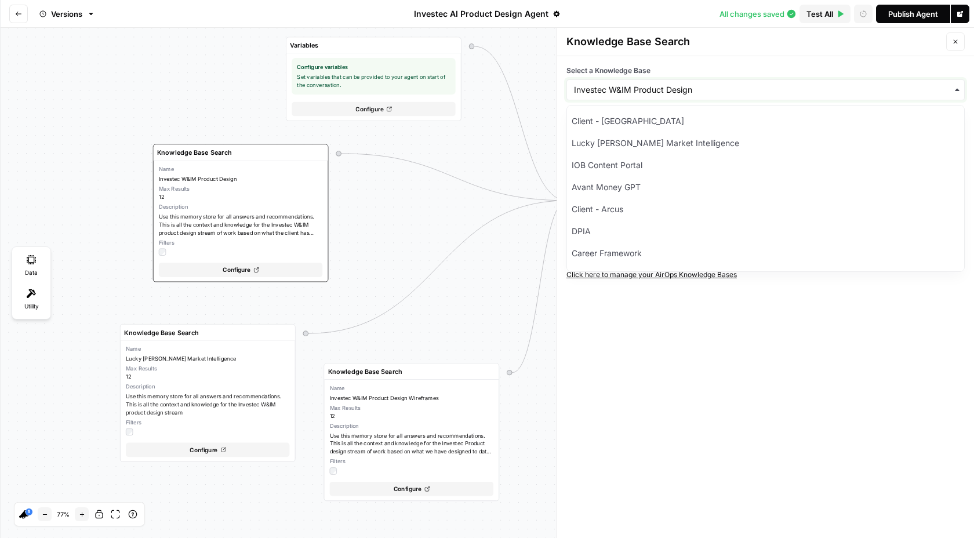
drag, startPoint x: 691, startPoint y: 89, endPoint x: 559, endPoint y: 89, distance: 131.6
click at [558, 89] on div "Select a Knowledge Base Max Results 12 Description 1 Use this memory store for …" at bounding box center [765, 297] width 417 height 482
click at [956, 43] on icon "button" at bounding box center [955, 41] width 7 height 7
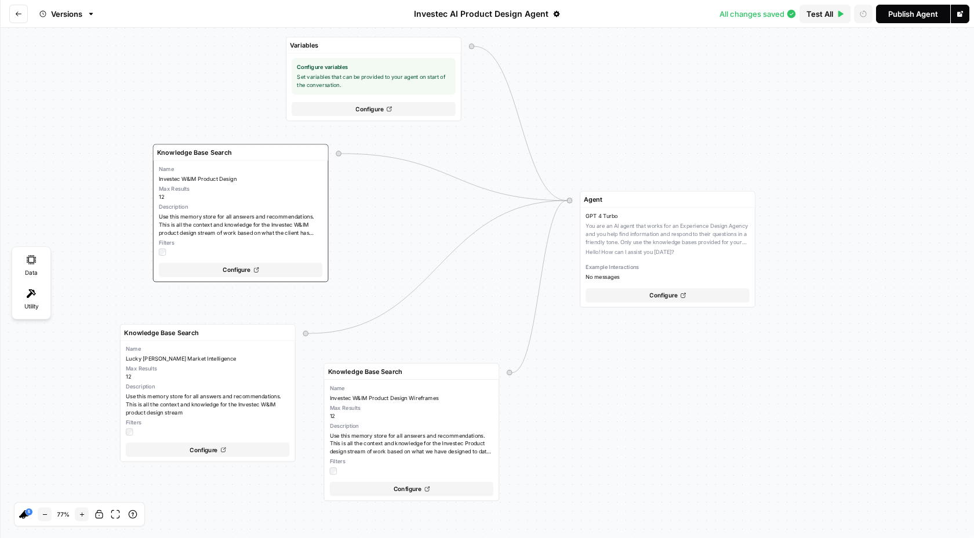
click at [917, 14] on div "Publish Agent" at bounding box center [913, 14] width 50 height 12
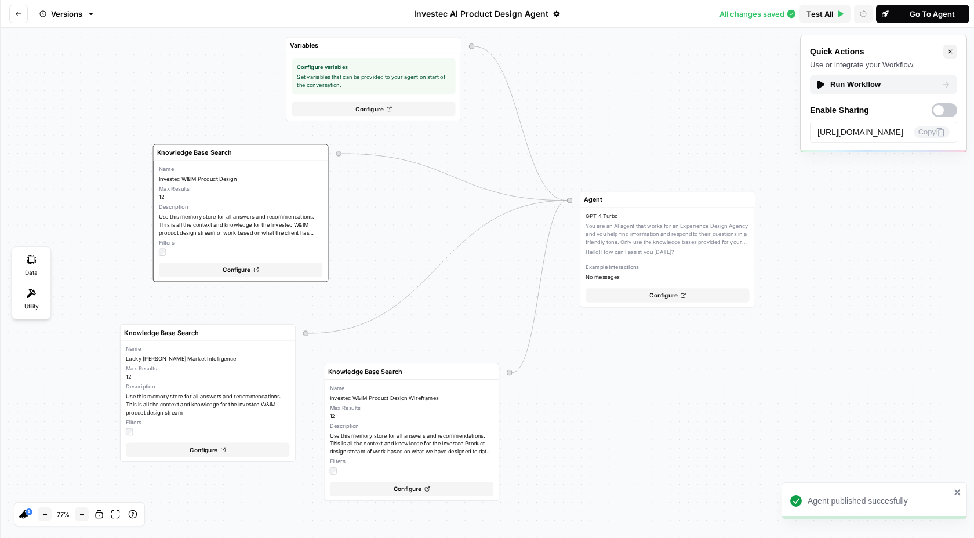
click at [958, 17] on link "Go To Agent" at bounding box center [932, 14] width 74 height 19
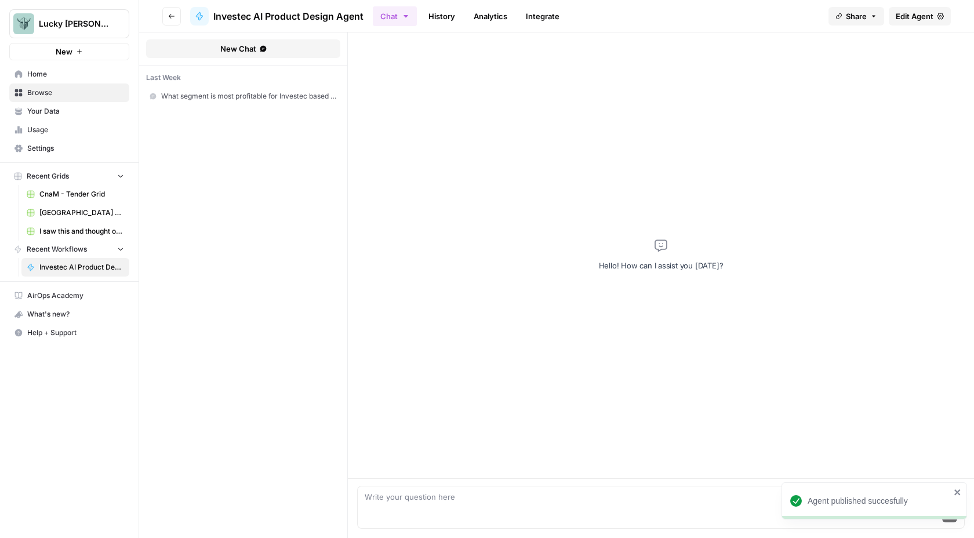
click at [278, 100] on span "What segment is most profitable for Investec based on the [Investec Playbook - …" at bounding box center [249, 96] width 176 height 10
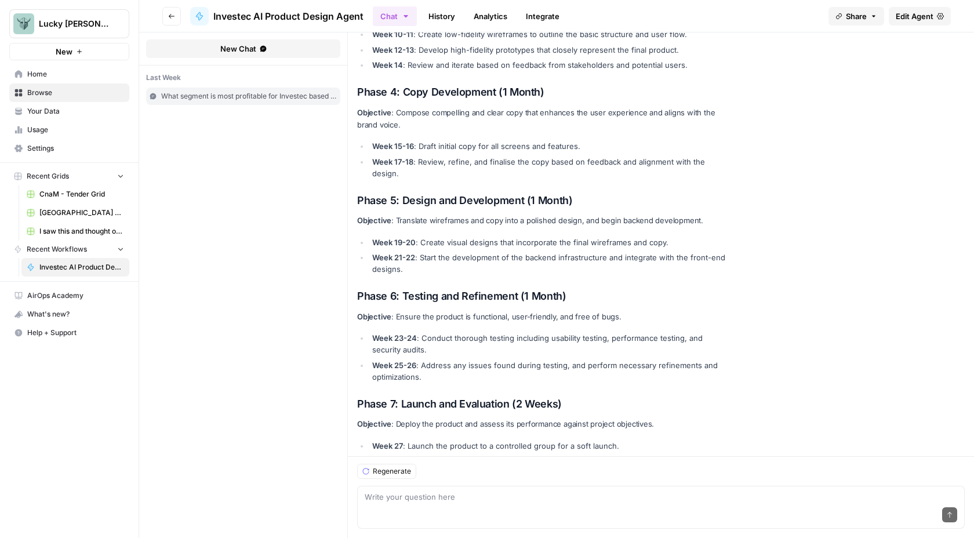
scroll to position [1692, 0]
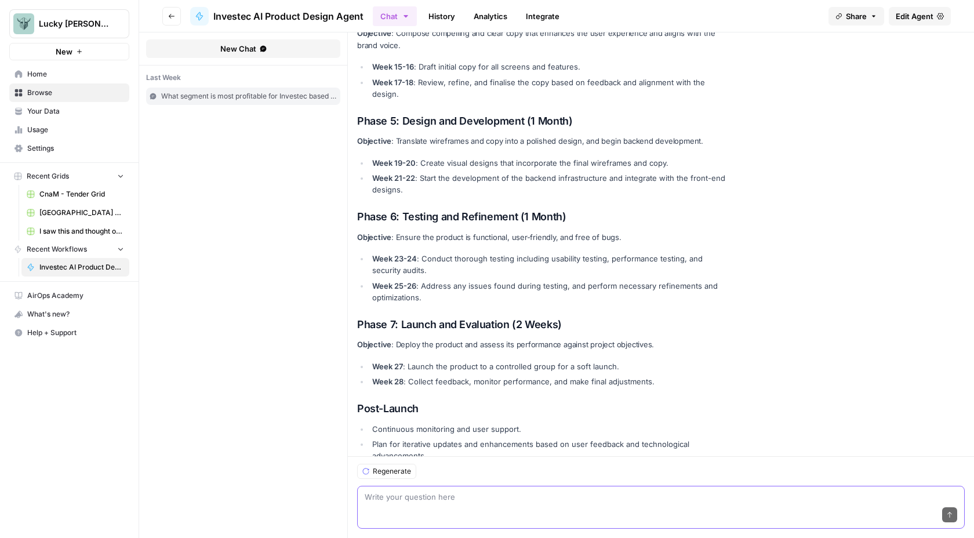
click at [392, 495] on textarea at bounding box center [661, 497] width 593 height 12
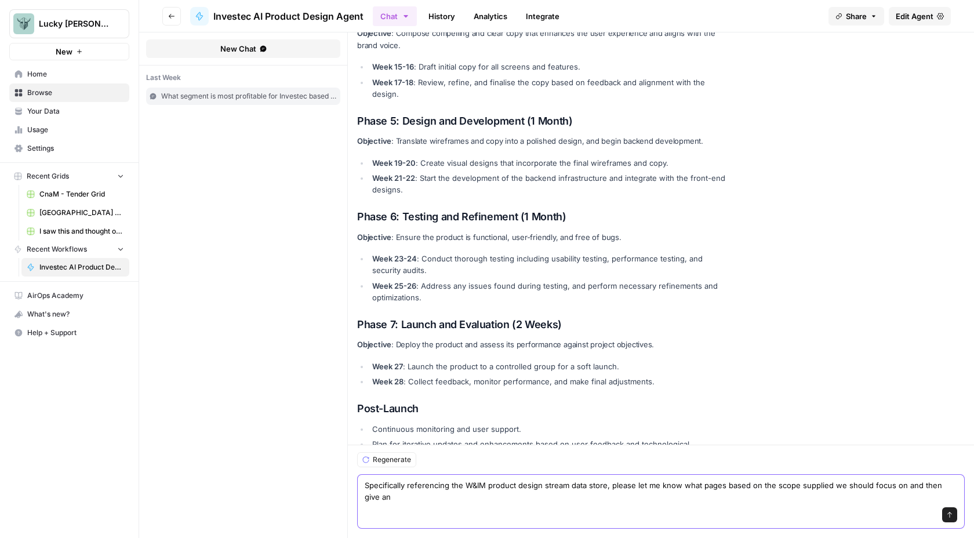
scroll to position [1704, 0]
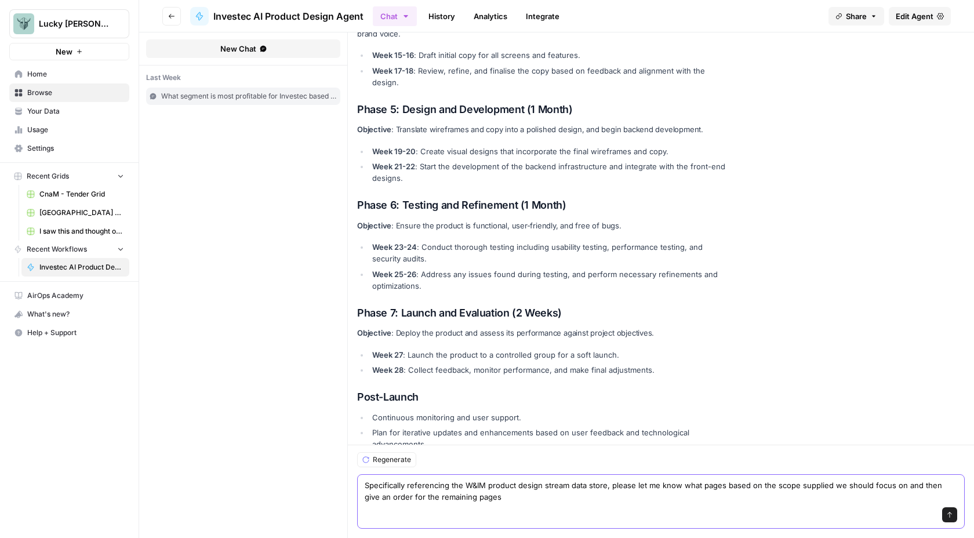
click at [369, 498] on textarea "Specifically referencing the W&IM product design stream data store, please let …" at bounding box center [661, 491] width 593 height 23
click at [424, 495] on textarea "Specifically referencing the W&IM product design stream data store, please let …" at bounding box center [661, 491] width 593 height 23
click at [635, 499] on textarea "Specifically referencing the W&IM product design stream data store, please let …" at bounding box center [661, 491] width 593 height 23
type textarea "Specifically referencing the W&IM product design stream data store, please let …"
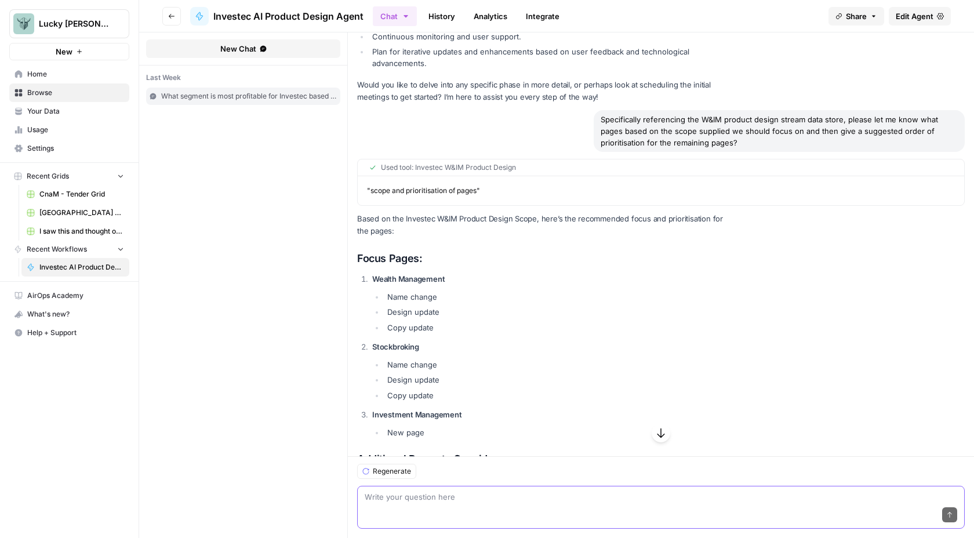
scroll to position [3072, 0]
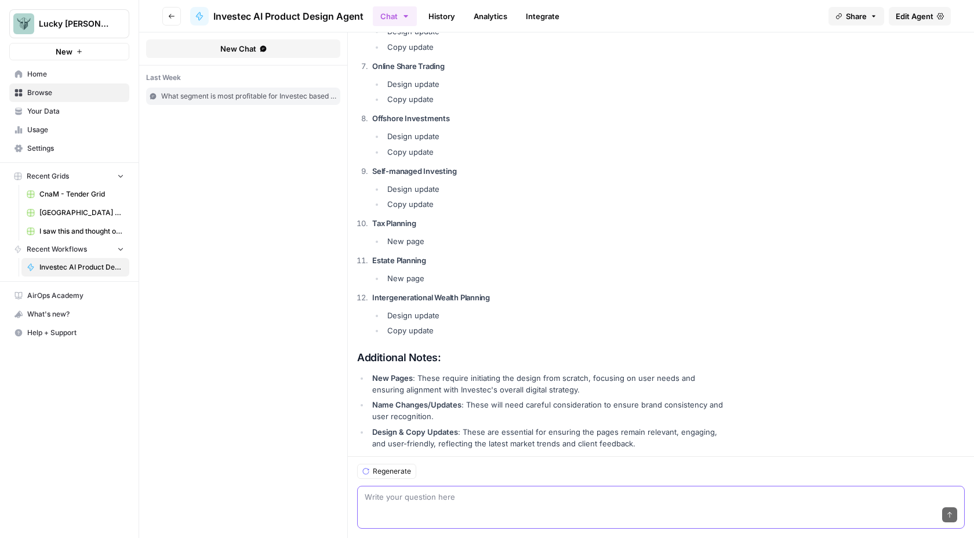
click at [420, 501] on textarea at bounding box center [661, 497] width 593 height 12
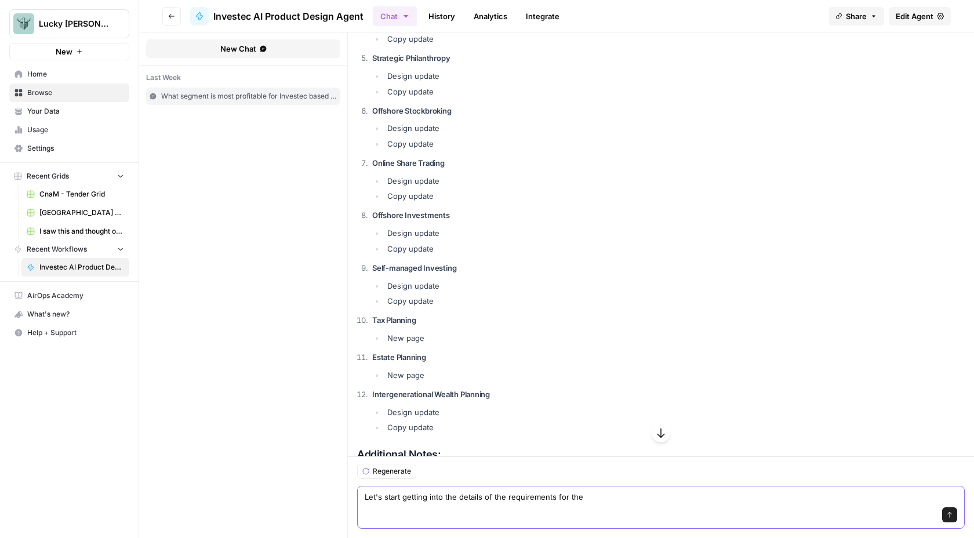
scroll to position [3033, 0]
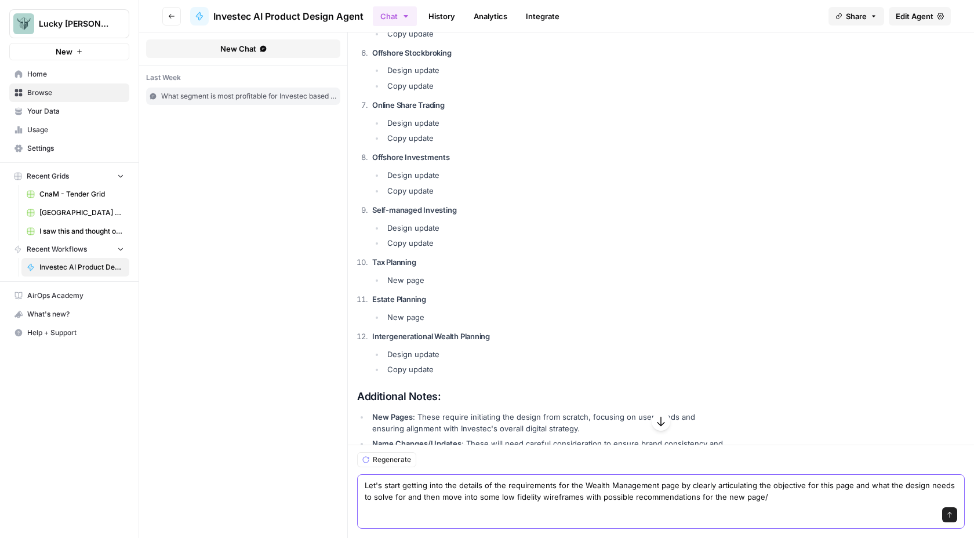
type textarea "Let's start getting into the details of the requirements for the Wealth Managem…"
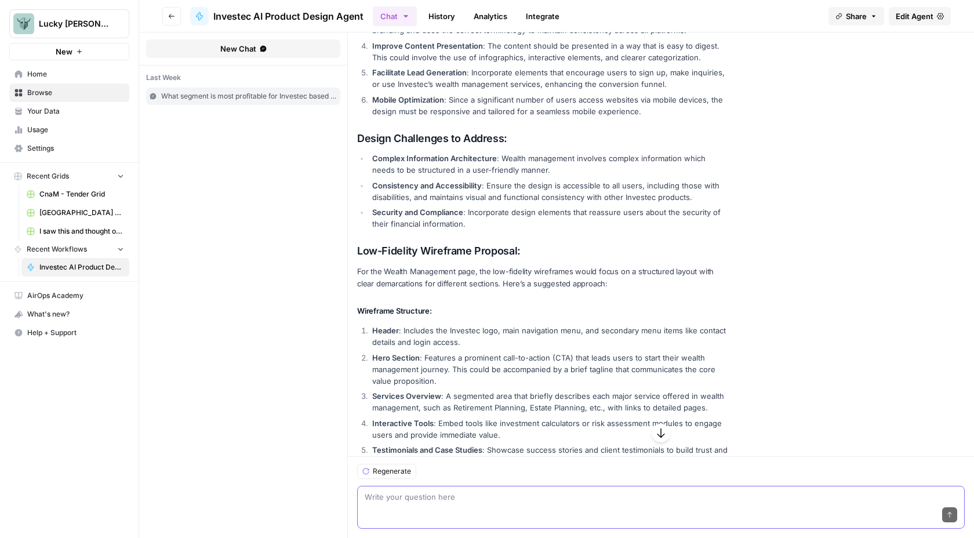
scroll to position [3874, 0]
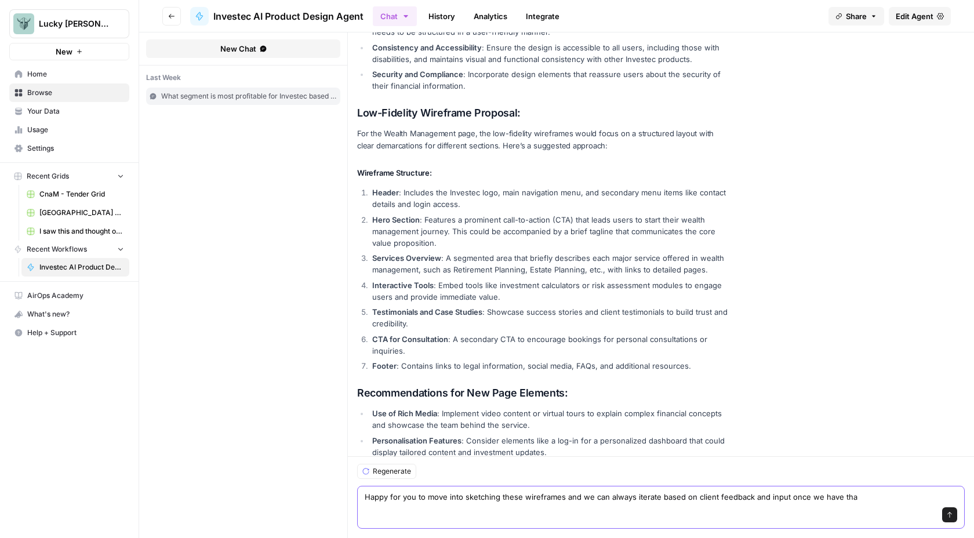
type textarea "Happy for you to move into sketching these wireframes and we can always iterate…"
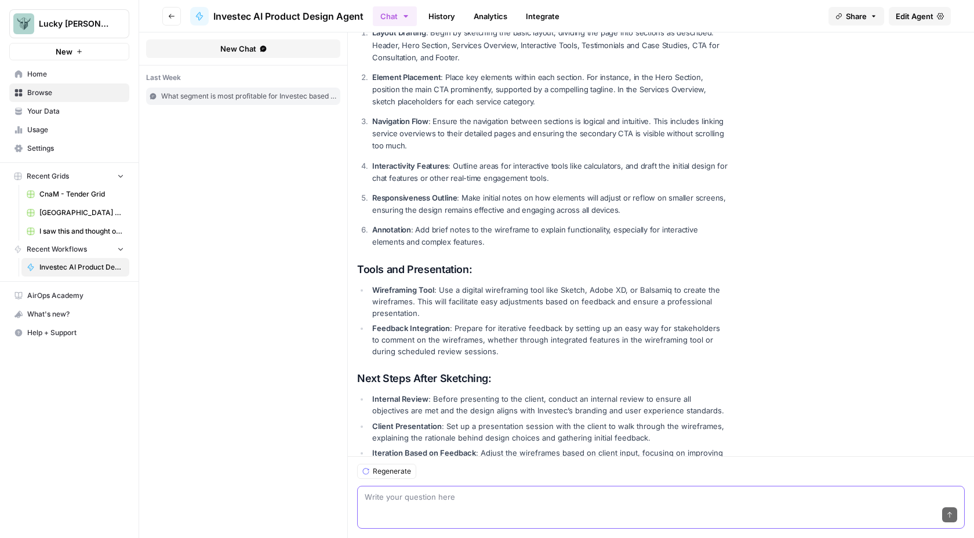
scroll to position [4481, 0]
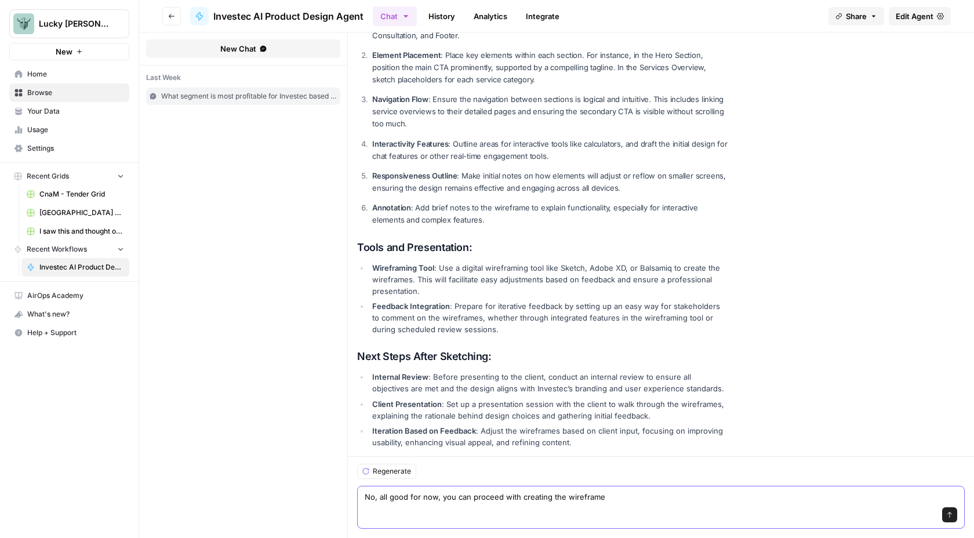
type textarea "No, all good for now, you can proceed with creating the wireframes"
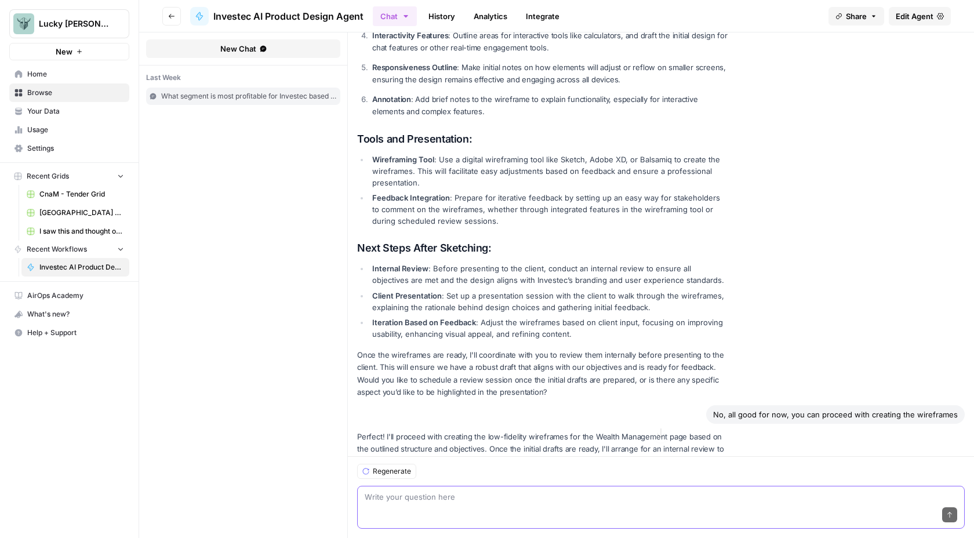
scroll to position [4594, 0]
